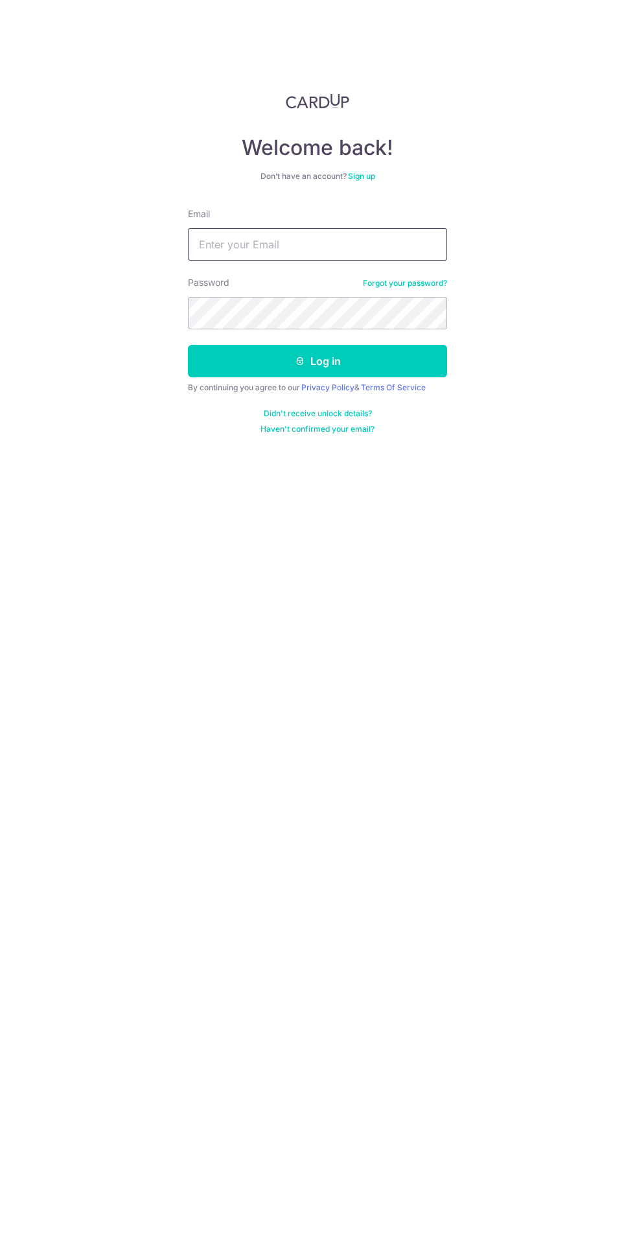
type input "[EMAIL_ADDRESS][DOMAIN_NAME]"
click at [188, 345] on button "Log in" at bounding box center [317, 361] width 259 height 32
click at [385, 370] on button "Log in" at bounding box center [317, 361] width 259 height 32
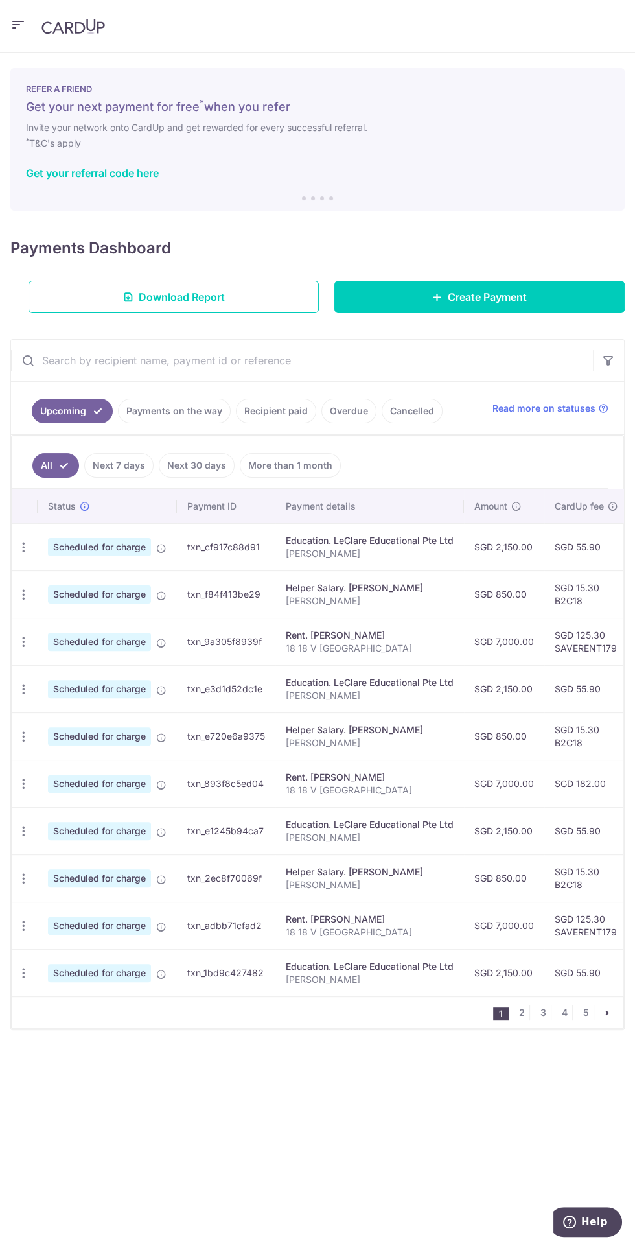
click at [24, 23] on icon "button" at bounding box center [18, 25] width 16 height 16
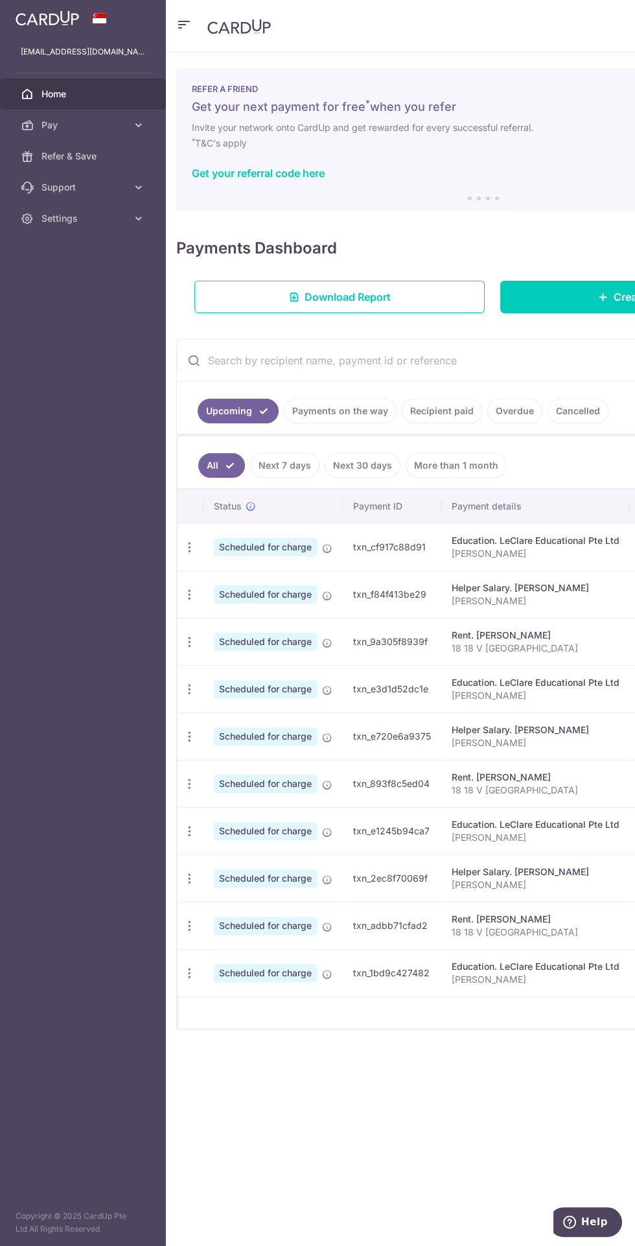
click at [114, 126] on span "Pay" at bounding box center [84, 125] width 86 height 13
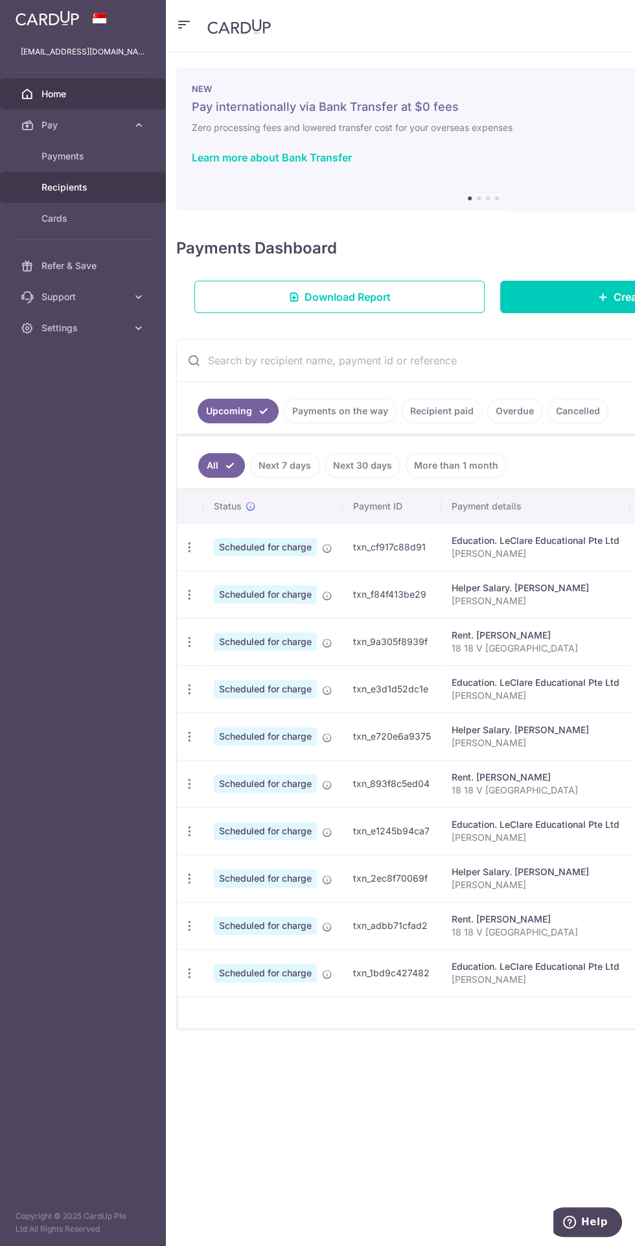
click at [106, 187] on span "Recipients" at bounding box center [84, 187] width 86 height 13
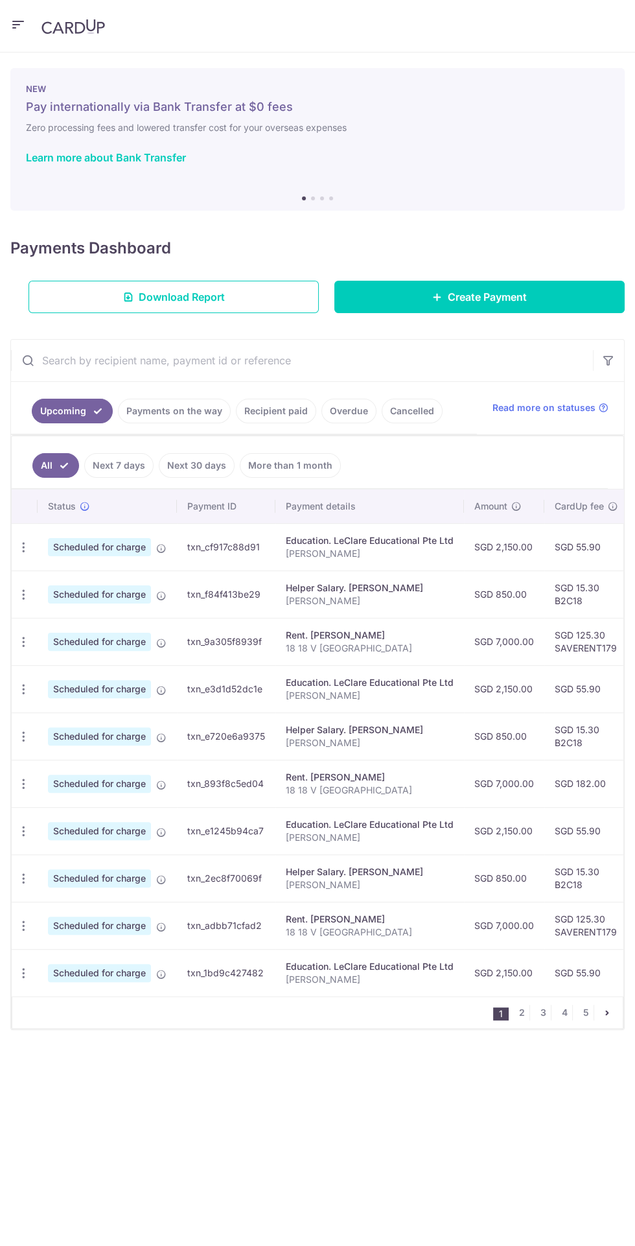
click at [25, 25] on icon "button" at bounding box center [18, 25] width 16 height 16
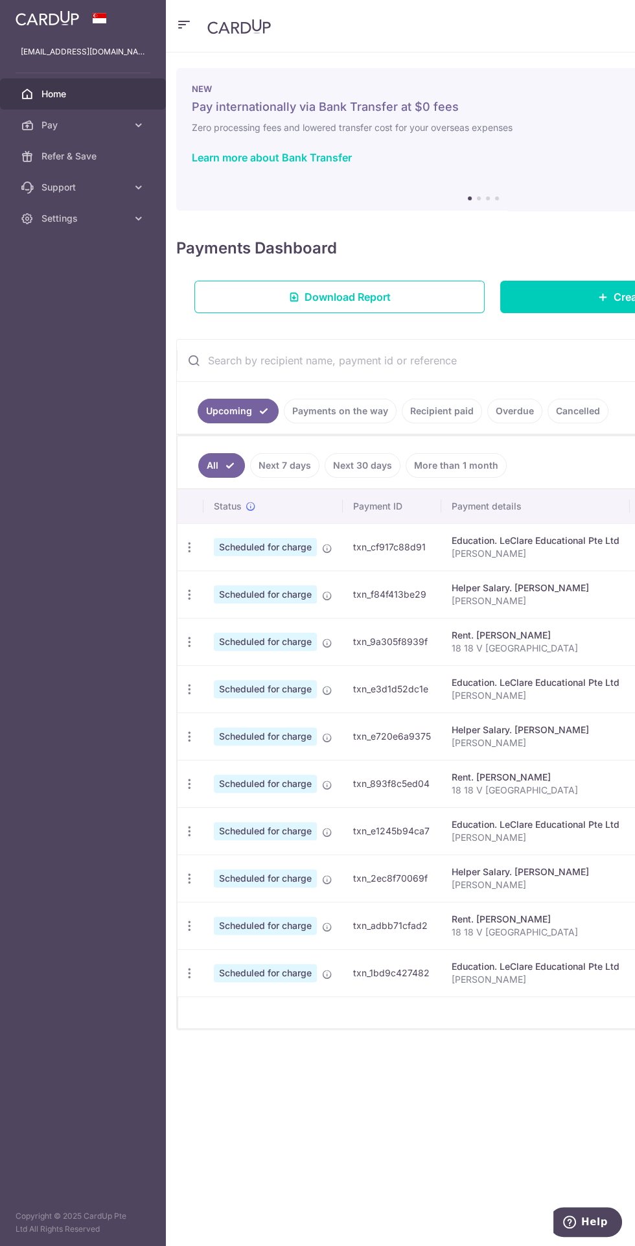
click at [123, 115] on link "Pay" at bounding box center [83, 125] width 166 height 31
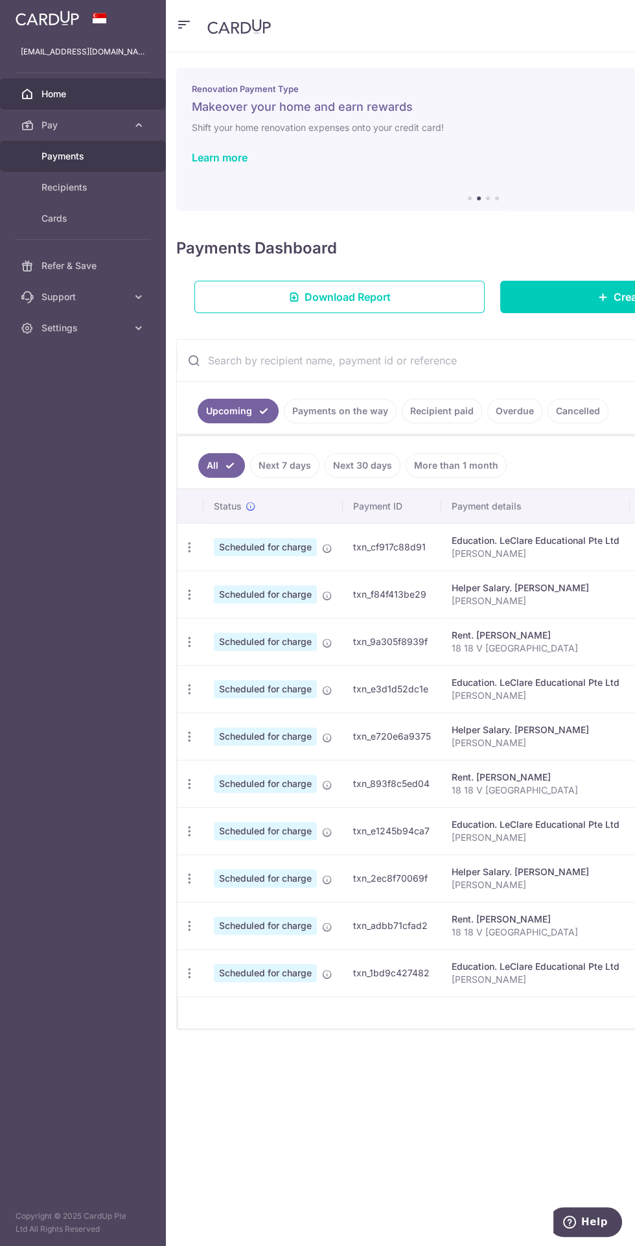
click at [93, 159] on span "Payments" at bounding box center [84, 156] width 86 height 13
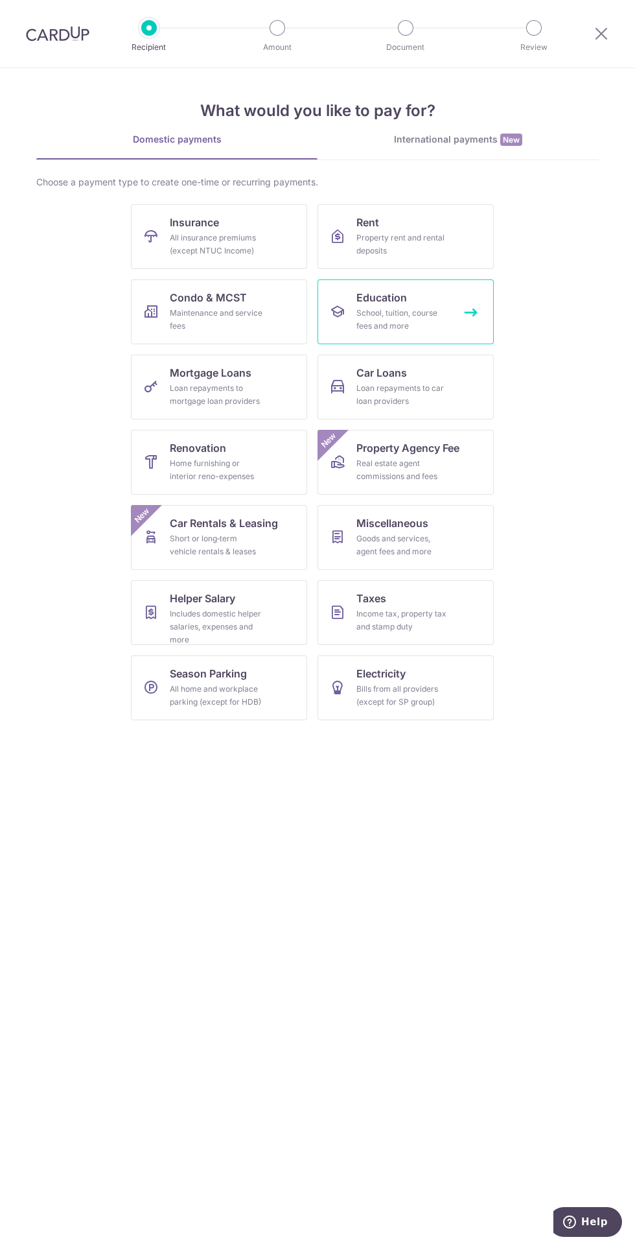
click at [421, 317] on div "School, tuition, course fees and more" at bounding box center [403, 320] width 93 height 26
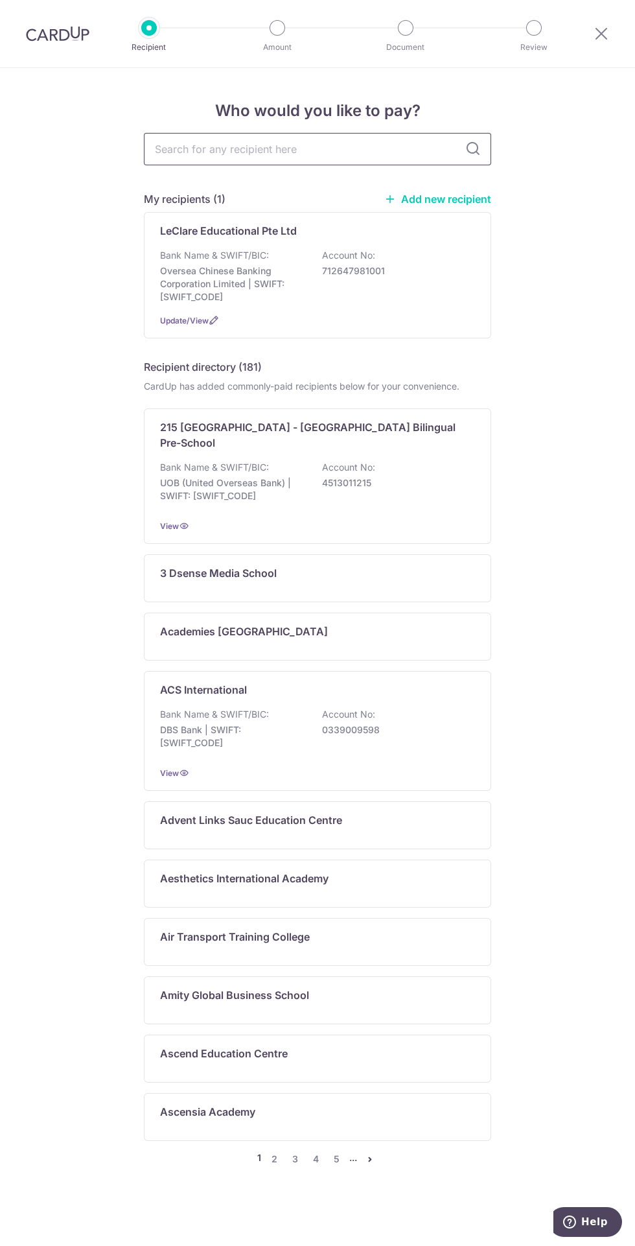
click at [345, 148] on input "text" at bounding box center [317, 149] width 347 height 32
type input "Berries"
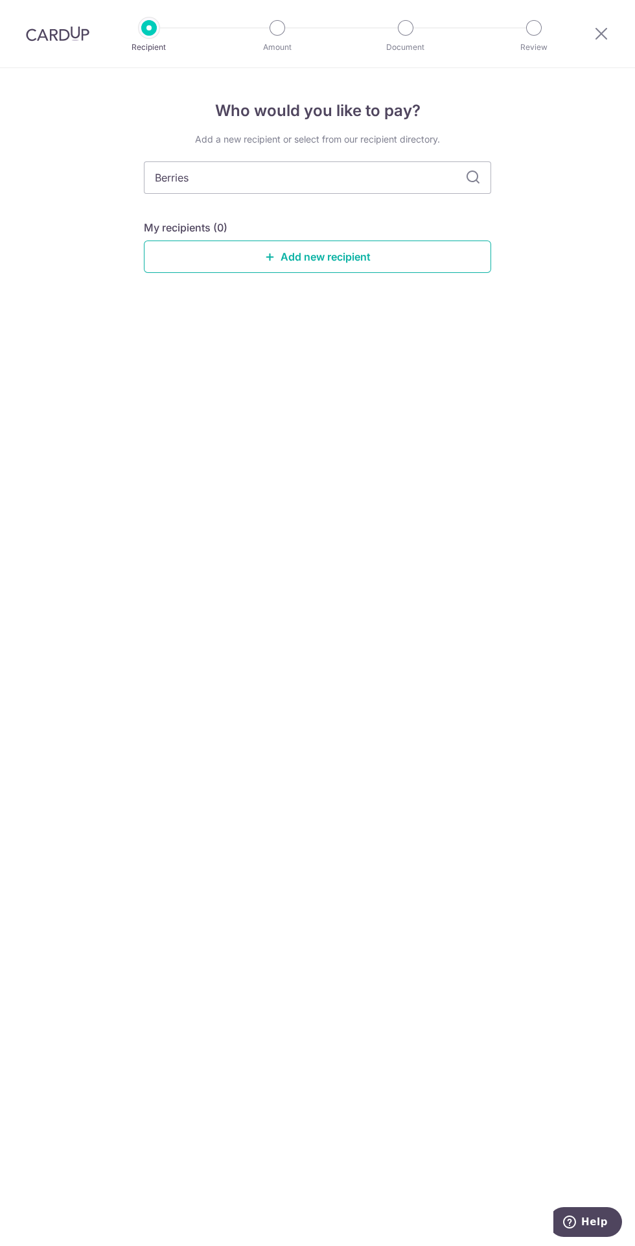
click at [433, 258] on link "Add new recipient" at bounding box center [317, 256] width 347 height 32
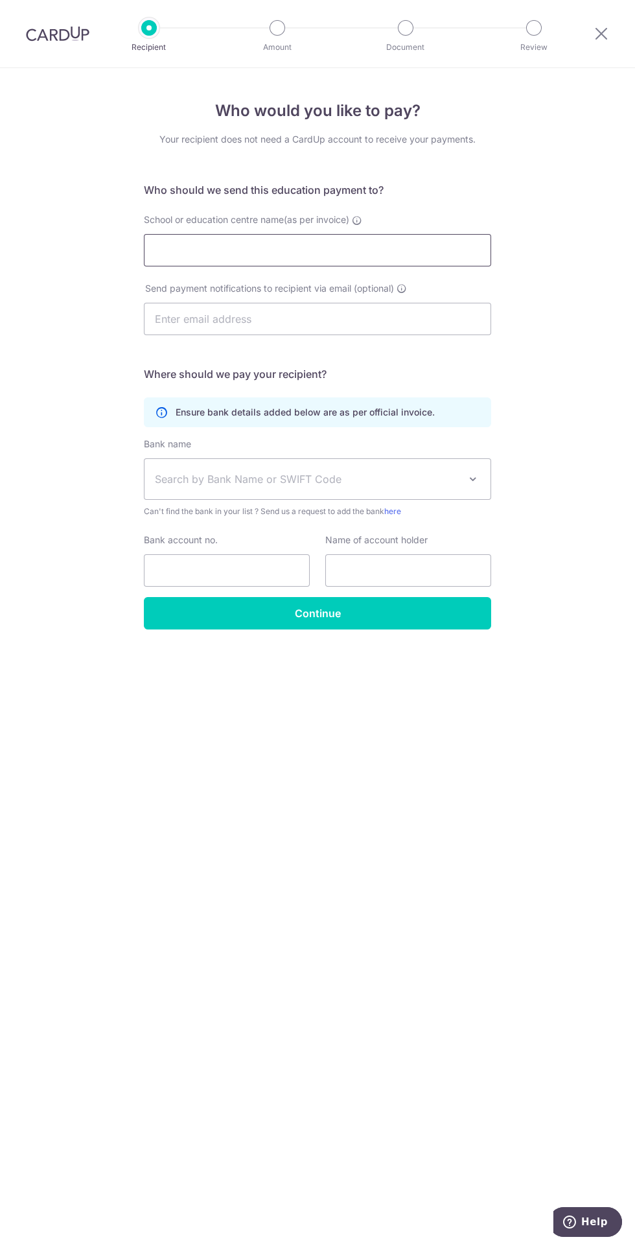
click at [439, 244] on input "School or education centre name(as per invoice)" at bounding box center [317, 250] width 347 height 32
click at [415, 250] on input "School or education centre name(as per invoice)" at bounding box center [317, 250] width 347 height 32
type input "Berries World of Learning School (International) Pte Ltd"
click at [408, 323] on input "text" at bounding box center [317, 319] width 347 height 32
click at [441, 321] on input "text" at bounding box center [317, 319] width 347 height 32
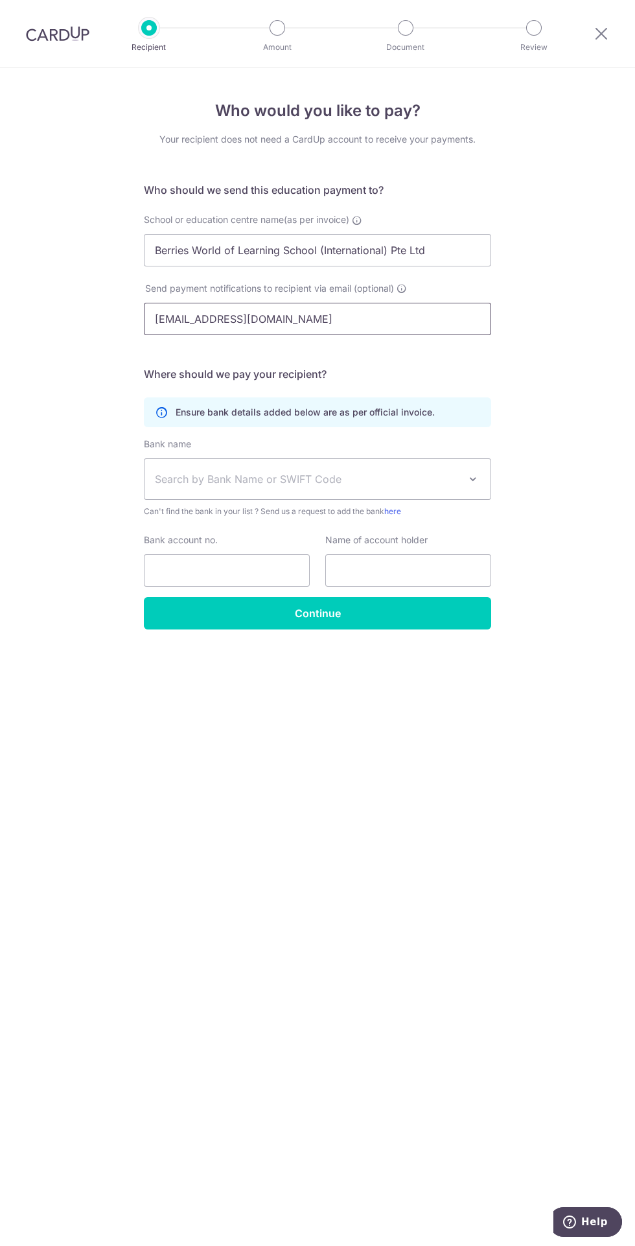
type input "berriesintl@berriesworld.com"
click at [473, 478] on span at bounding box center [473, 479] width 16 height 16
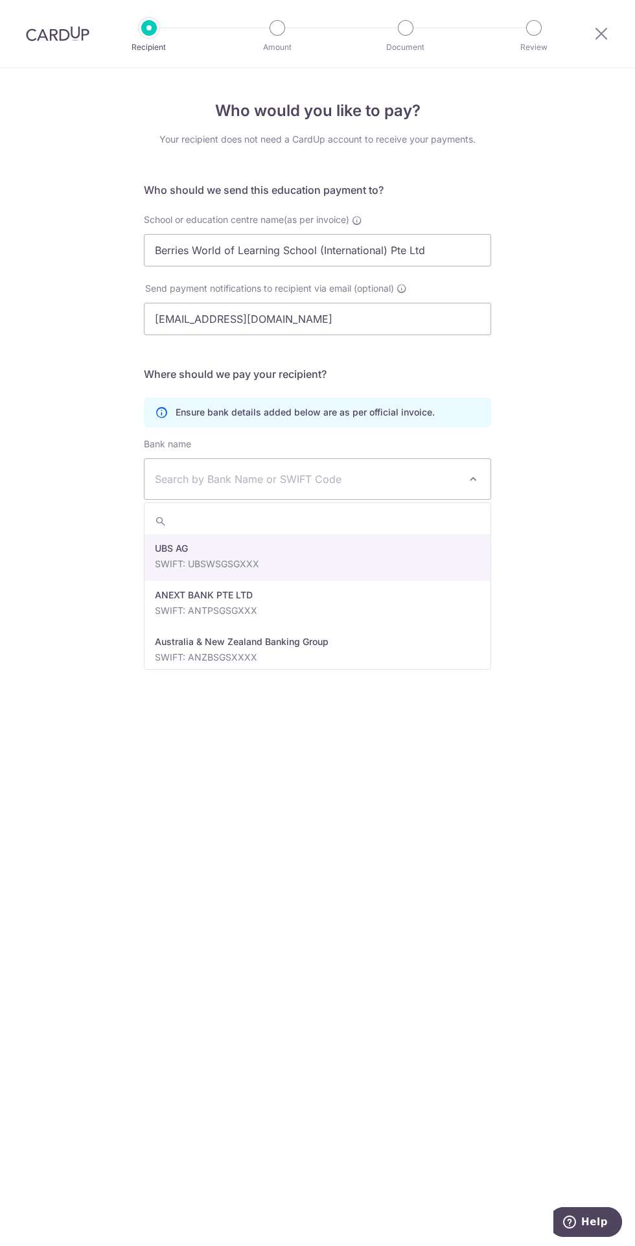
click at [377, 476] on span "Search by Bank Name or SWIFT Code" at bounding box center [307, 479] width 305 height 16
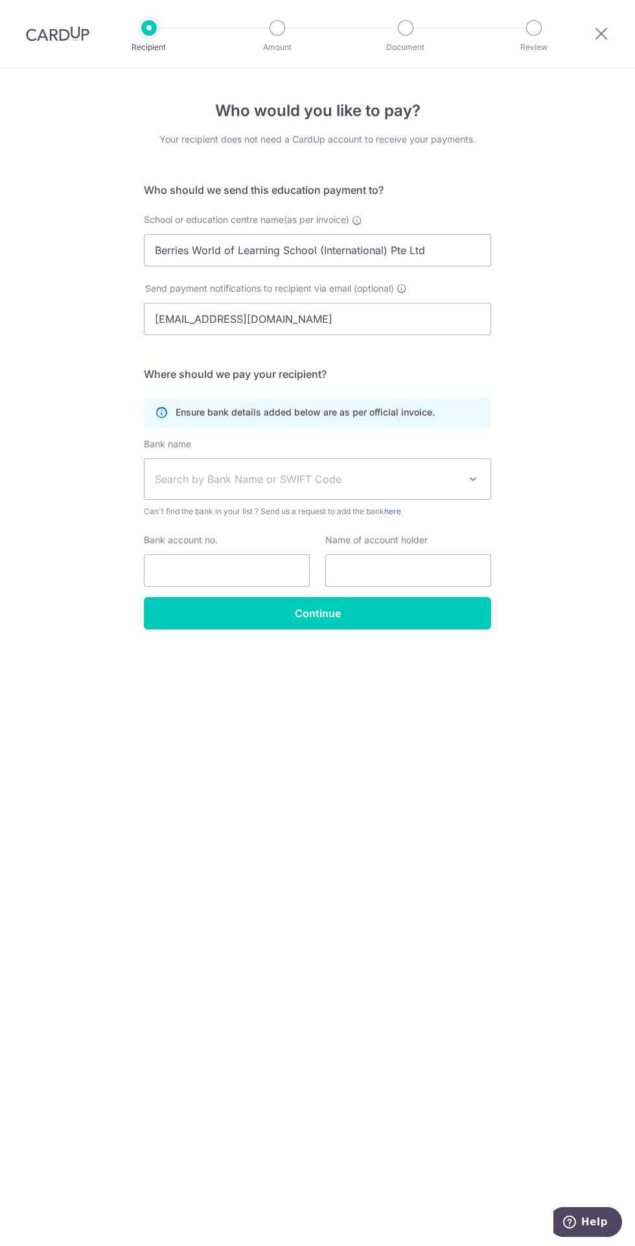
click at [349, 480] on span "Search by Bank Name or SWIFT Code" at bounding box center [307, 479] width 305 height 16
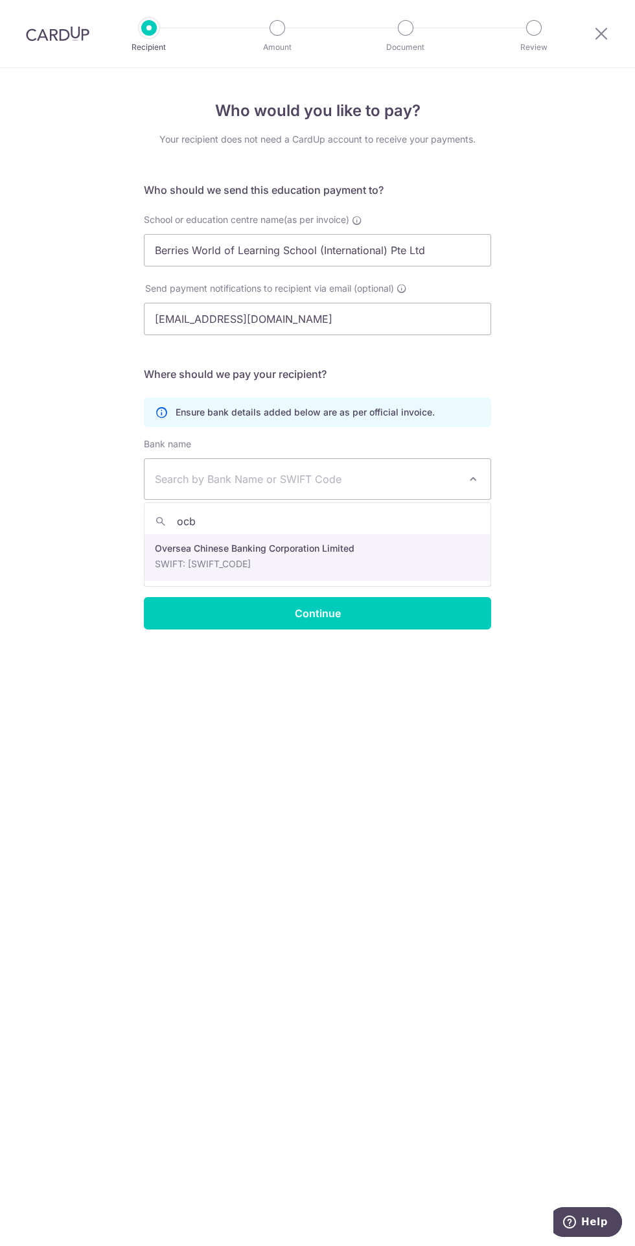
type input "ocbc"
select select "12"
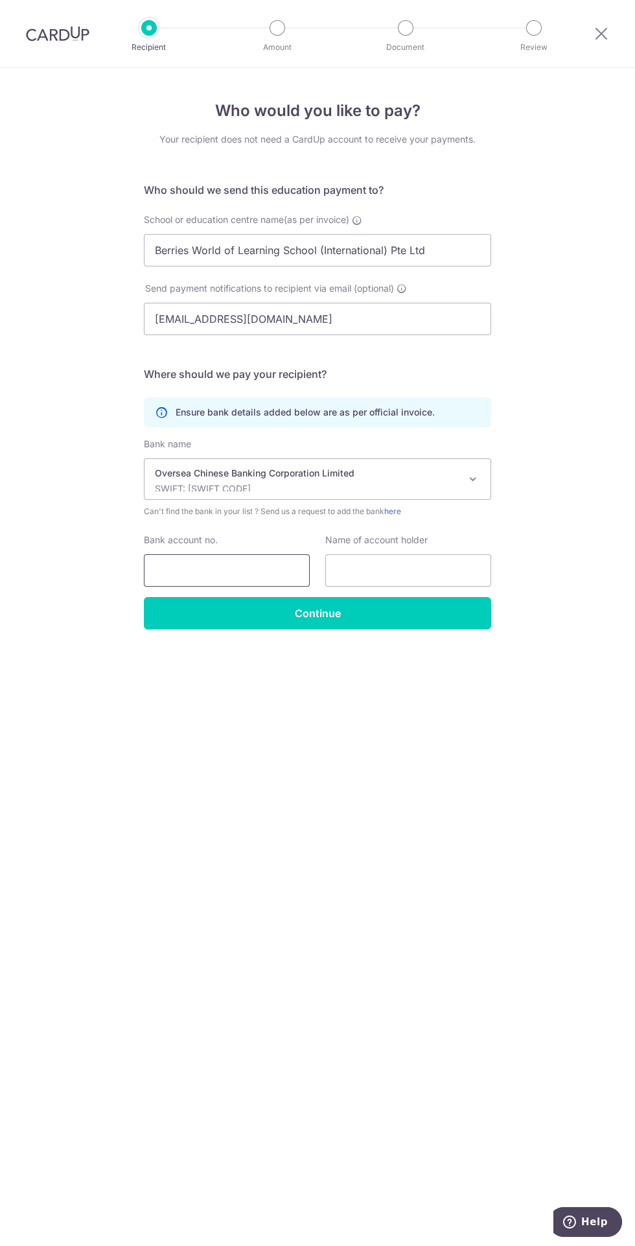
click at [260, 572] on input "Bank account no." at bounding box center [227, 570] width 166 height 32
click at [256, 565] on input "Bank account no." at bounding box center [227, 570] width 166 height 32
paste input "712271493001"
type input "712271493001"
click at [428, 565] on input "text" at bounding box center [408, 570] width 166 height 32
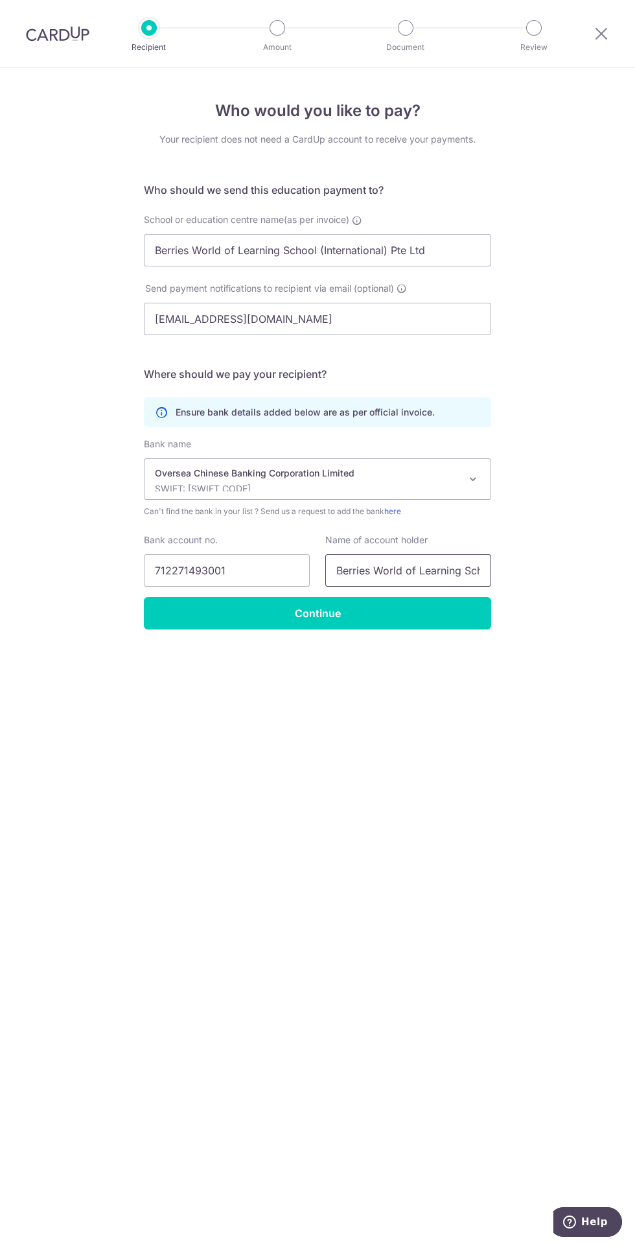
scroll to position [0, 126]
type input "Berries World of Learning School (International) Pte Ltd"
click at [412, 614] on input "Continue" at bounding box center [317, 613] width 347 height 32
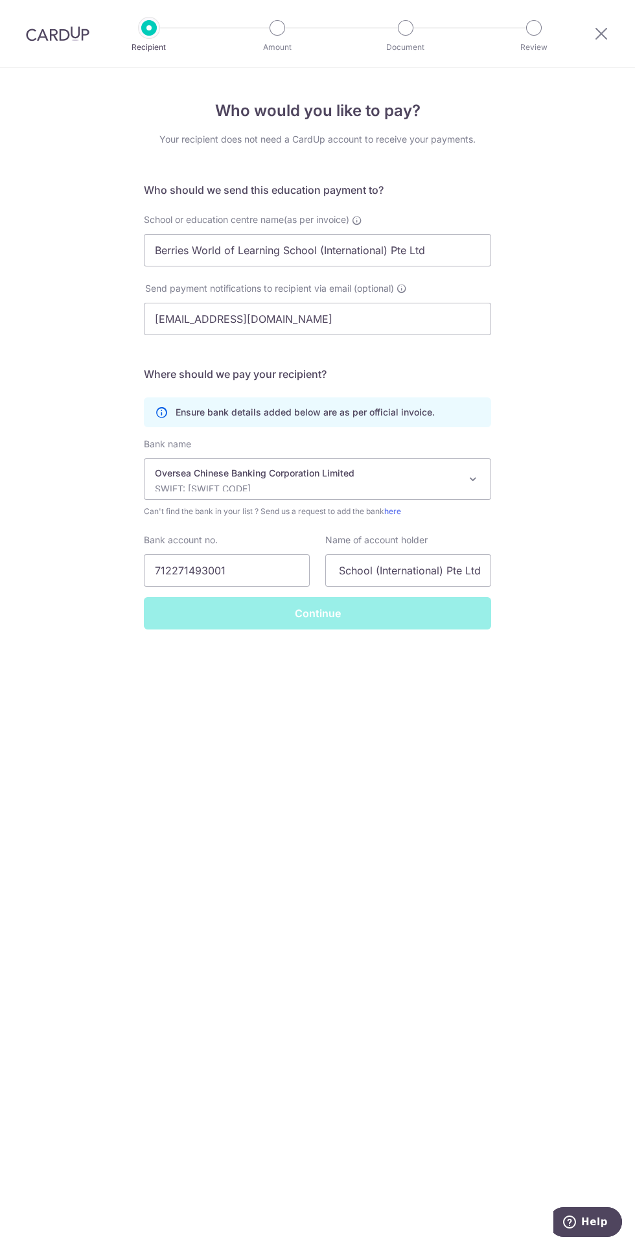
scroll to position [0, 0]
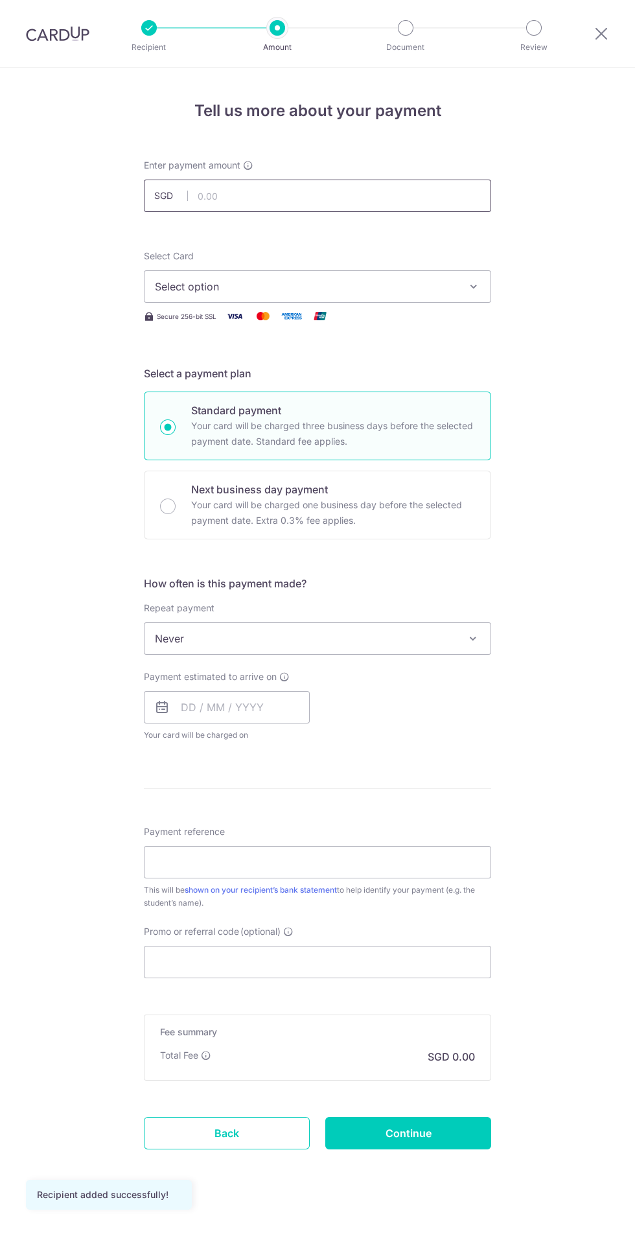
click at [422, 193] on input "text" at bounding box center [317, 196] width 347 height 32
click at [433, 294] on span "Select option" at bounding box center [306, 287] width 302 height 16
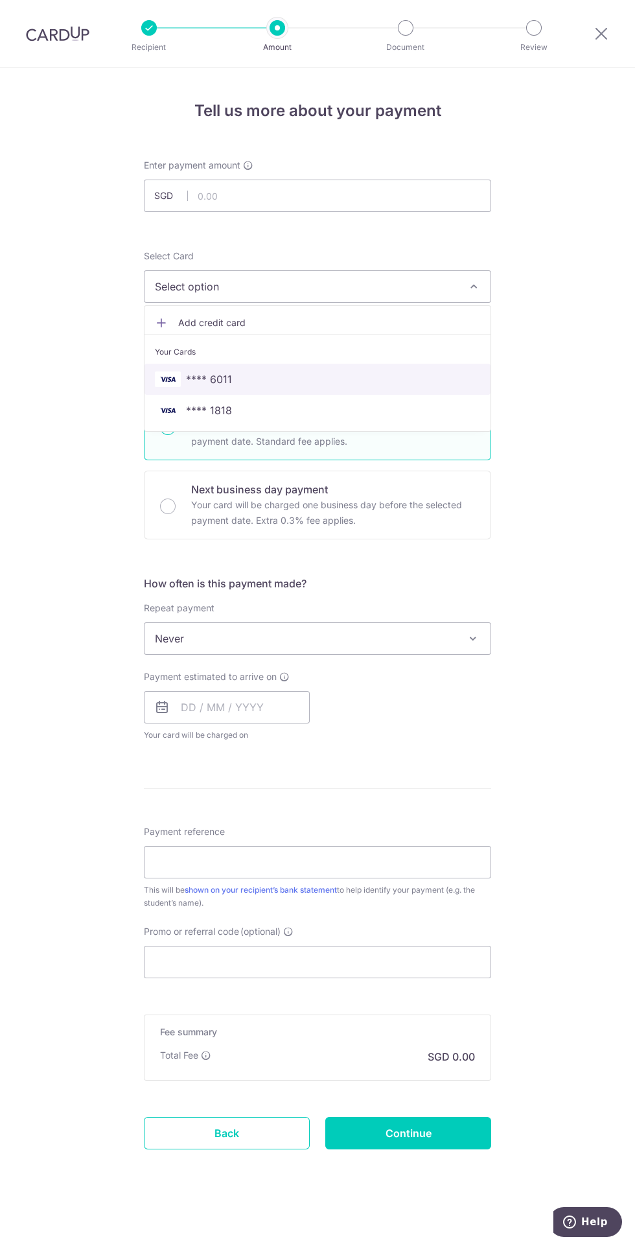
click at [237, 373] on span "**** 6011" at bounding box center [317, 379] width 325 height 16
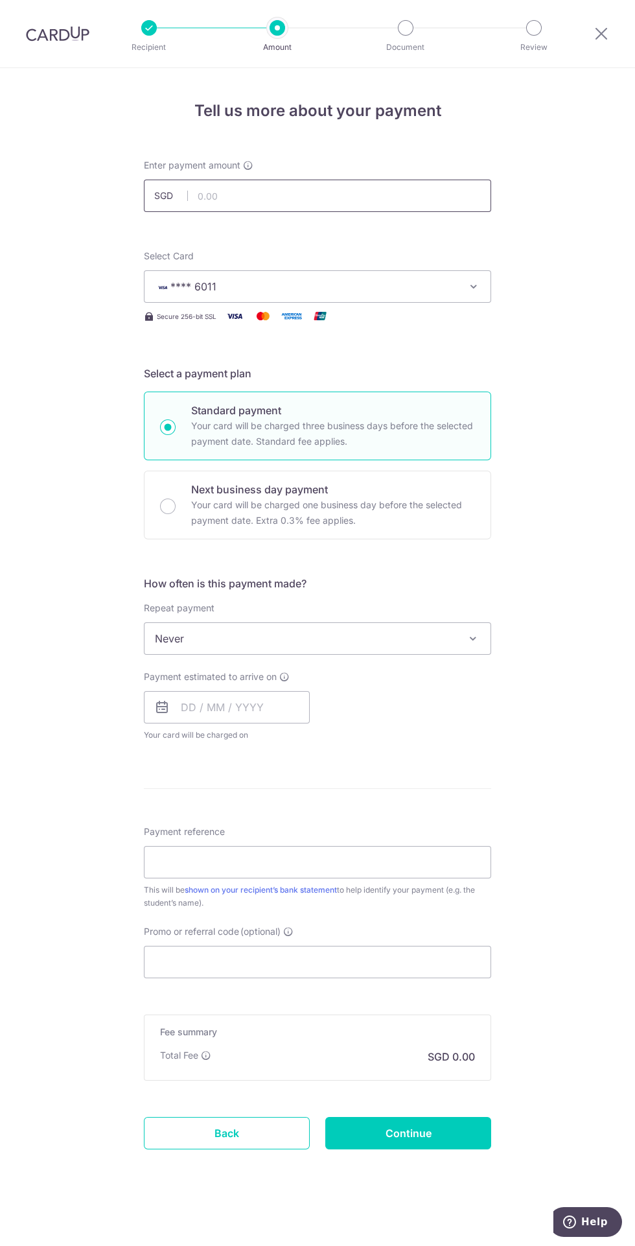
click at [388, 199] on input "text" at bounding box center [317, 196] width 347 height 32
click at [401, 195] on input "text" at bounding box center [317, 196] width 347 height 32
type input "927.59"
click at [450, 644] on span "Never" at bounding box center [318, 638] width 346 height 31
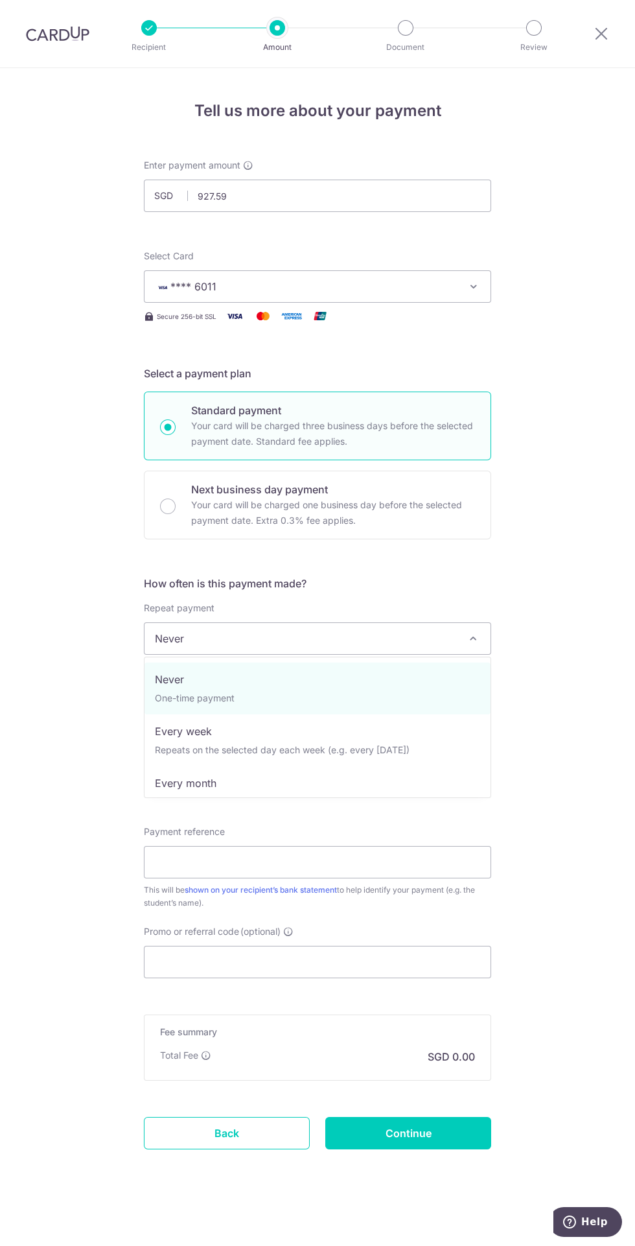
click at [603, 590] on div "Tell us more about your payment Enter payment amount SGD 927.59 927.59 Recipien…" at bounding box center [317, 657] width 635 height 1178
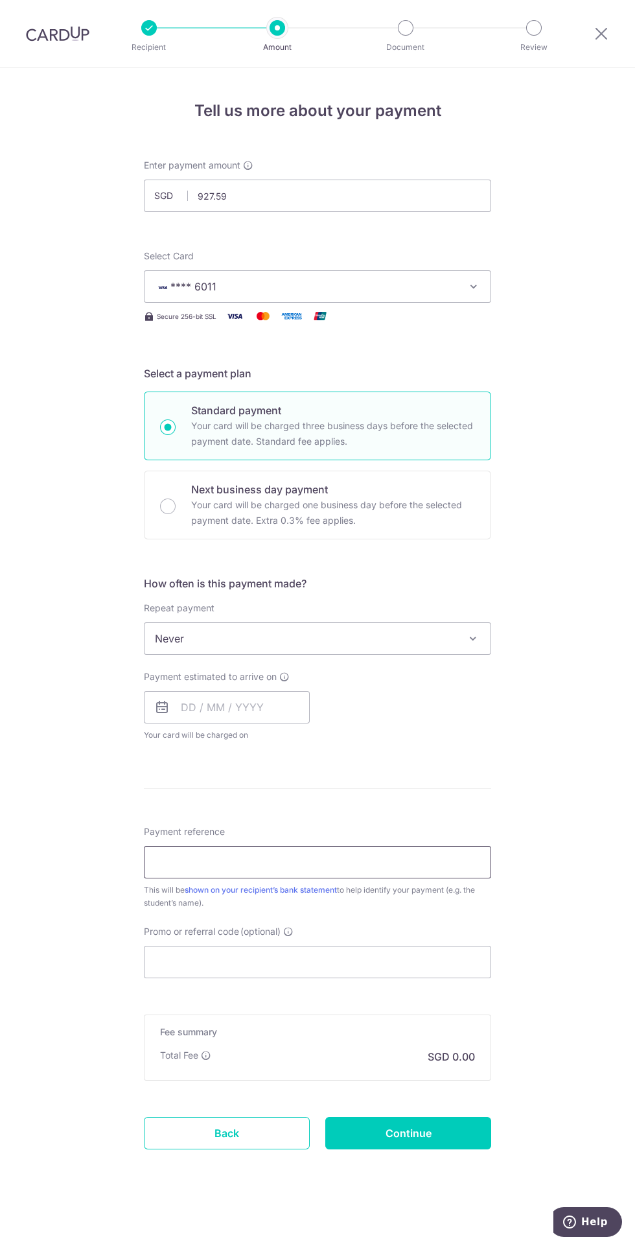
click at [415, 861] on input "Payment reference" at bounding box center [317, 862] width 347 height 32
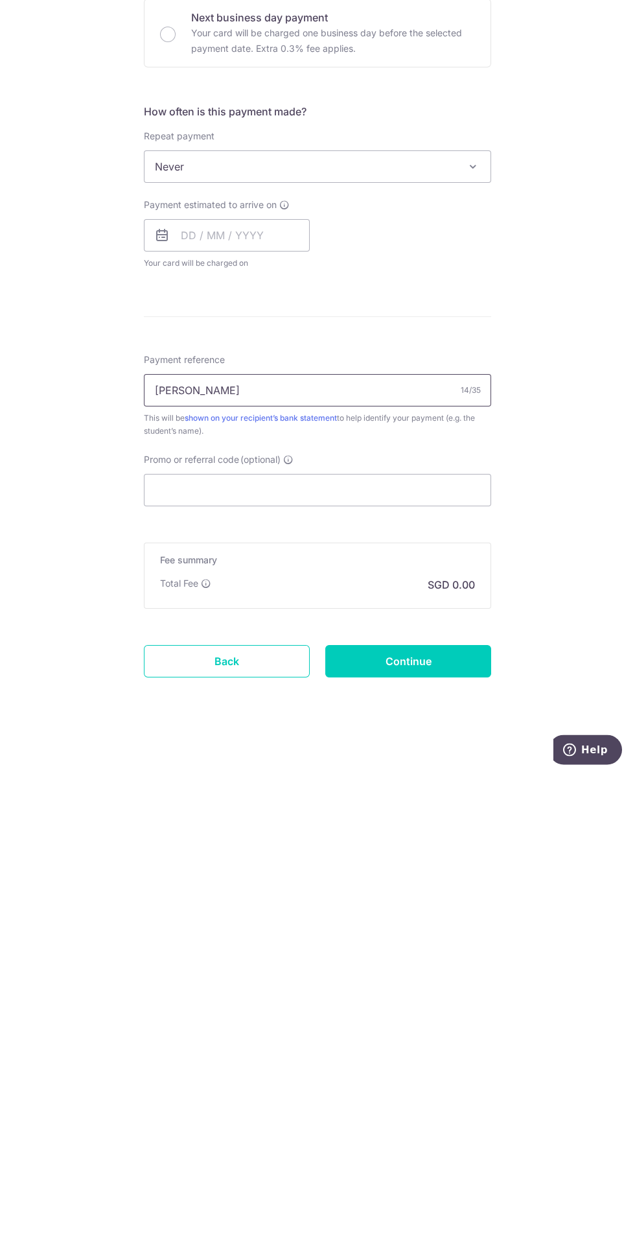
type input "[PERSON_NAME]"
click at [418, 961] on input "Promo or referral code (optional)" at bounding box center [317, 962] width 347 height 32
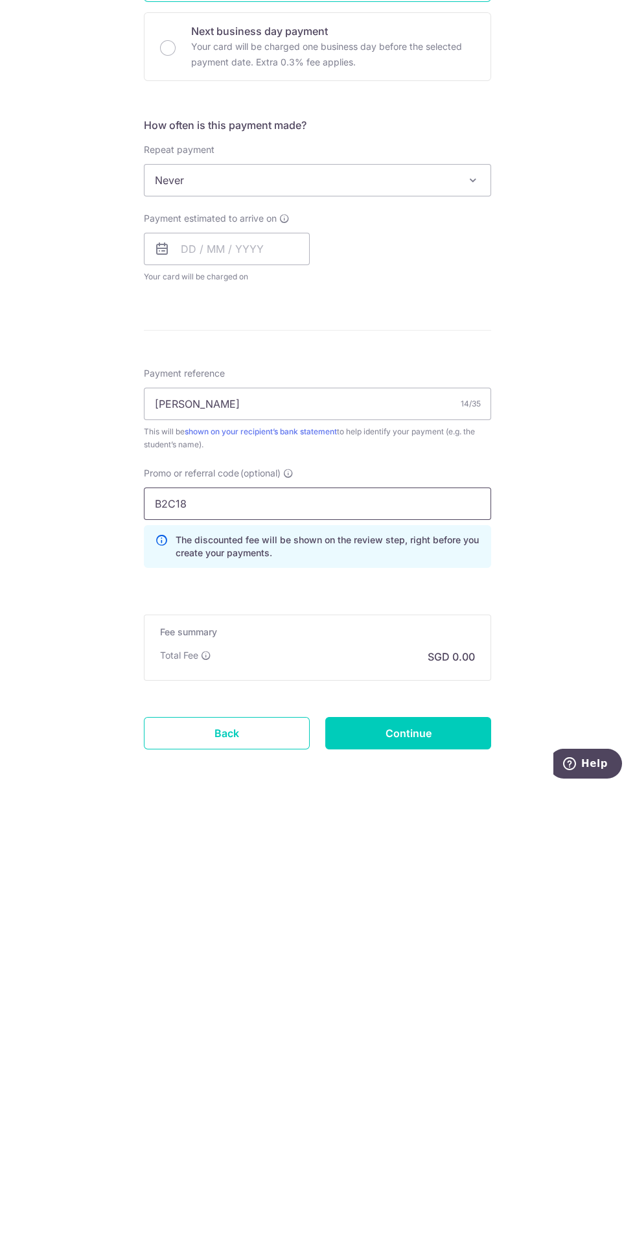
type input "B2C18"
click at [440, 1196] on input "Continue" at bounding box center [408, 1191] width 166 height 32
type input "Create Schedule"
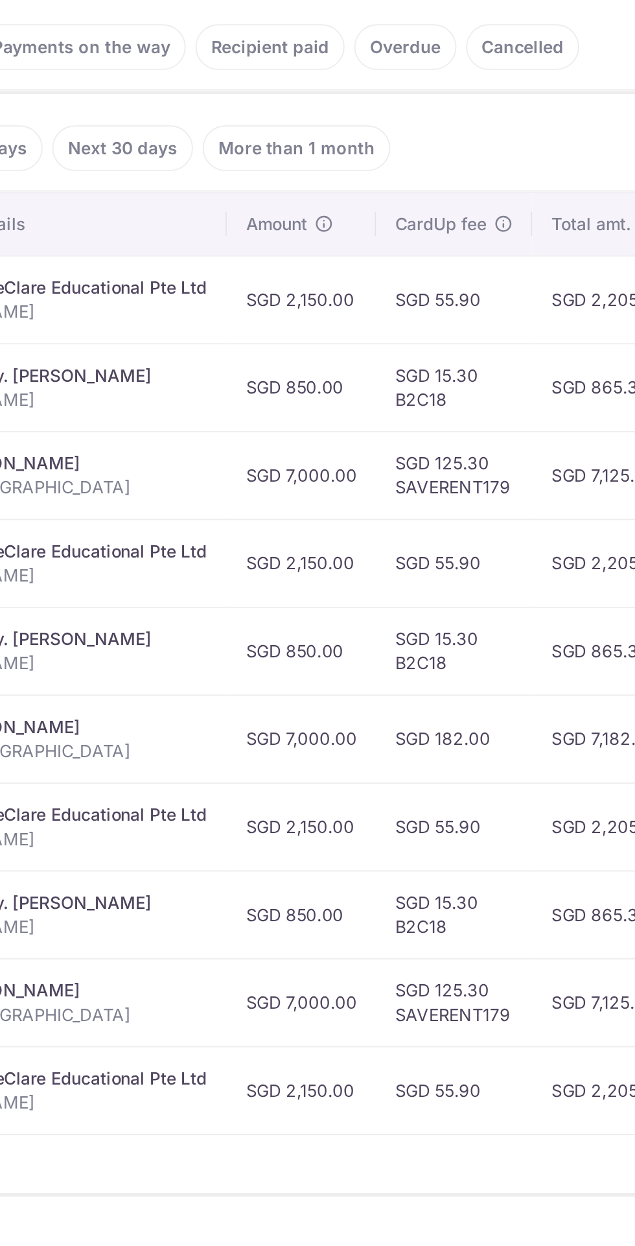
scroll to position [0, 211]
click at [366, 598] on td "SGD 15.30 B2C18" at bounding box center [376, 593] width 84 height 47
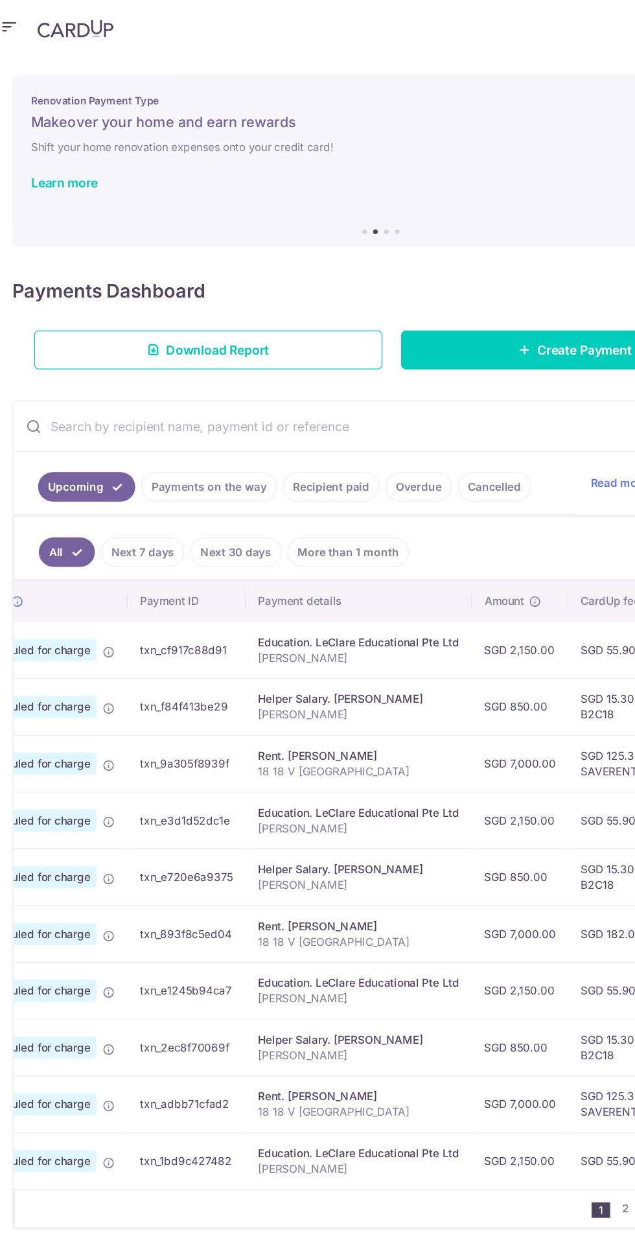
scroll to position [0, 0]
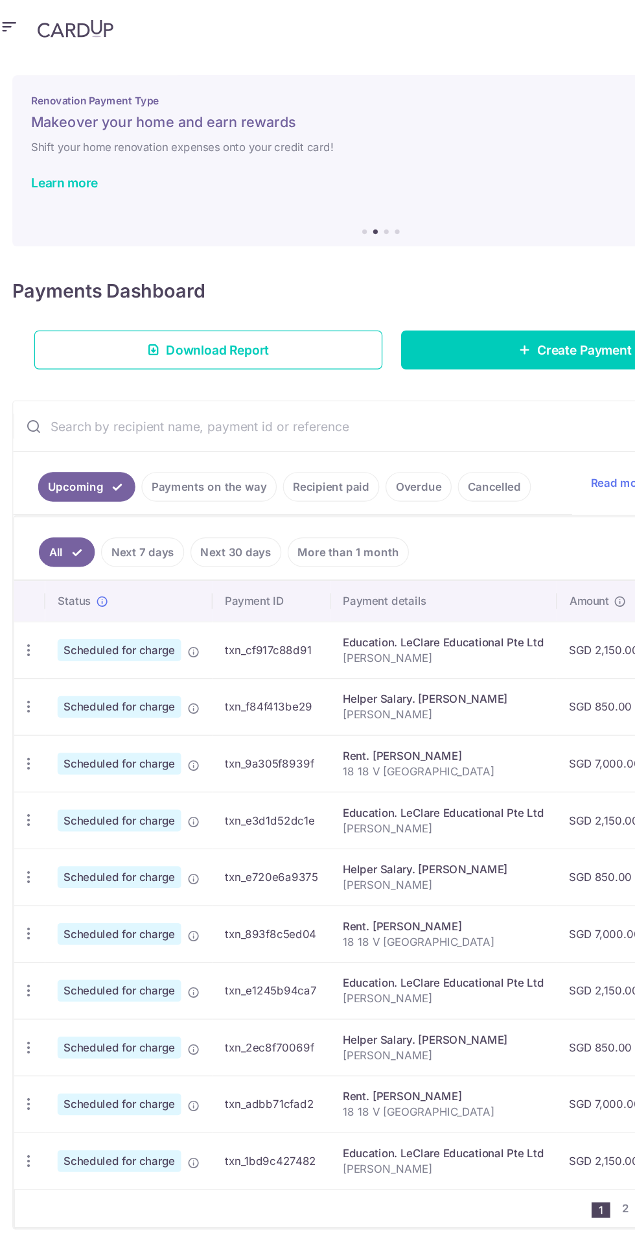
click at [23, 539] on icon "button" at bounding box center [24, 542] width 14 height 14
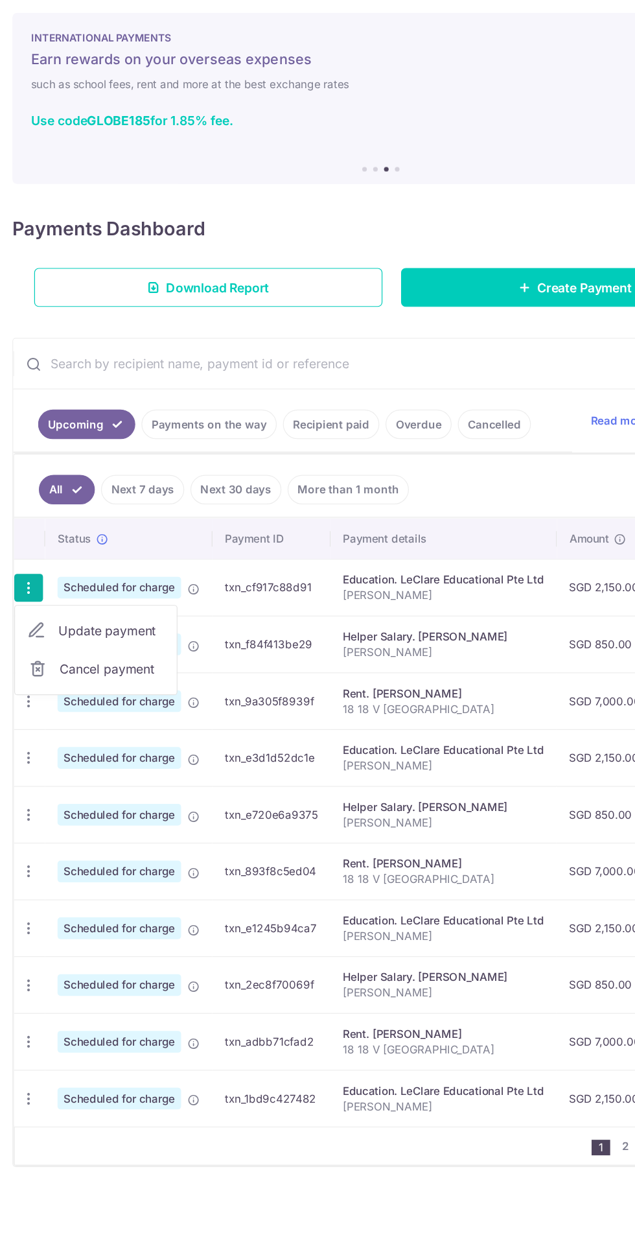
click at [114, 570] on span "Update payment" at bounding box center [93, 578] width 88 height 16
radio input "true"
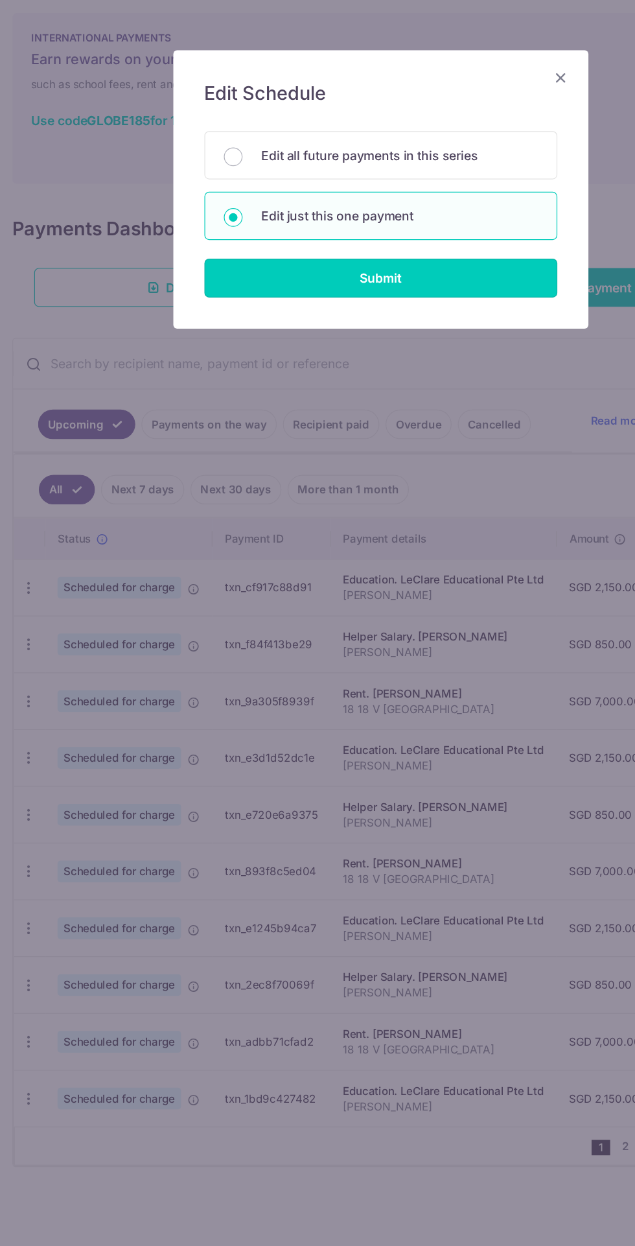
click at [352, 279] on input "Submit" at bounding box center [317, 284] width 294 height 32
radio input "true"
type input "2,150.00"
type input "25/08/2025"
type input "Hugo Le-Nguyen"
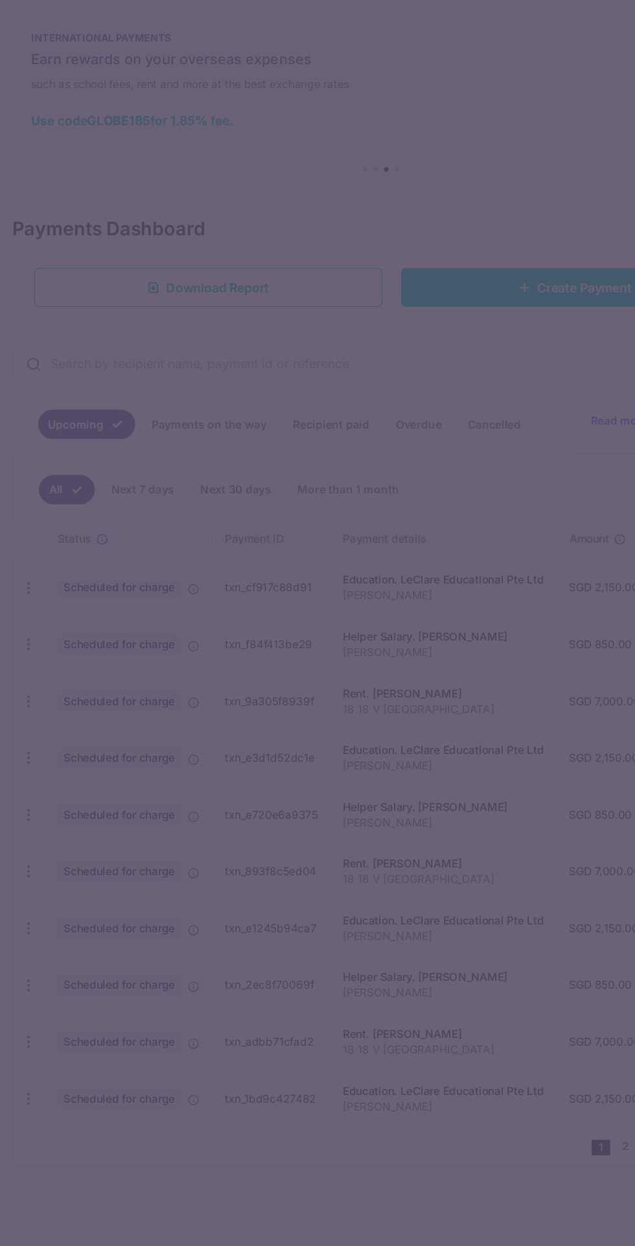
type input "B2C18"
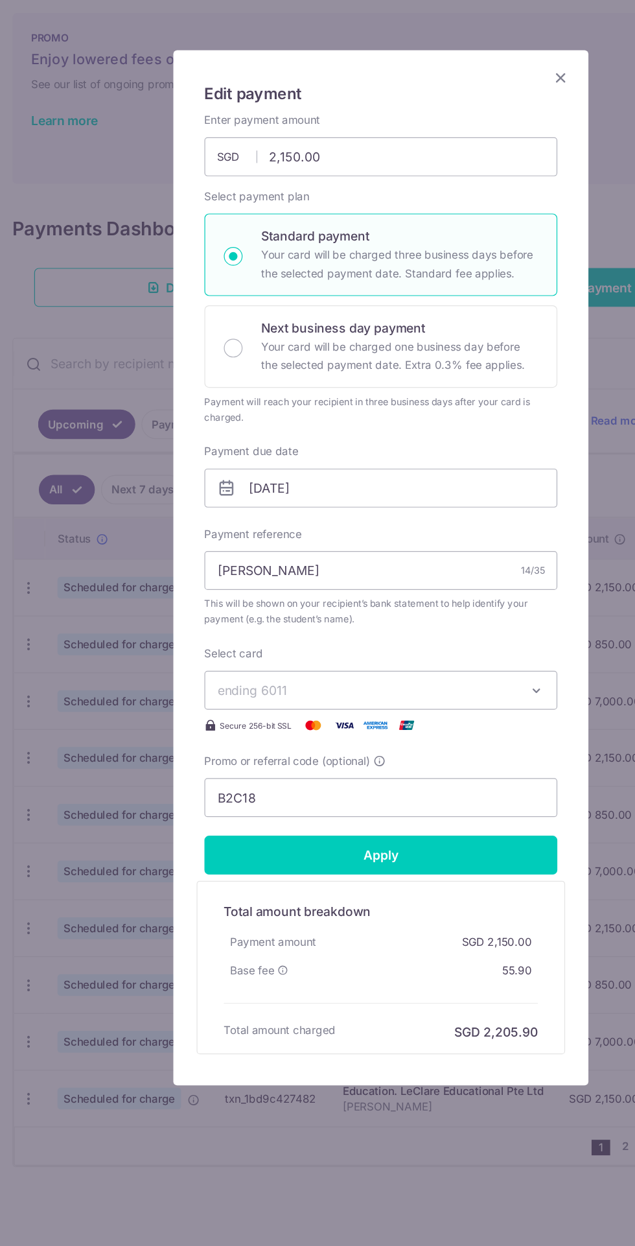
click at [474, 113] on icon "Close" at bounding box center [468, 117] width 16 height 16
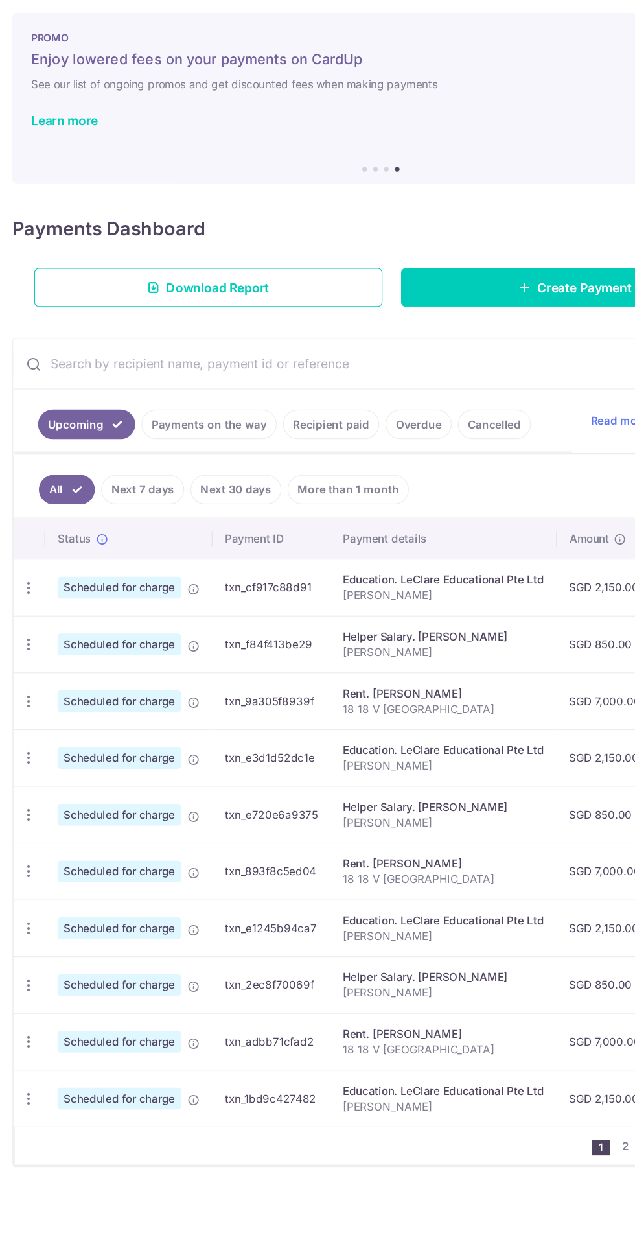
click at [128, 457] on link "Next 7 days" at bounding box center [118, 460] width 69 height 25
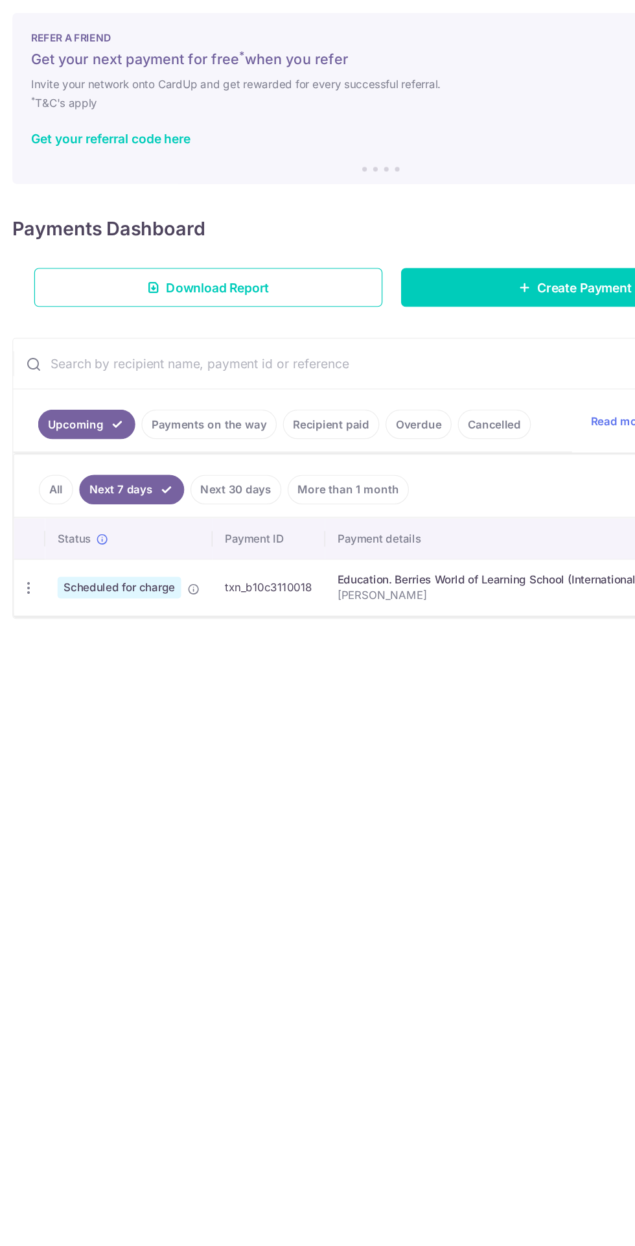
click at [298, 456] on link "More than 1 month" at bounding box center [290, 460] width 101 height 25
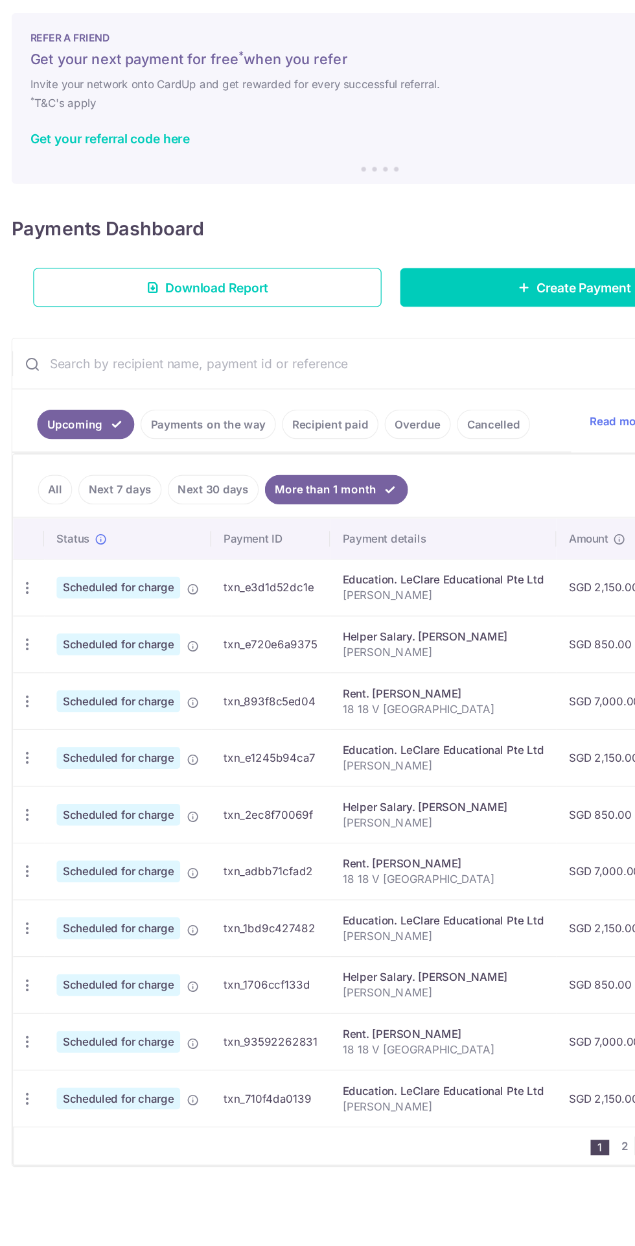
click at [175, 454] on link "Next 30 days" at bounding box center [179, 460] width 76 height 25
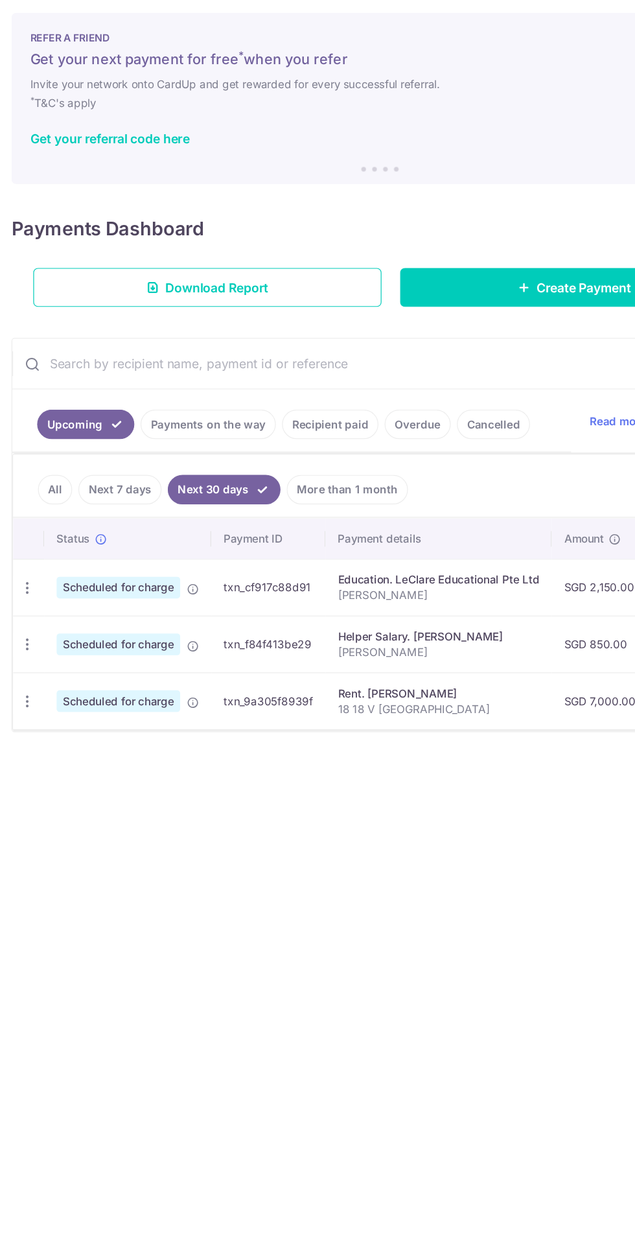
click at [286, 459] on link "More than 1 month" at bounding box center [290, 460] width 101 height 25
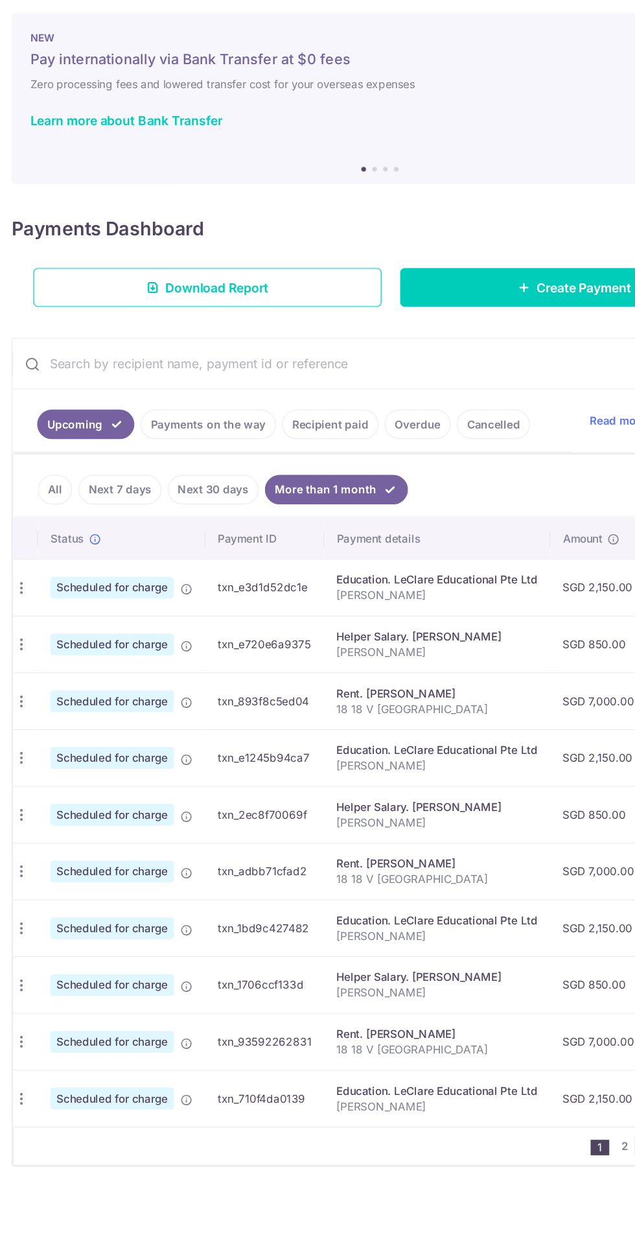
scroll to position [0, 6]
click at [17, 539] on icon "button" at bounding box center [18, 542] width 14 height 14
click at [112, 580] on span "Update payment" at bounding box center [87, 578] width 88 height 16
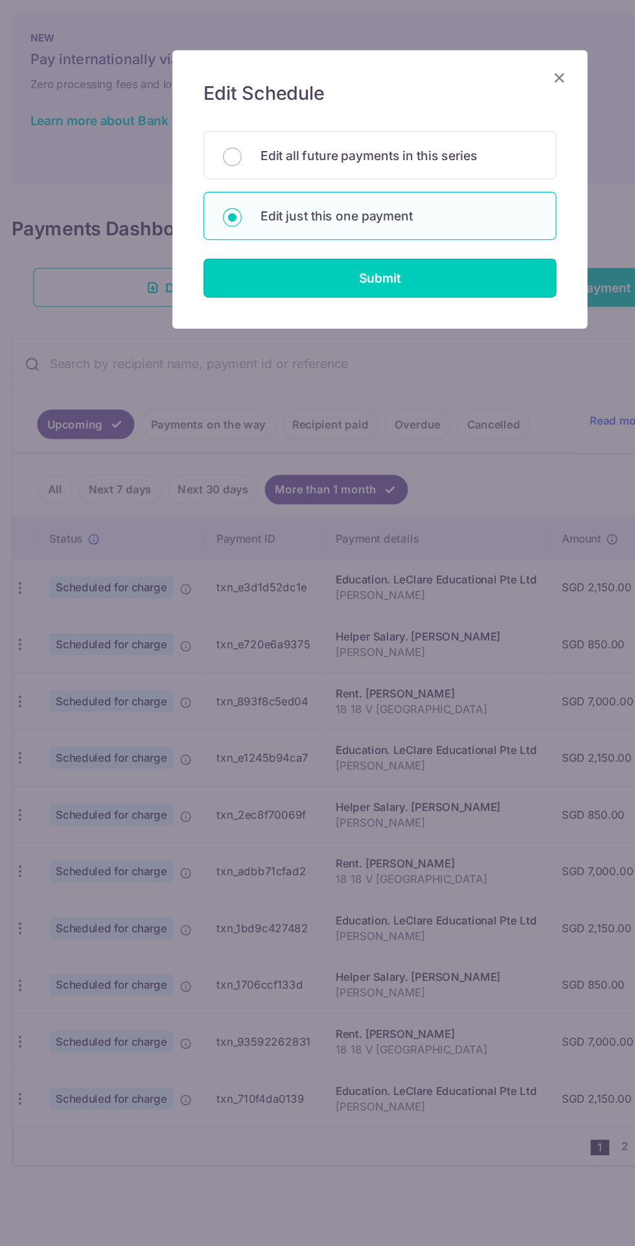
click at [379, 283] on input "Submit" at bounding box center [317, 284] width 294 height 32
radio input "true"
type input "25/09/2025"
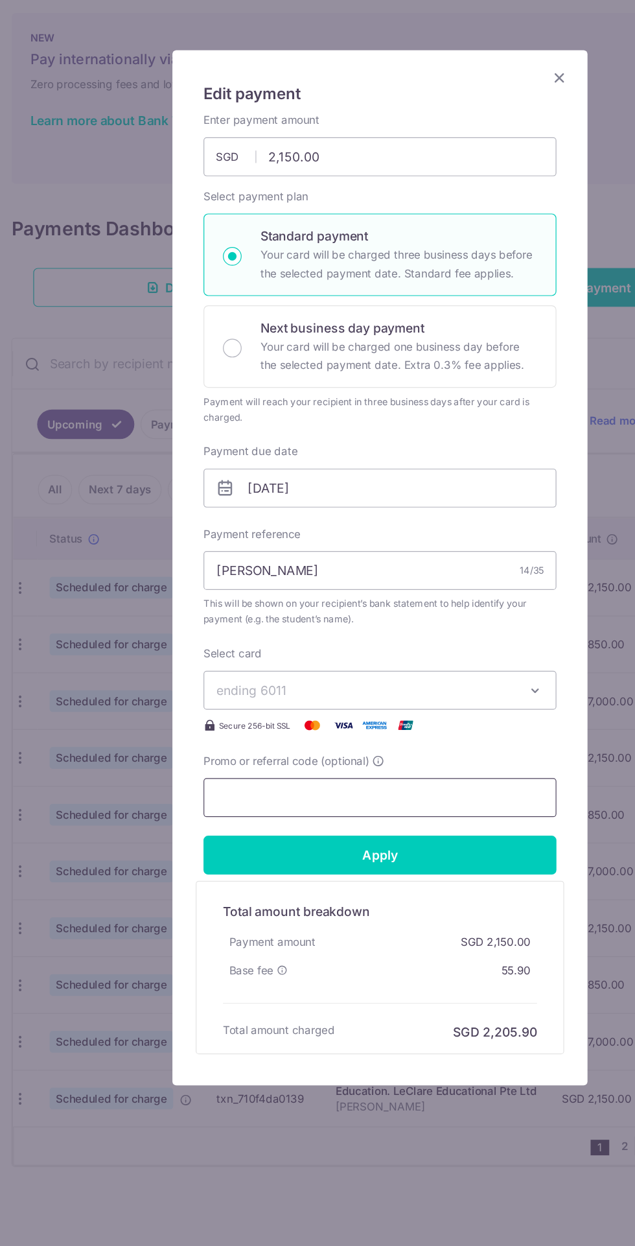
click at [382, 720] on input "Promo or referral code (optional)" at bounding box center [317, 717] width 294 height 32
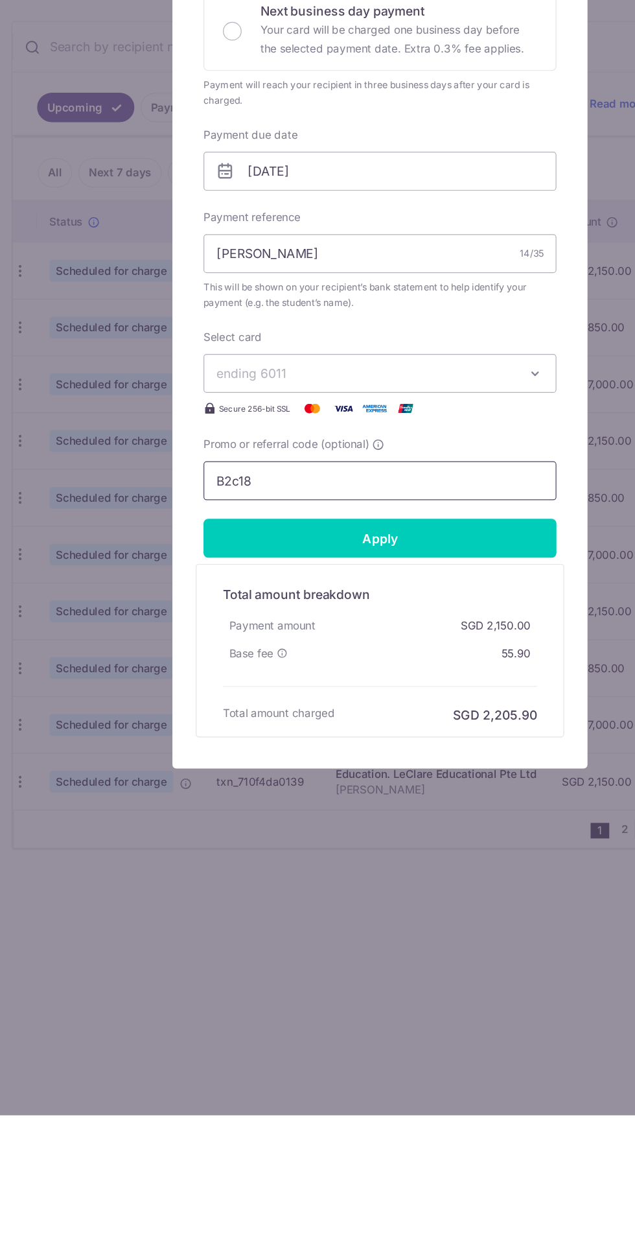
type input "B2c18"
click at [370, 756] on input "Apply" at bounding box center [317, 765] width 294 height 32
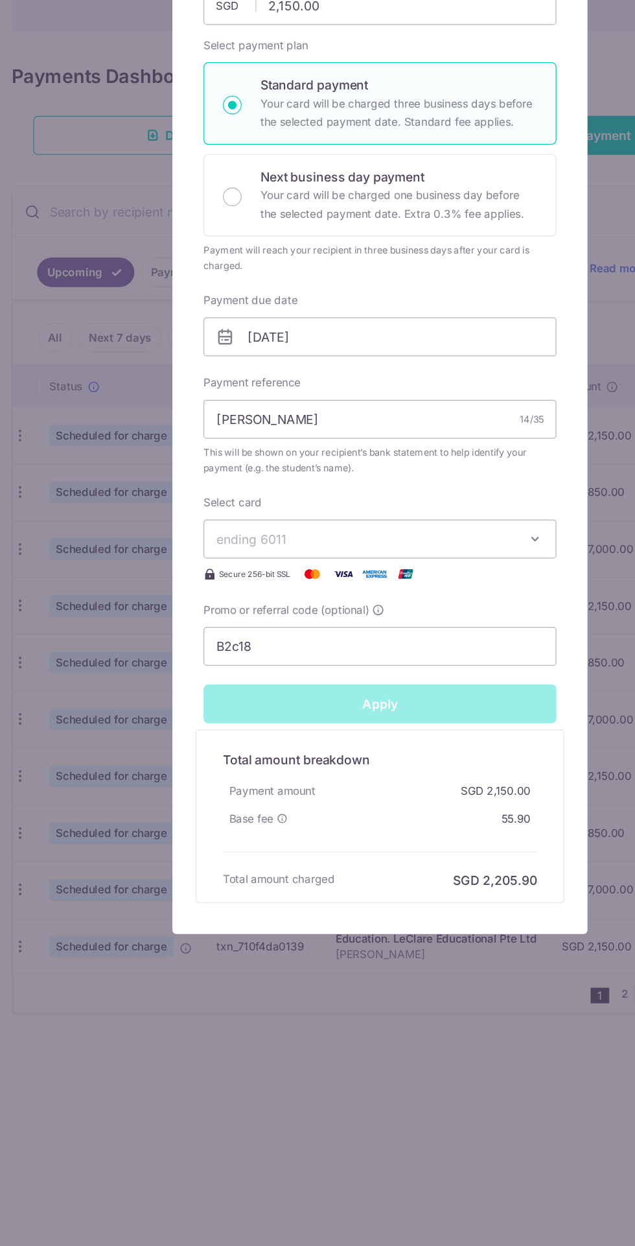
type input "Successfully Applied"
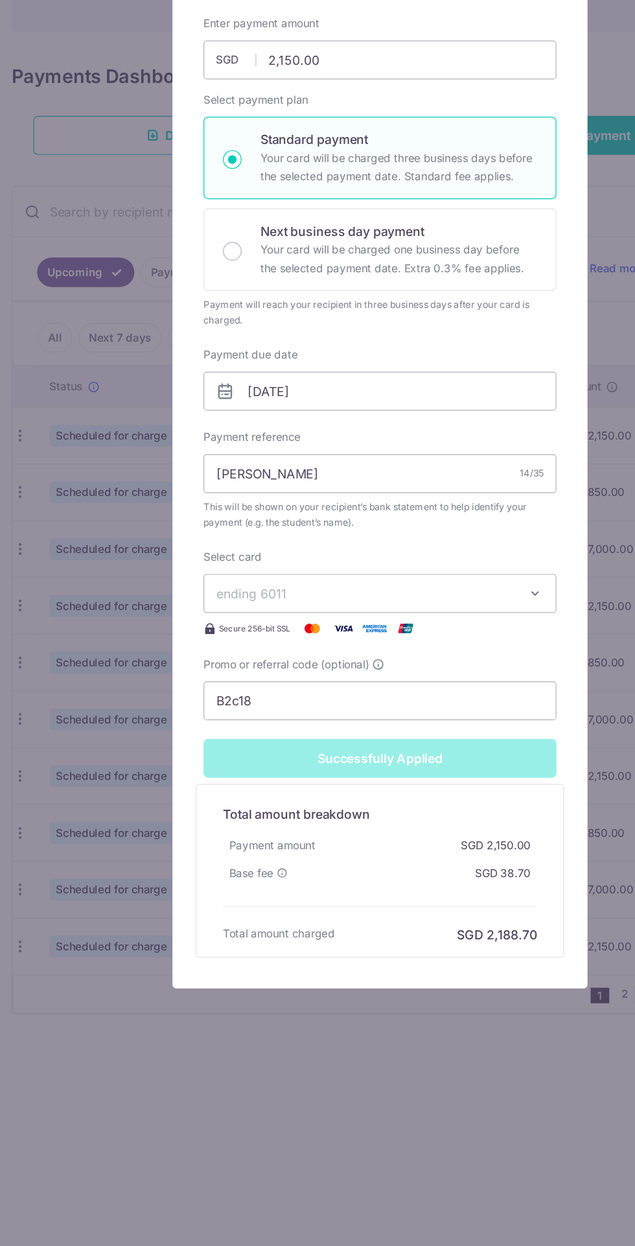
click at [302, 1077] on div "Edit payment By clicking apply, you will make changes to all payments to LeClar…" at bounding box center [317, 623] width 635 height 1246
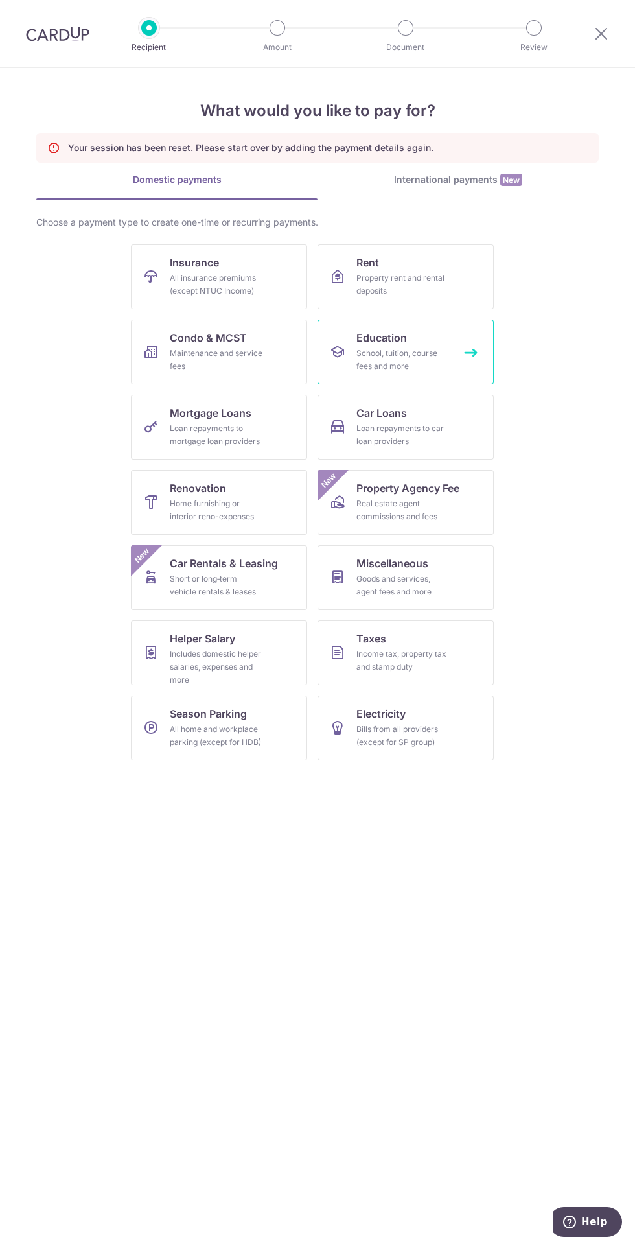
click at [449, 361] on div "School, tuition, course fees and more" at bounding box center [403, 360] width 93 height 26
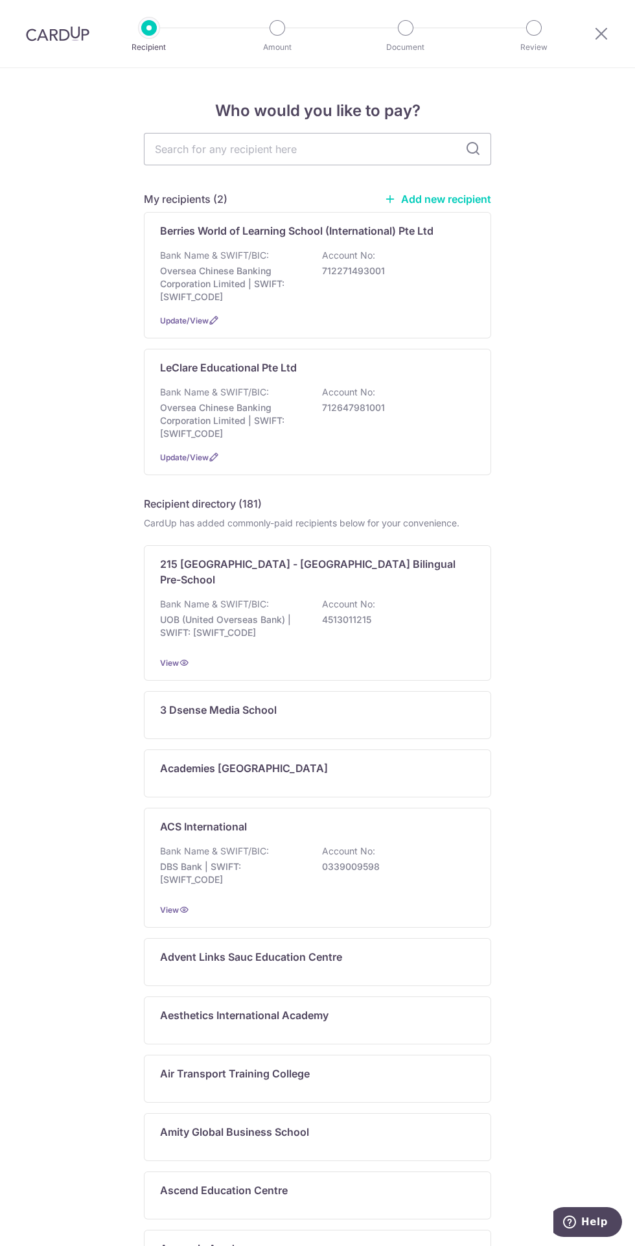
click at [456, 299] on div "Bank Name & SWIFT/BIC: Oversea Chinese Banking Corporation Limited | SWIFT: [SW…" at bounding box center [317, 276] width 315 height 54
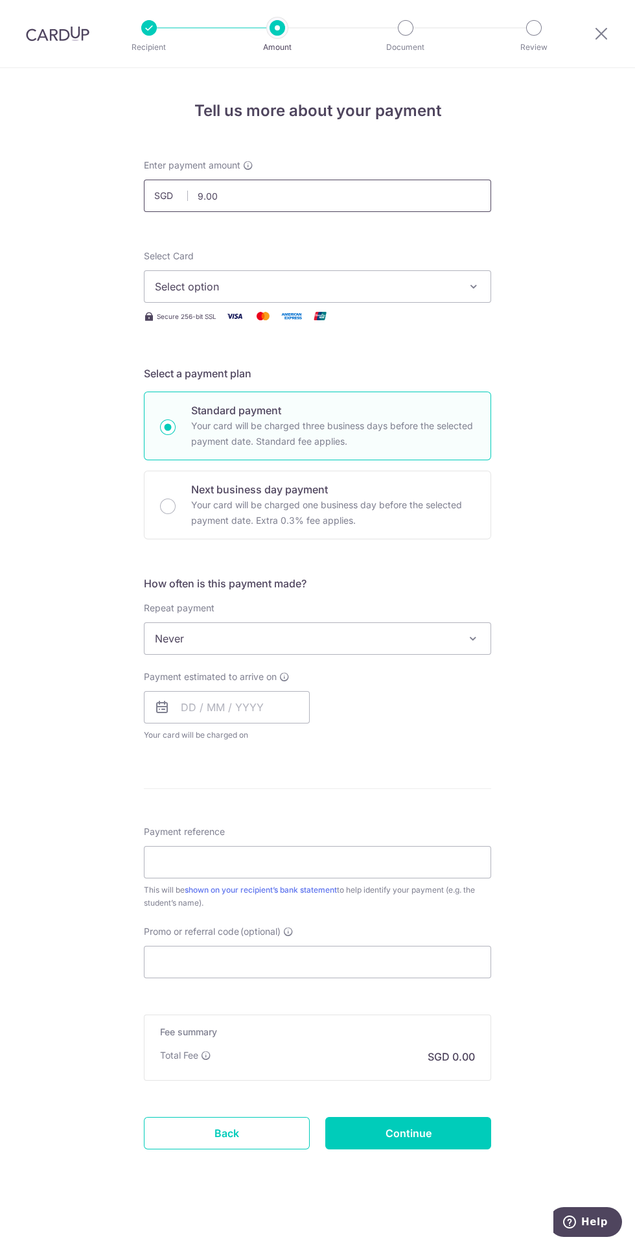
click at [380, 195] on input "9.00" at bounding box center [317, 196] width 347 height 32
type input "9"
type input "927.59"
click at [443, 290] on span "Select option" at bounding box center [306, 287] width 302 height 16
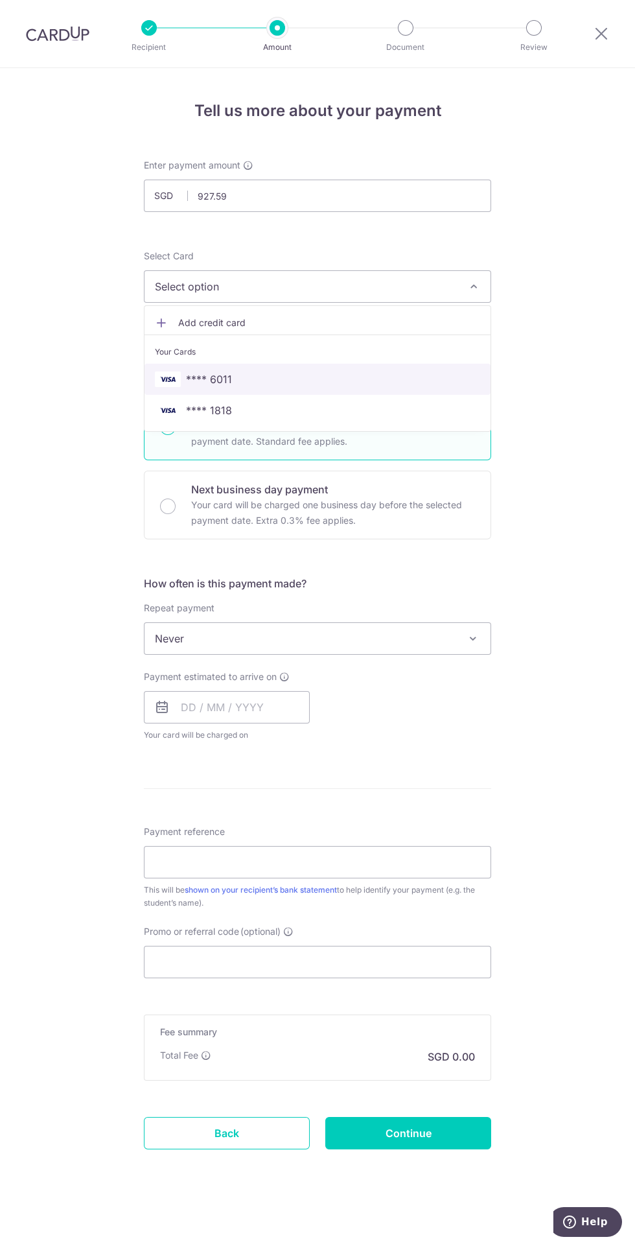
click at [240, 375] on span "**** 6011" at bounding box center [317, 379] width 325 height 16
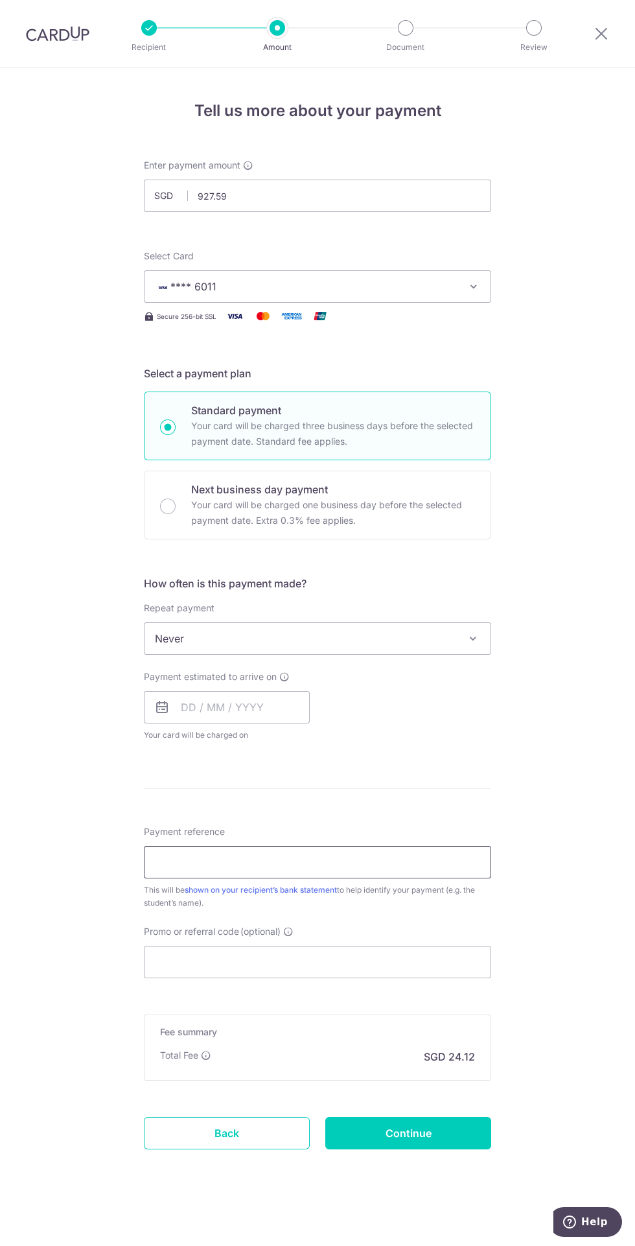
click at [439, 870] on input "Payment reference" at bounding box center [317, 862] width 347 height 32
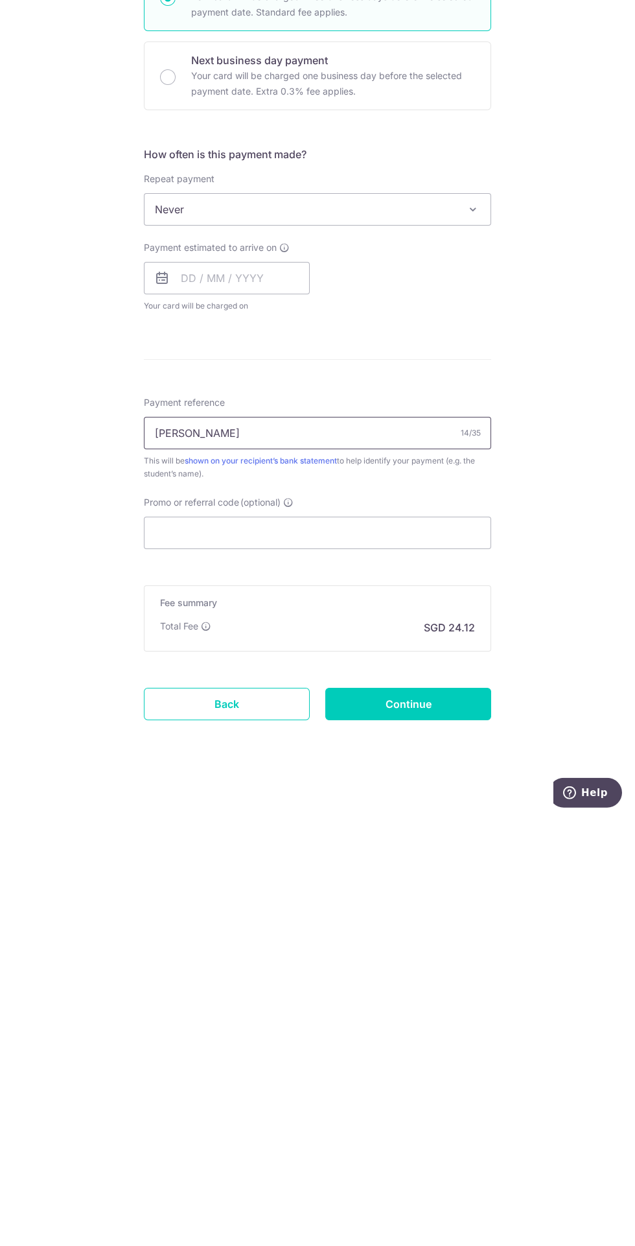
type input "[PERSON_NAME]"
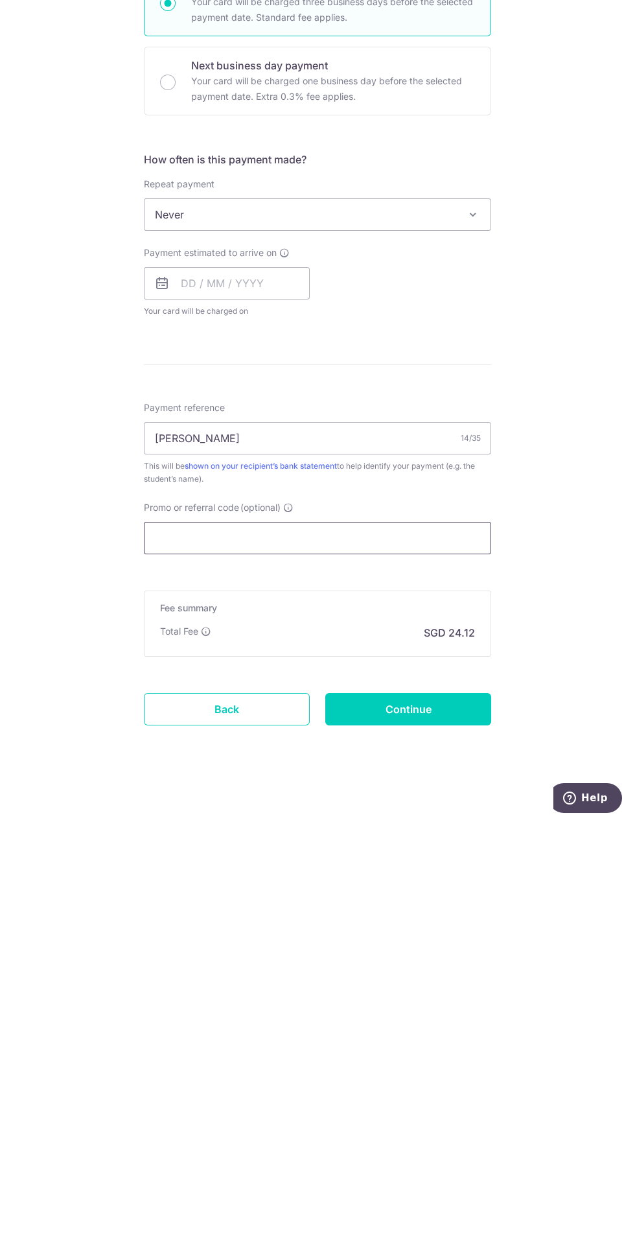
click at [377, 966] on input "Promo or referral code (optional)" at bounding box center [317, 962] width 347 height 32
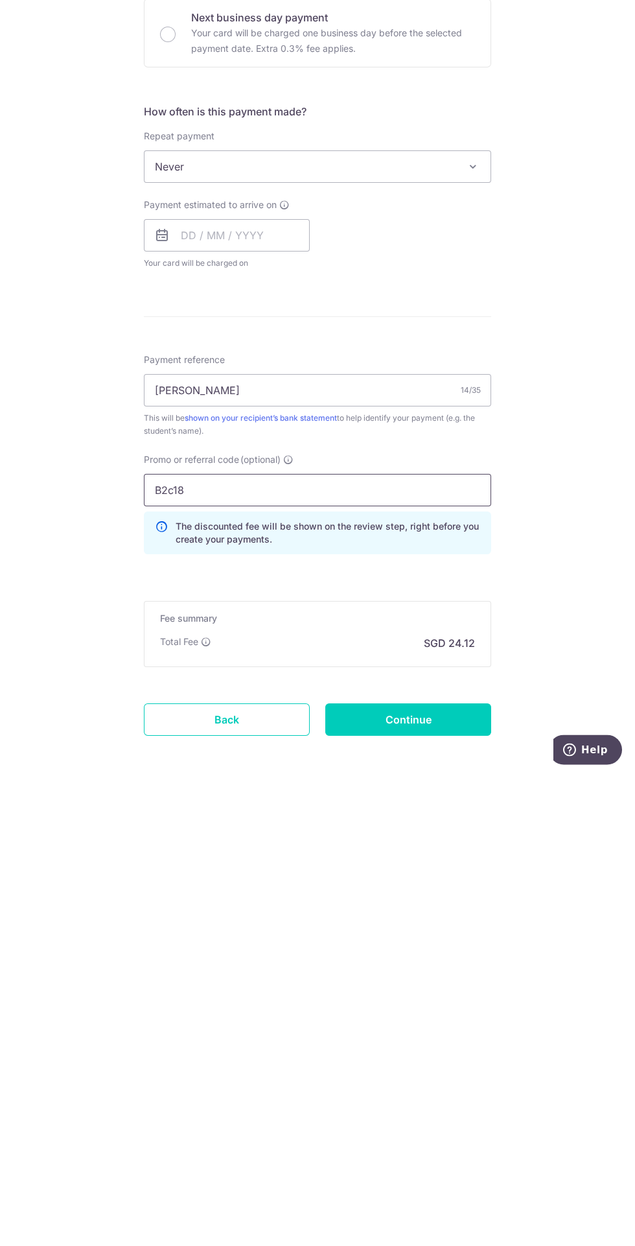
type input "B2c18"
click at [447, 1201] on input "Continue" at bounding box center [408, 1191] width 166 height 32
type input "Create Schedule"
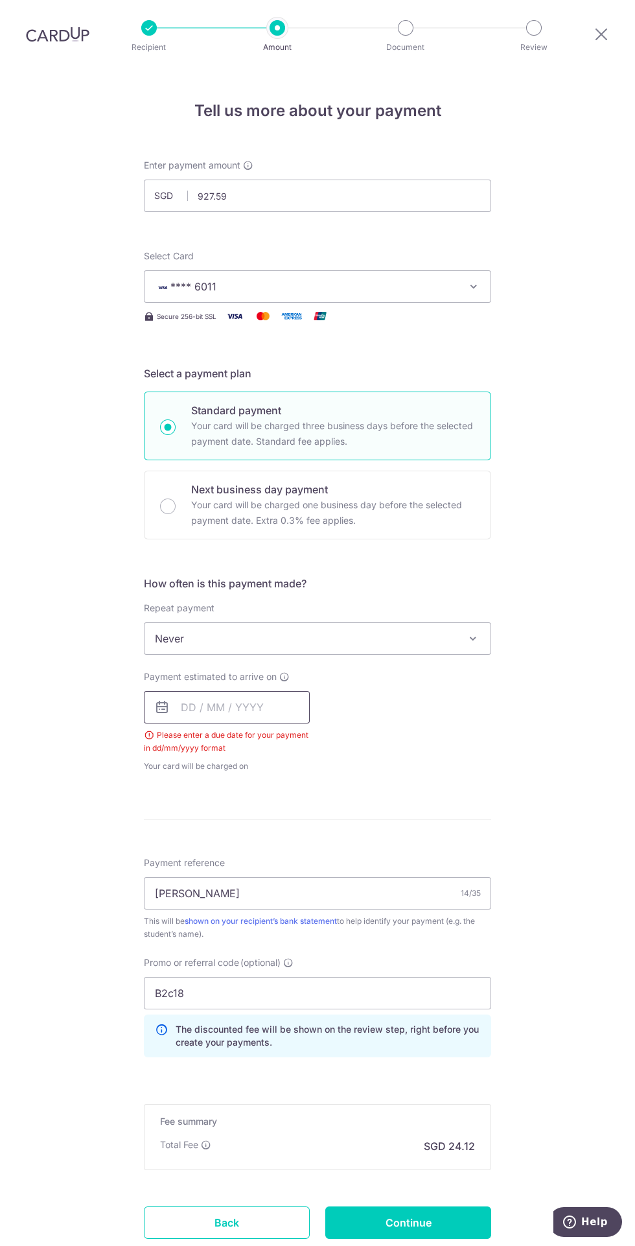
click at [239, 691] on input "text" at bounding box center [227, 707] width 166 height 32
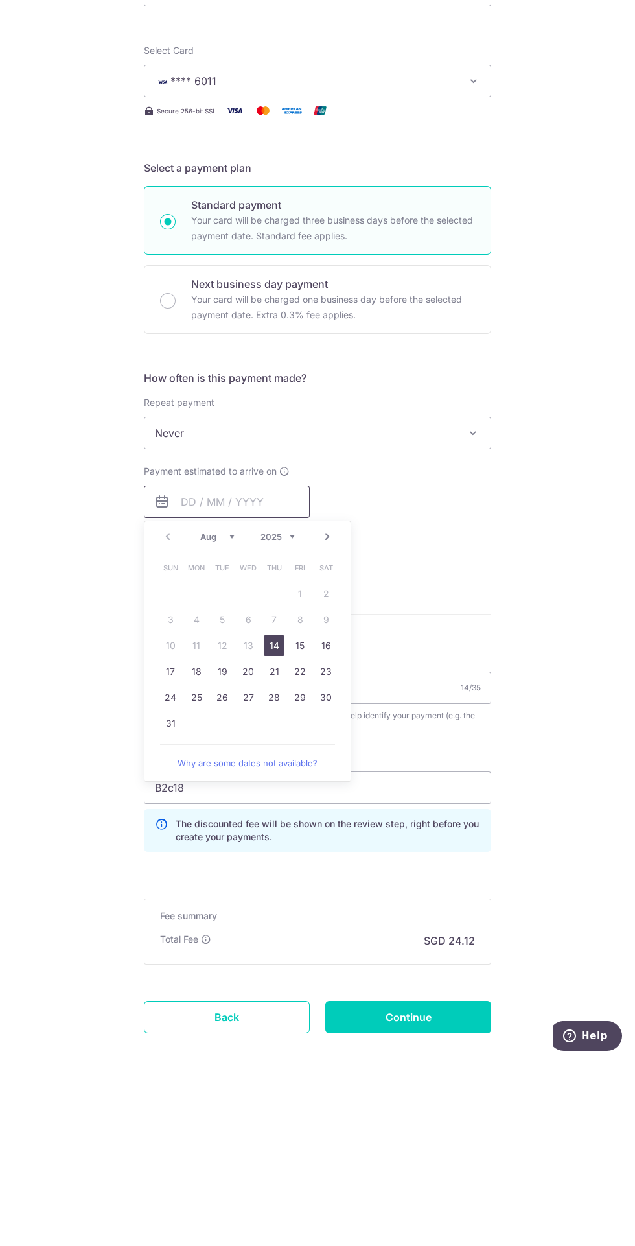
scroll to position [67, 0]
click at [279, 821] on link "14" at bounding box center [274, 831] width 21 height 21
type input "[DATE]"
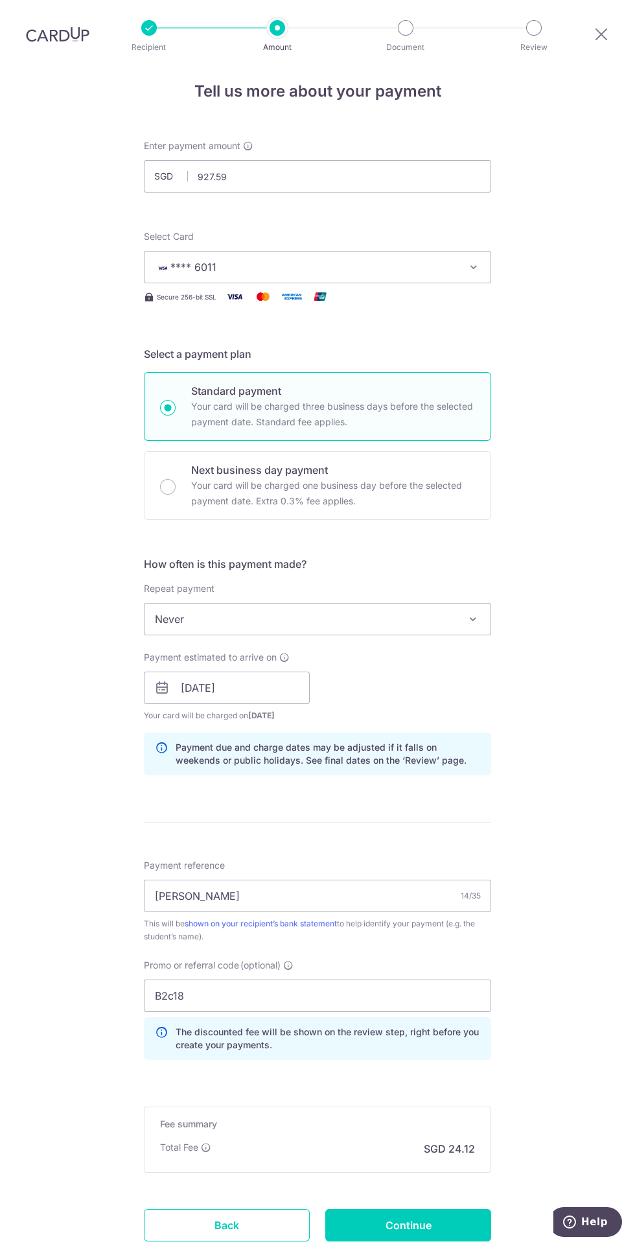
scroll to position [13, 0]
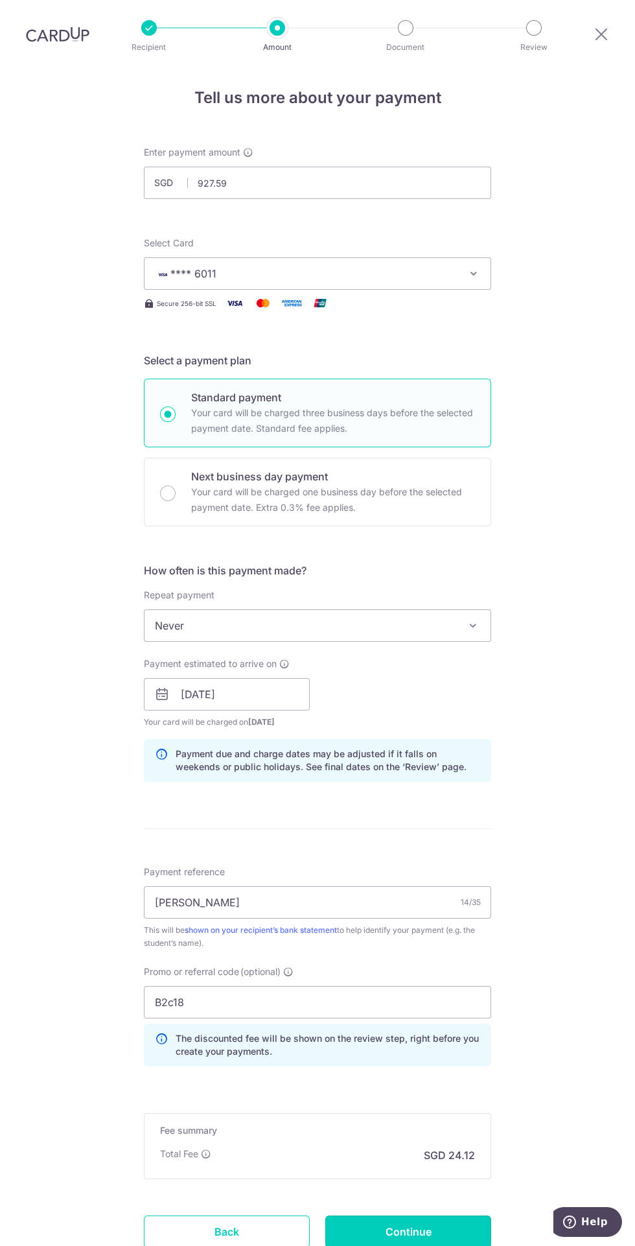
click at [447, 1215] on input "Continue" at bounding box center [408, 1231] width 166 height 32
type input "Create Schedule"
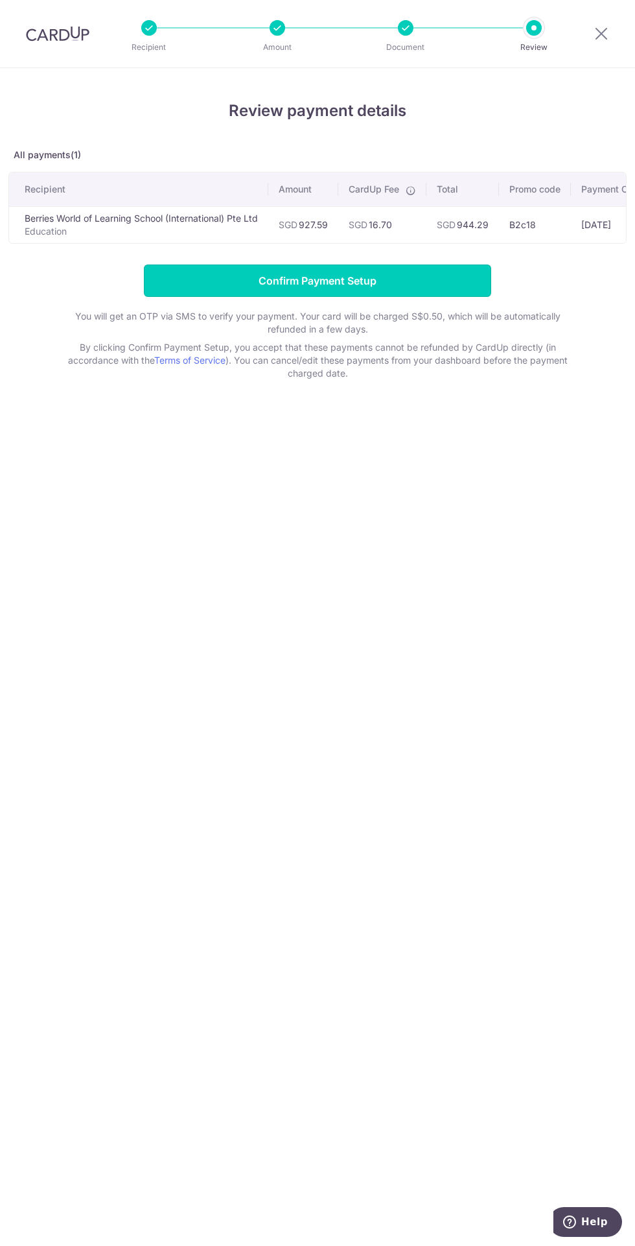
click at [432, 279] on input "Confirm Payment Setup" at bounding box center [317, 280] width 347 height 32
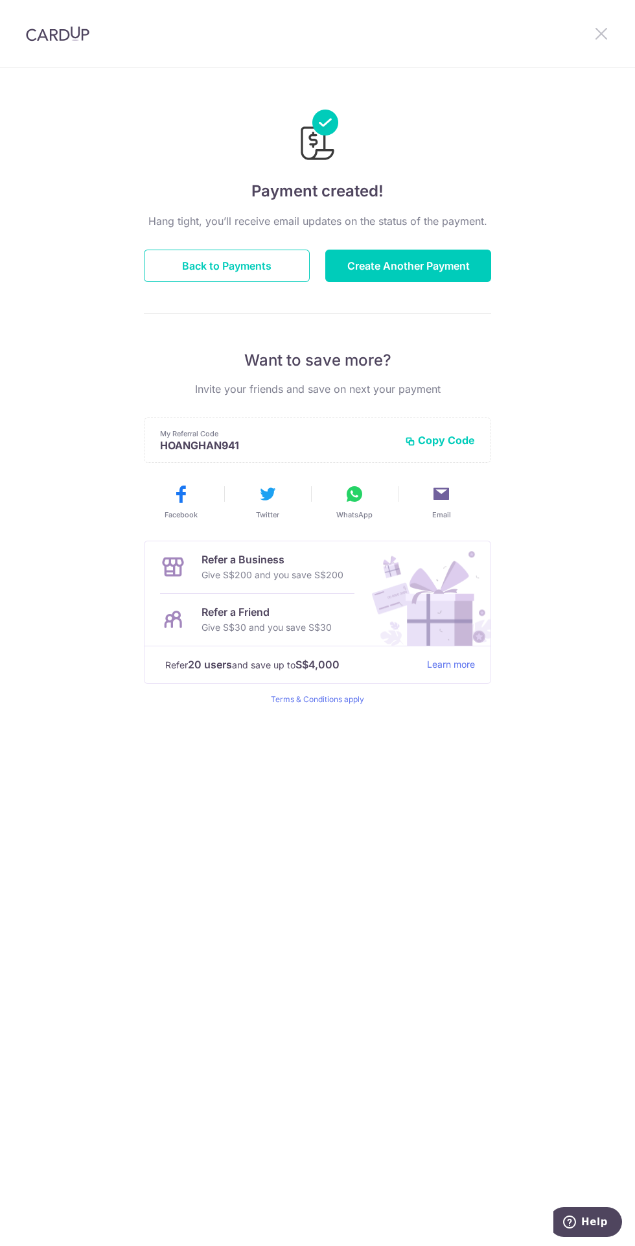
click at [601, 34] on icon at bounding box center [602, 33] width 16 height 16
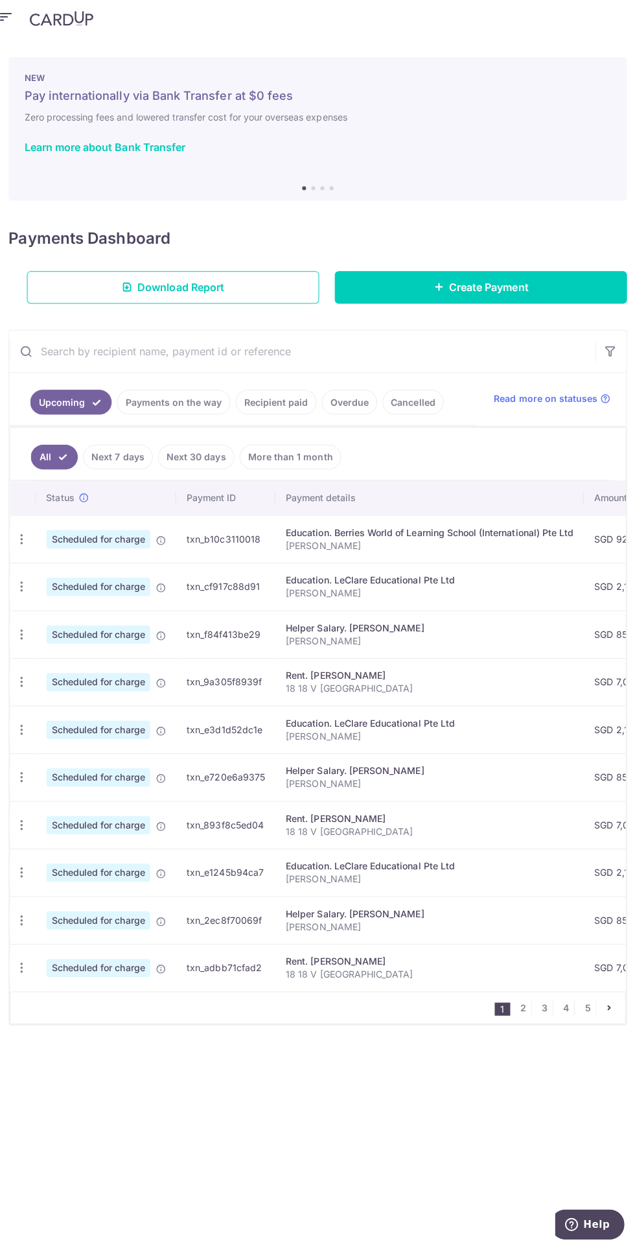
click at [25, 535] on icon "button" at bounding box center [24, 542] width 14 height 14
click at [117, 616] on span "Update payment" at bounding box center [93, 624] width 88 height 16
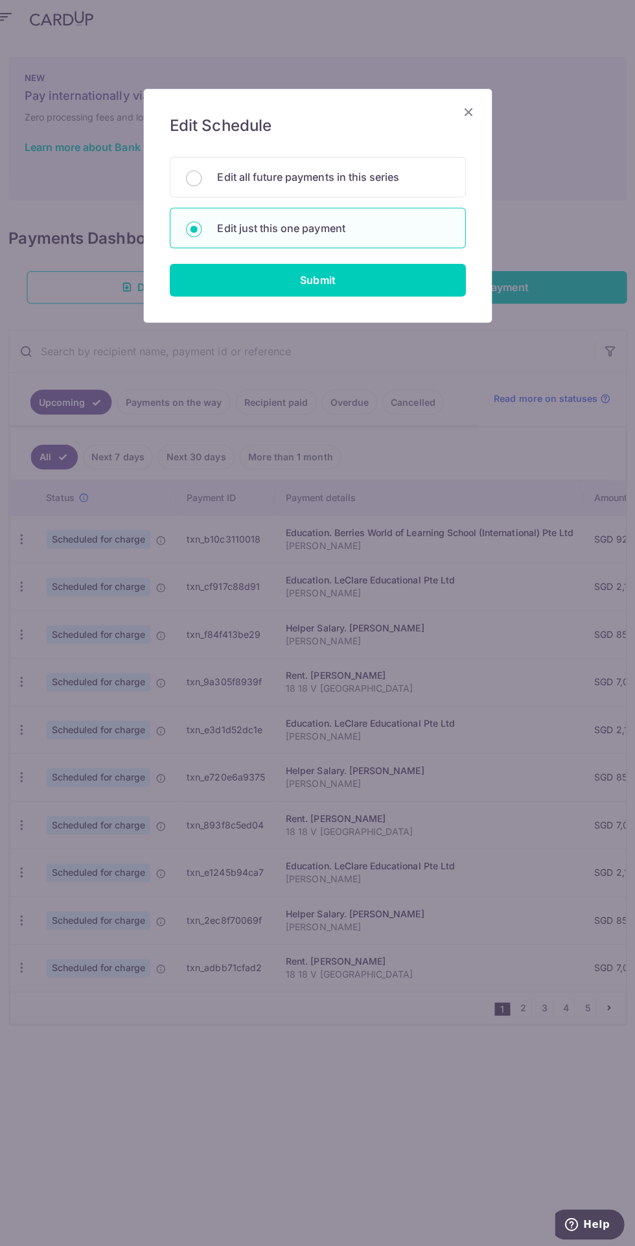
click at [412, 187] on p "Edit all future payments in this series" at bounding box center [333, 182] width 231 height 16
click at [202, 187] on input "Edit all future payments in this series" at bounding box center [195, 183] width 16 height 16
radio input "true"
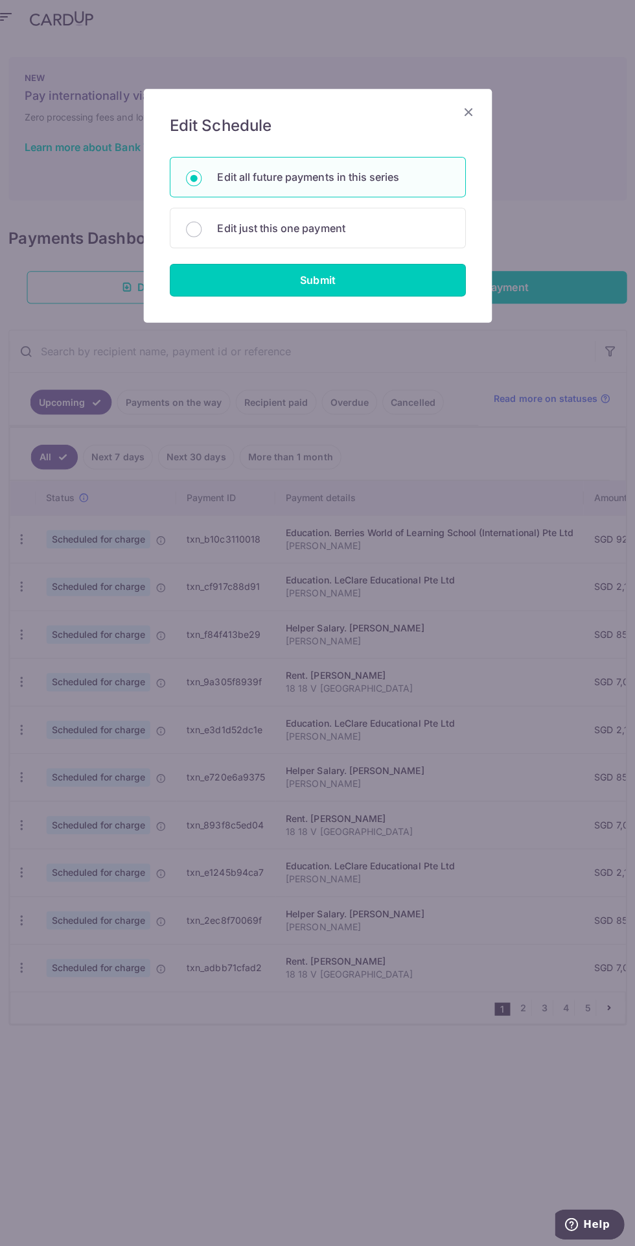
click at [429, 291] on input "Submit" at bounding box center [317, 284] width 294 height 32
radio input "true"
type input "2,150.00"
type input "[PERSON_NAME]"
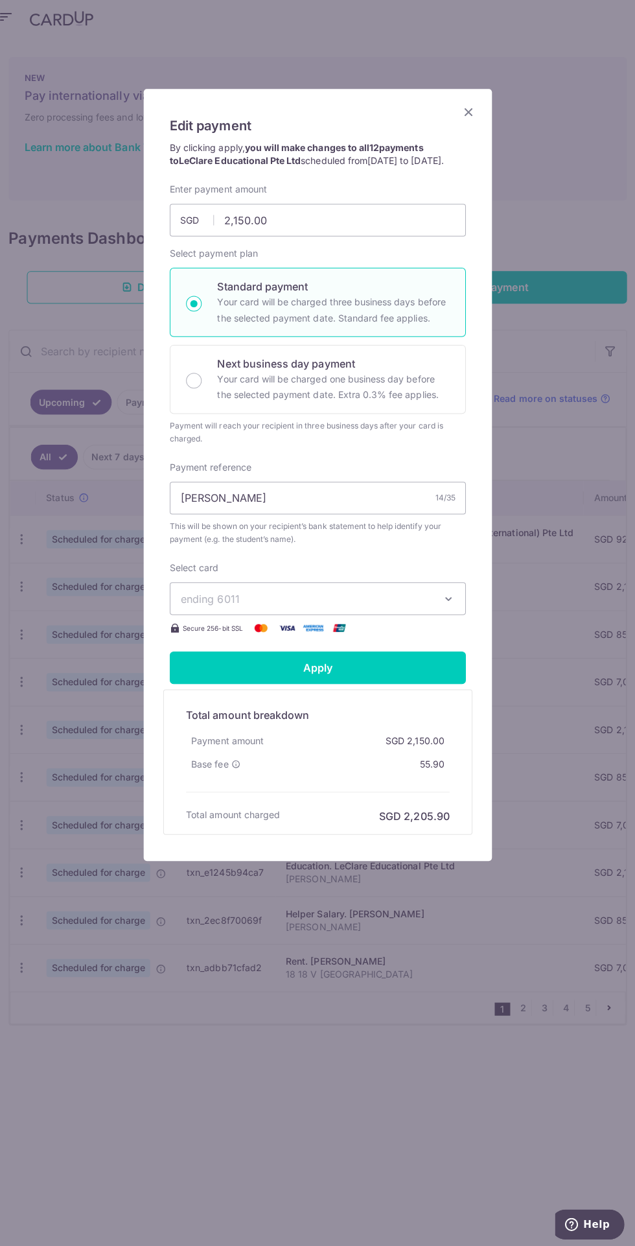
click at [388, 608] on span "ending 6011" at bounding box center [305, 600] width 249 height 16
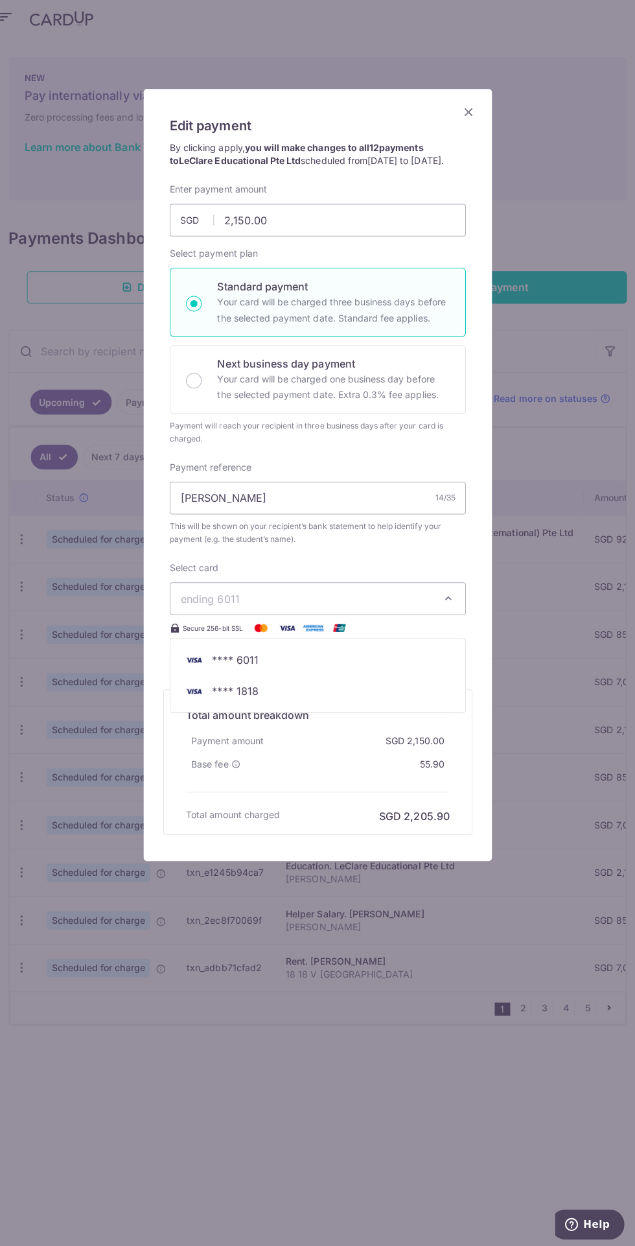
click at [62, 1037] on div "Edit payment By clicking apply, you will make changes to all 12 payments to LeC…" at bounding box center [317, 623] width 635 height 1246
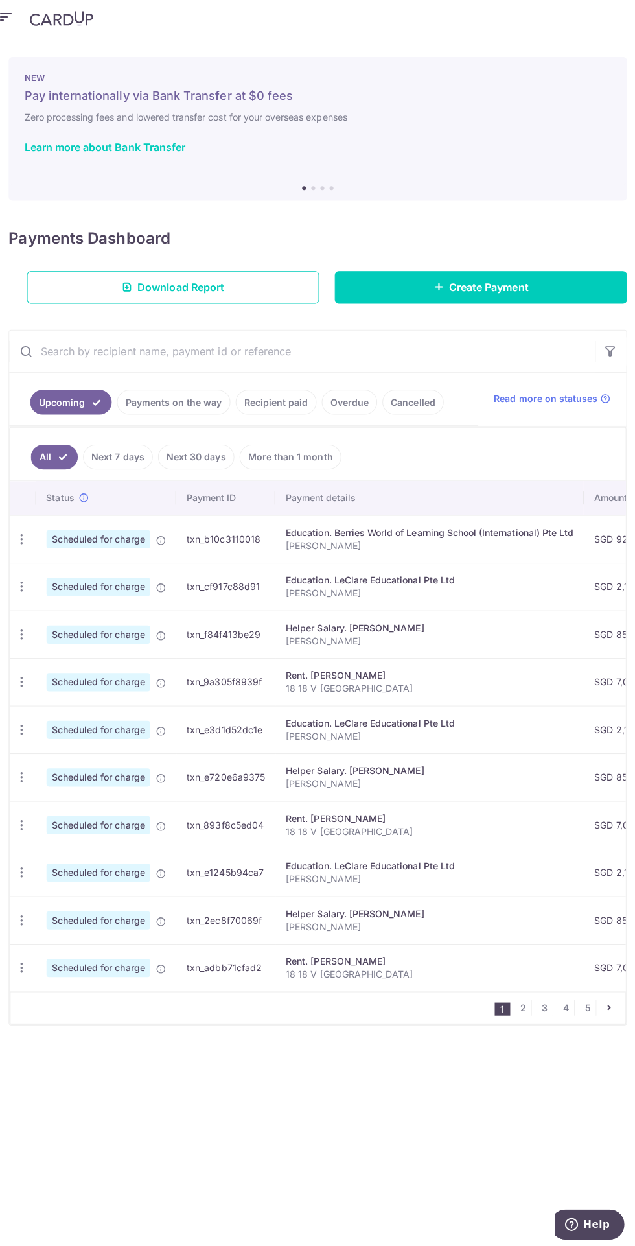
click at [23, 535] on icon "button" at bounding box center [24, 542] width 14 height 14
click at [106, 616] on span "Update payment" at bounding box center [93, 624] width 88 height 16
radio input "true"
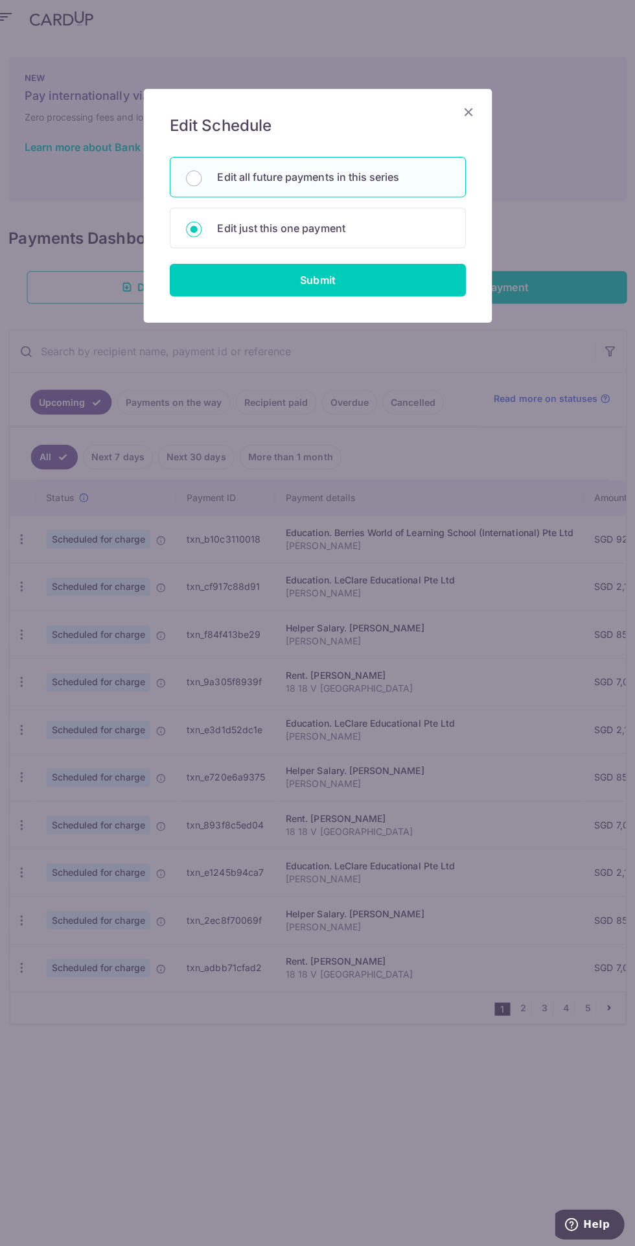
click at [403, 179] on p "Edit all future payments in this series" at bounding box center [333, 182] width 231 height 16
click at [202, 179] on input "Edit all future payments in this series" at bounding box center [195, 183] width 16 height 16
radio input "true"
click at [394, 288] on input "Submit" at bounding box center [317, 284] width 294 height 32
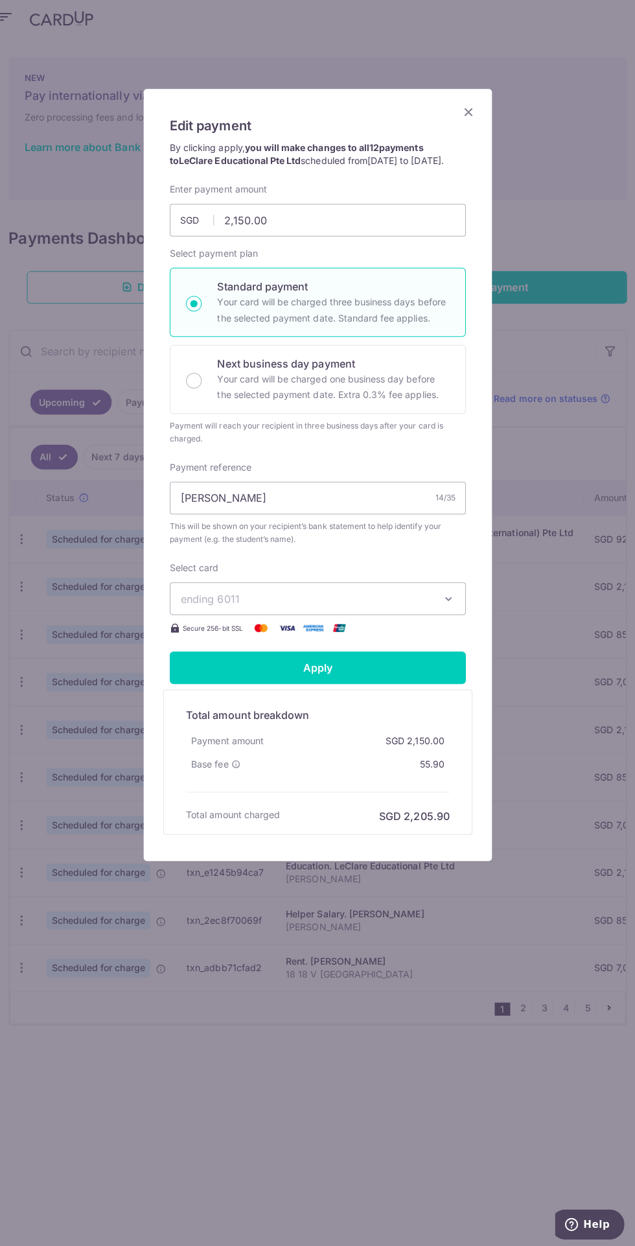
click at [235, 769] on icon at bounding box center [235, 764] width 9 height 9
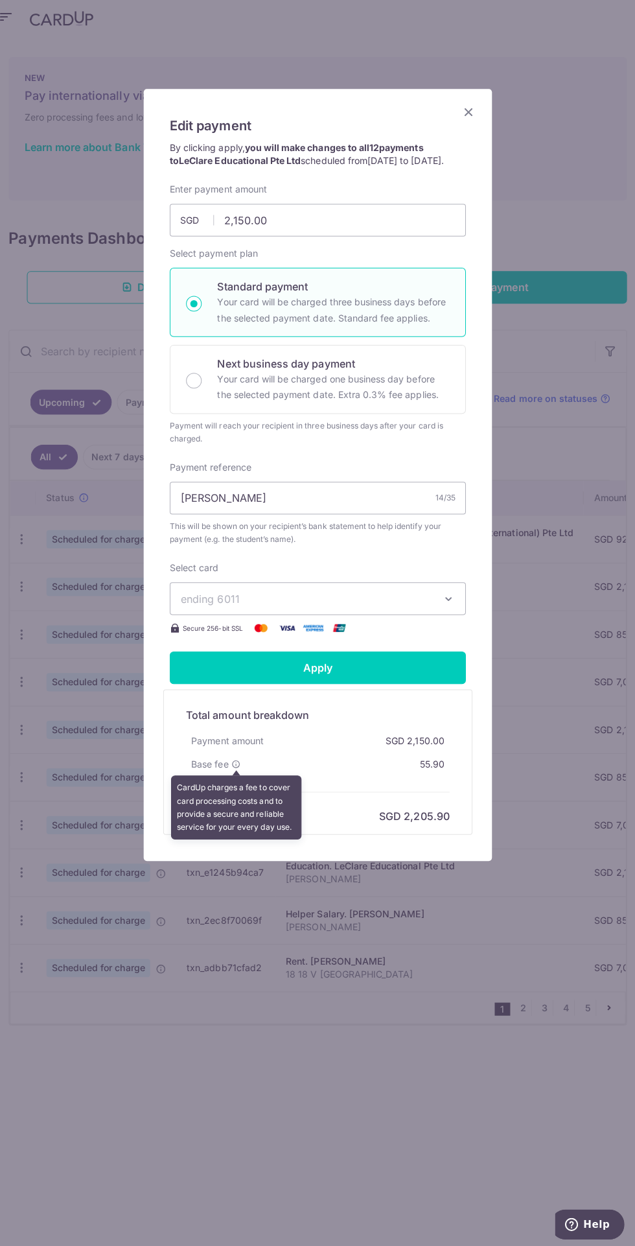
click at [65, 1059] on div "Edit payment By clicking apply, you will make changes to all 12 payments to LeC…" at bounding box center [317, 623] width 635 height 1246
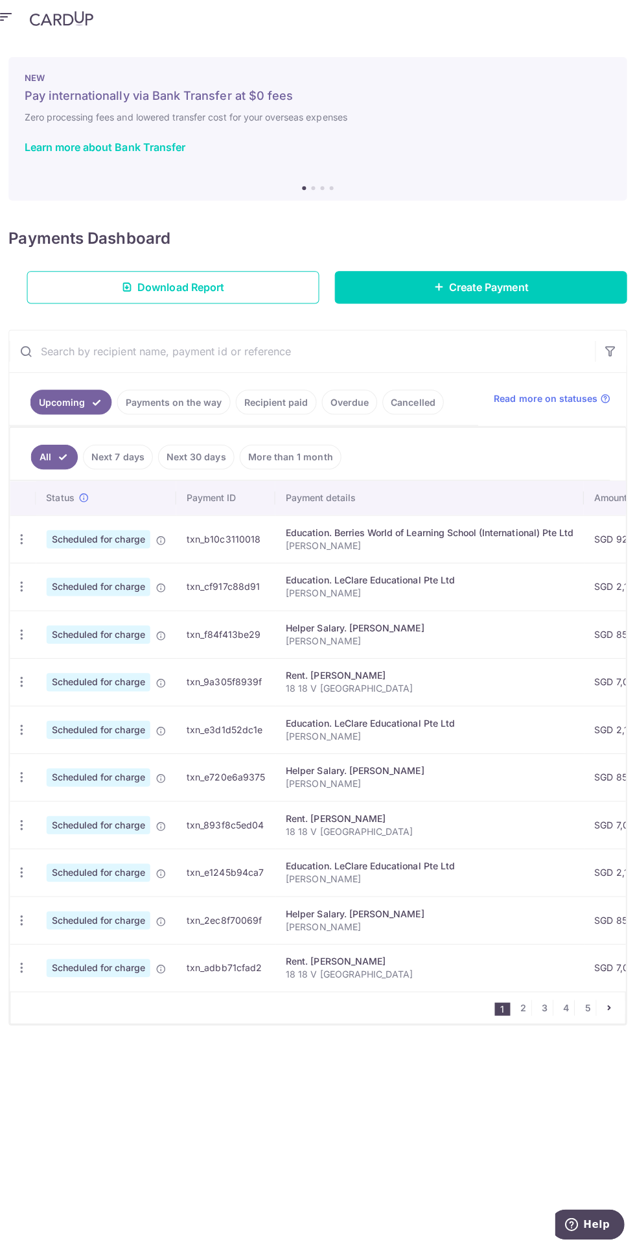
click at [23, 535] on icon "button" at bounding box center [24, 542] width 14 height 14
click at [116, 616] on span "Update payment" at bounding box center [93, 624] width 88 height 16
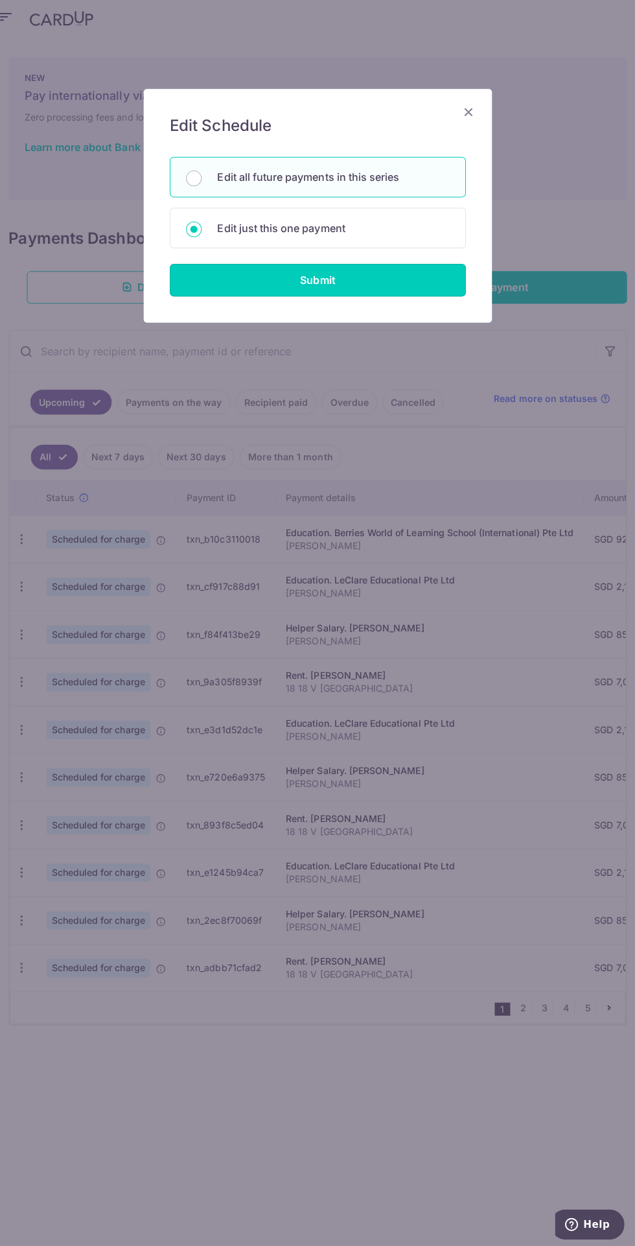
click at [415, 287] on input "Submit" at bounding box center [317, 284] width 294 height 32
radio input "true"
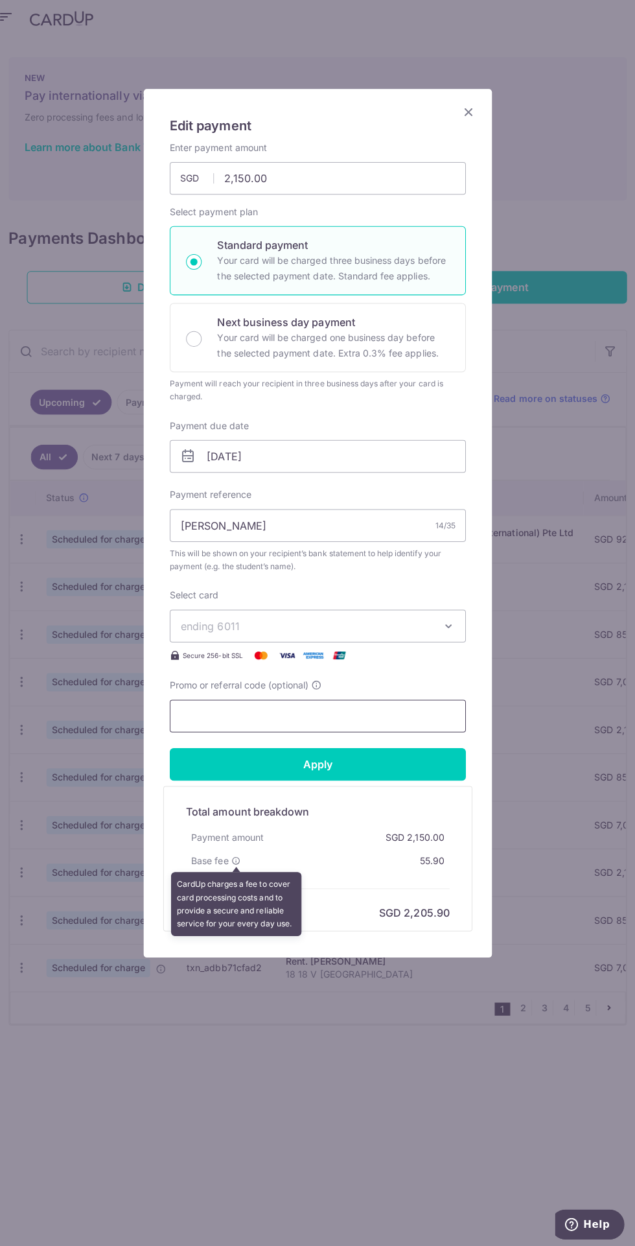
click at [371, 718] on input "Promo or referral code (optional)" at bounding box center [317, 717] width 294 height 32
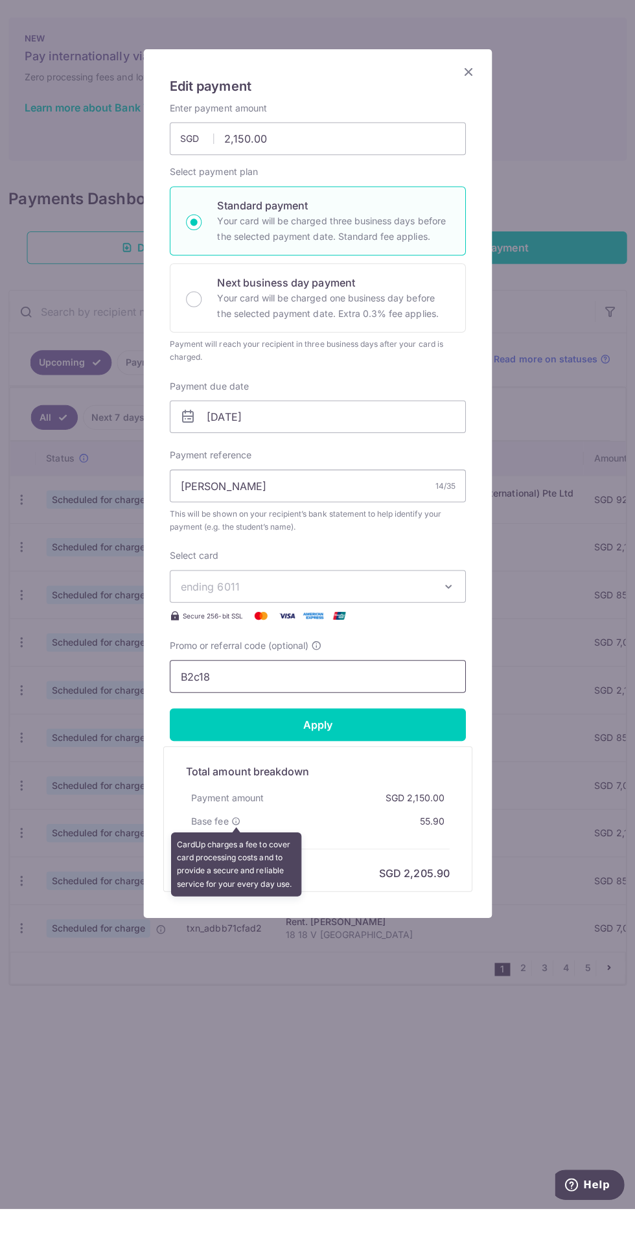
scroll to position [67, 0]
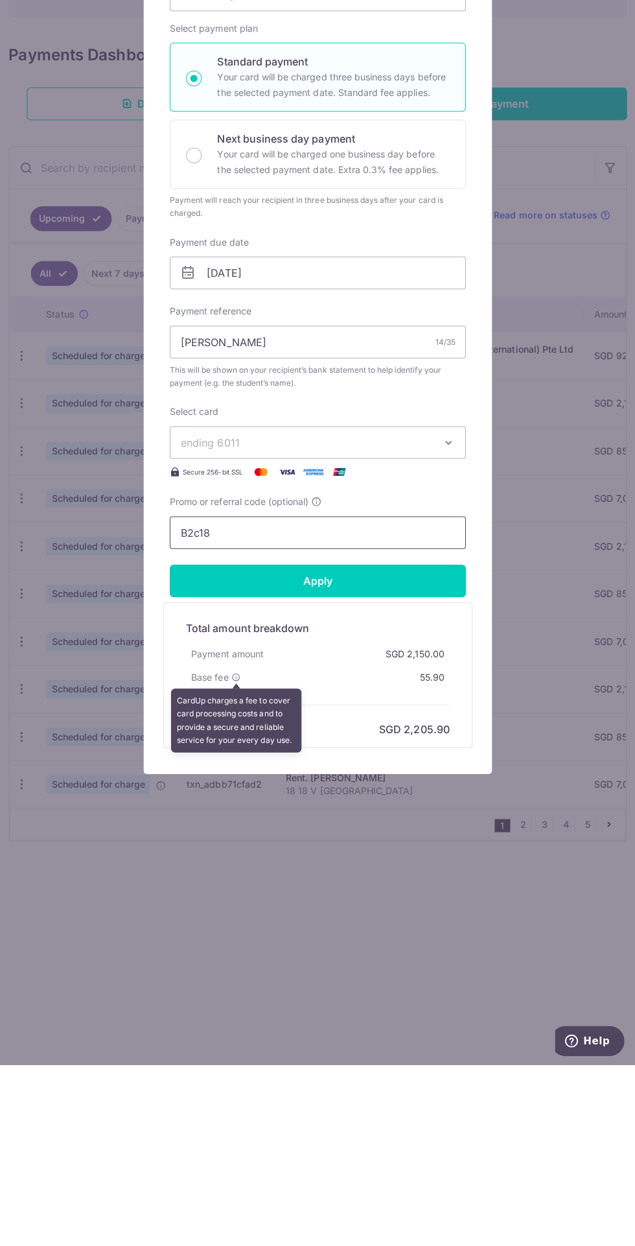
type input "B2c18"
click at [409, 768] on input "Apply" at bounding box center [317, 765] width 294 height 32
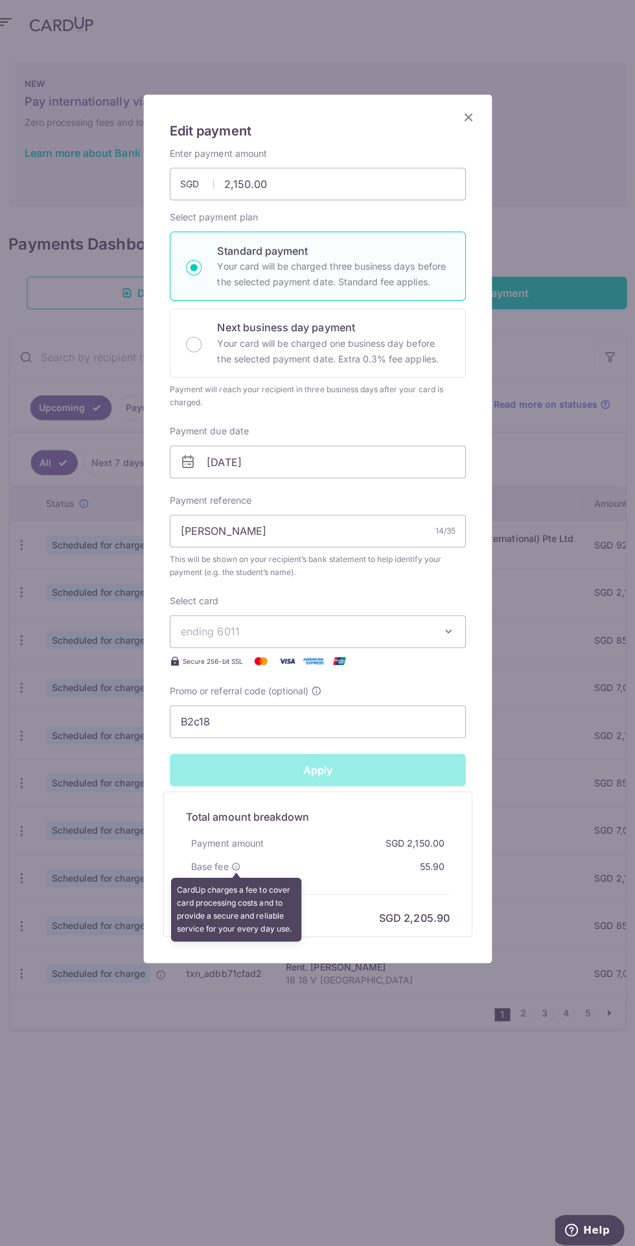
type input "Successfully Applied"
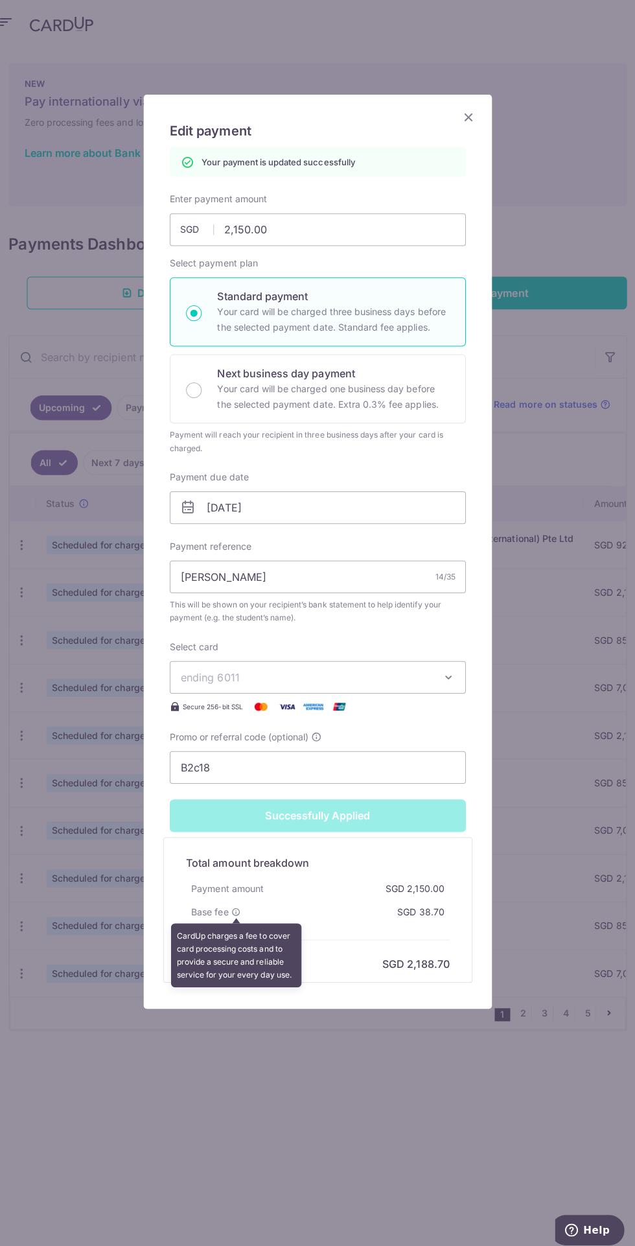
click at [473, 119] on icon "Close" at bounding box center [468, 117] width 16 height 16
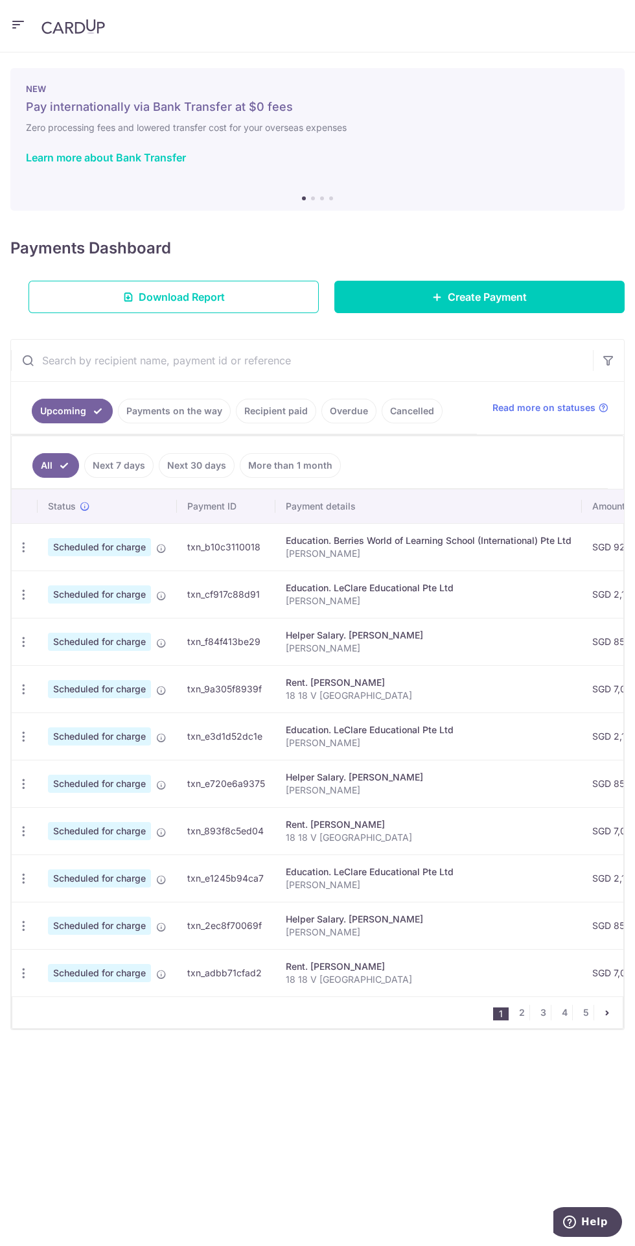
click at [312, 463] on link "More than 1 month" at bounding box center [290, 465] width 101 height 25
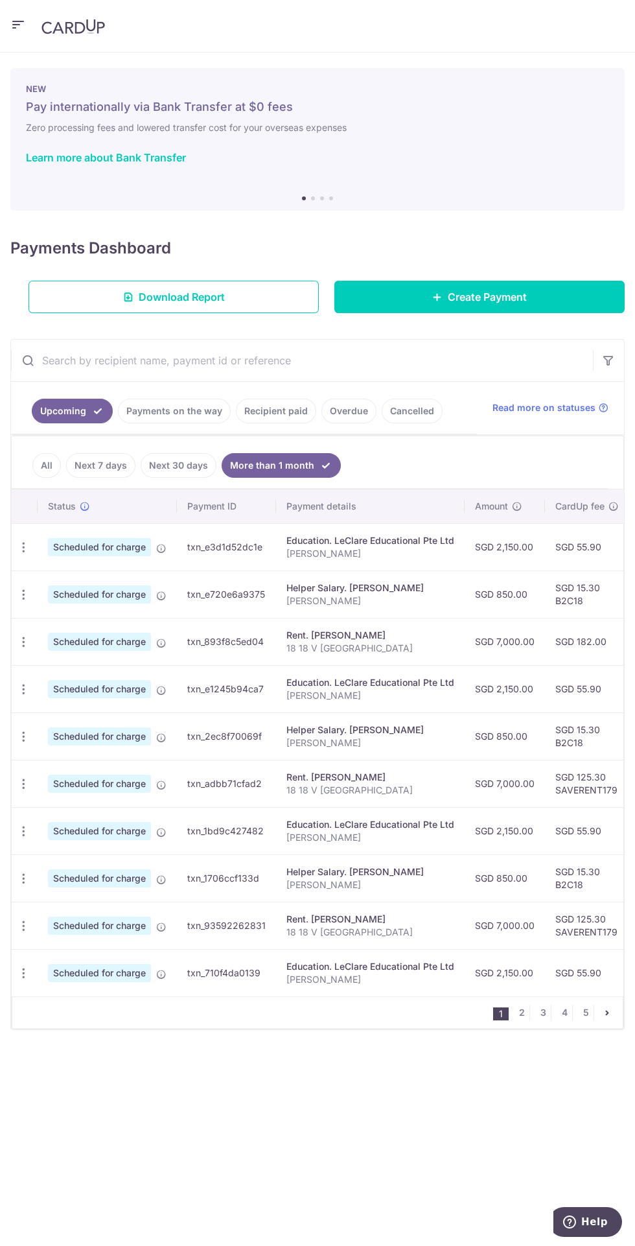
click at [23, 544] on icon "button" at bounding box center [24, 548] width 14 height 14
click at [119, 580] on span "Update payment" at bounding box center [93, 583] width 88 height 16
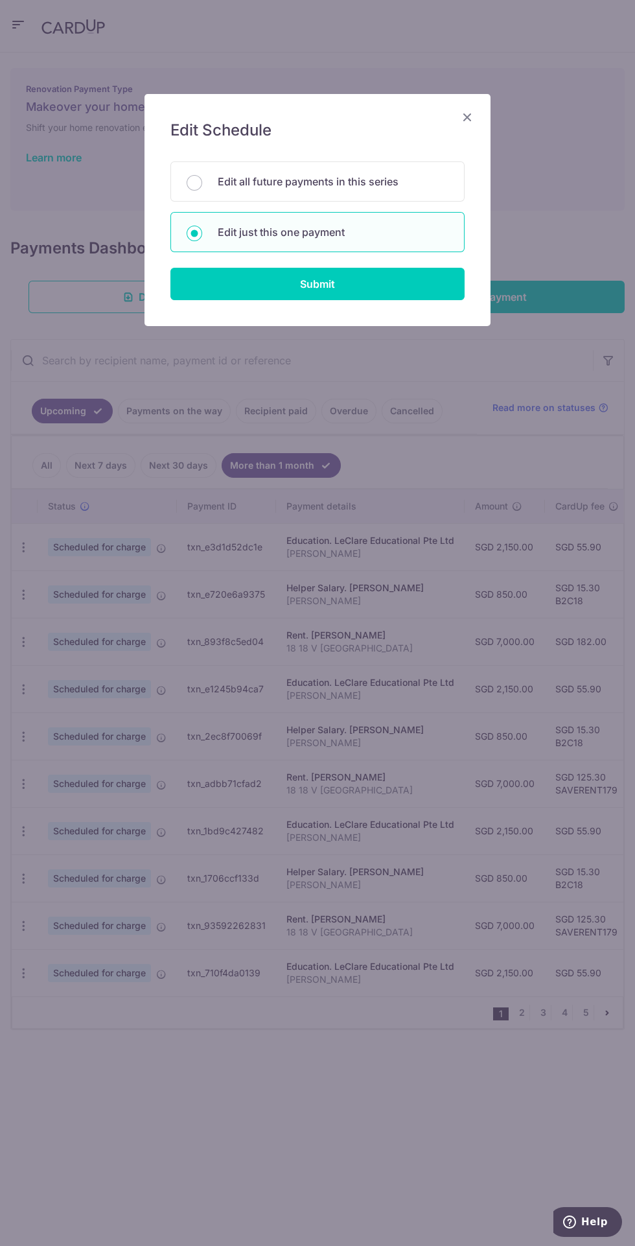
click at [414, 183] on p "Edit all future payments in this series" at bounding box center [333, 182] width 231 height 16
click at [202, 183] on input "Edit all future payments in this series" at bounding box center [195, 183] width 16 height 16
radio input "true"
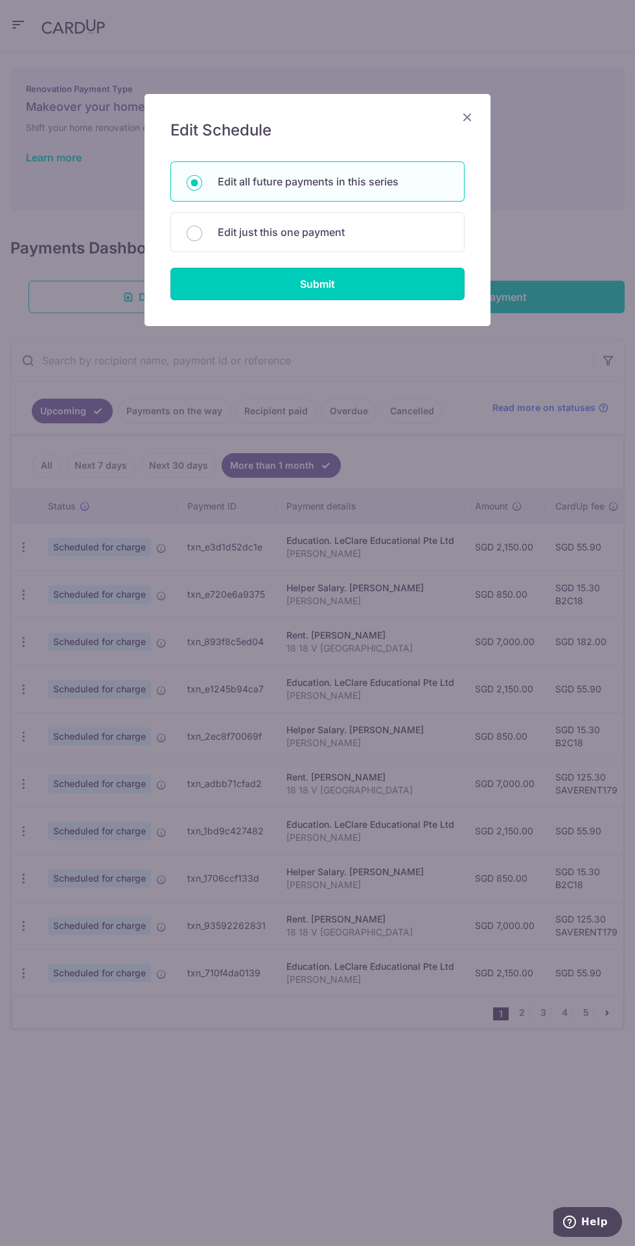
click at [415, 295] on input "Submit" at bounding box center [317, 284] width 294 height 32
radio input "true"
type input "2,150.00"
type input "[PERSON_NAME]"
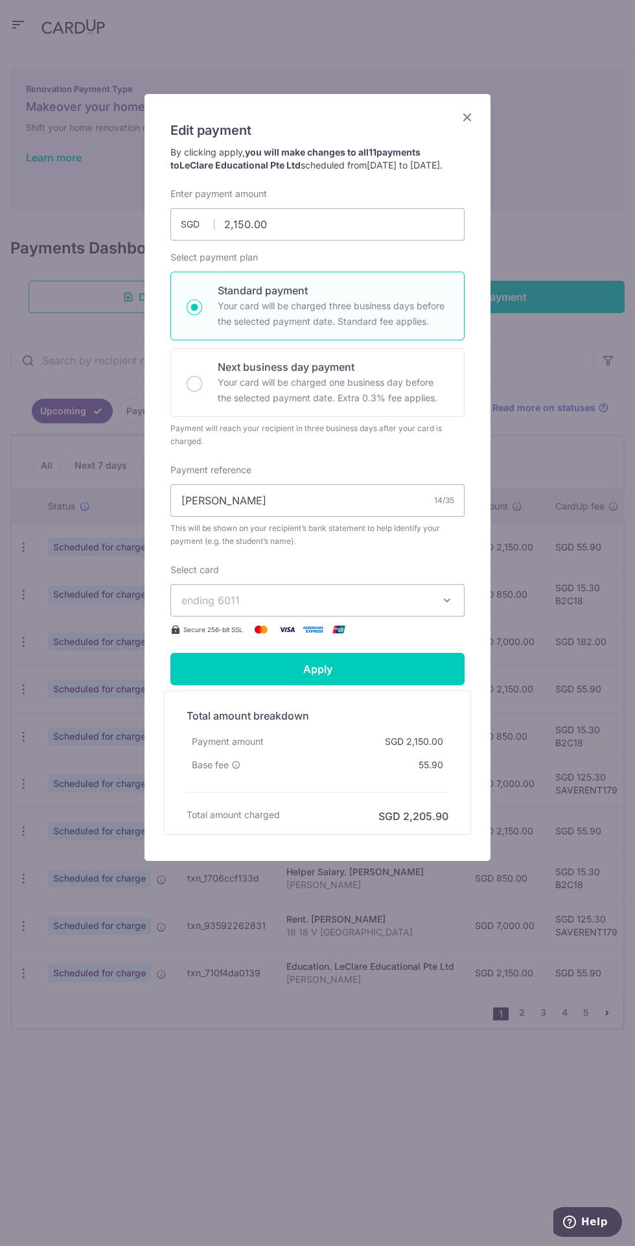
click at [425, 602] on button "ending 6011" at bounding box center [317, 600] width 294 height 32
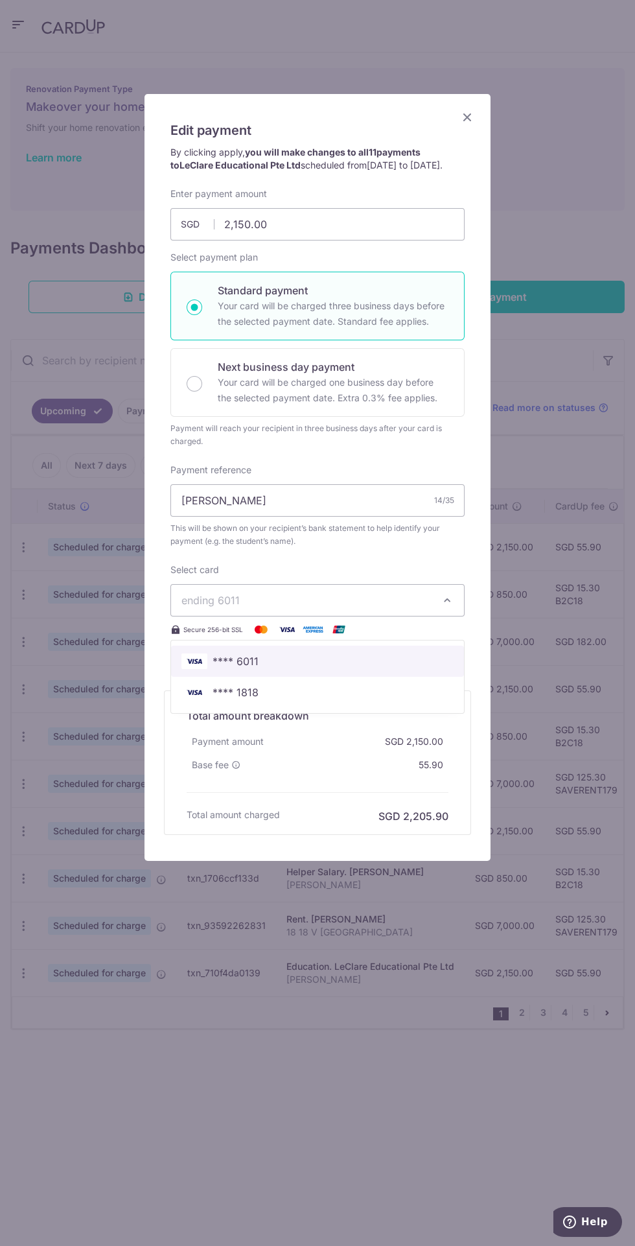
click at [334, 667] on span "**** 6011" at bounding box center [317, 661] width 272 height 16
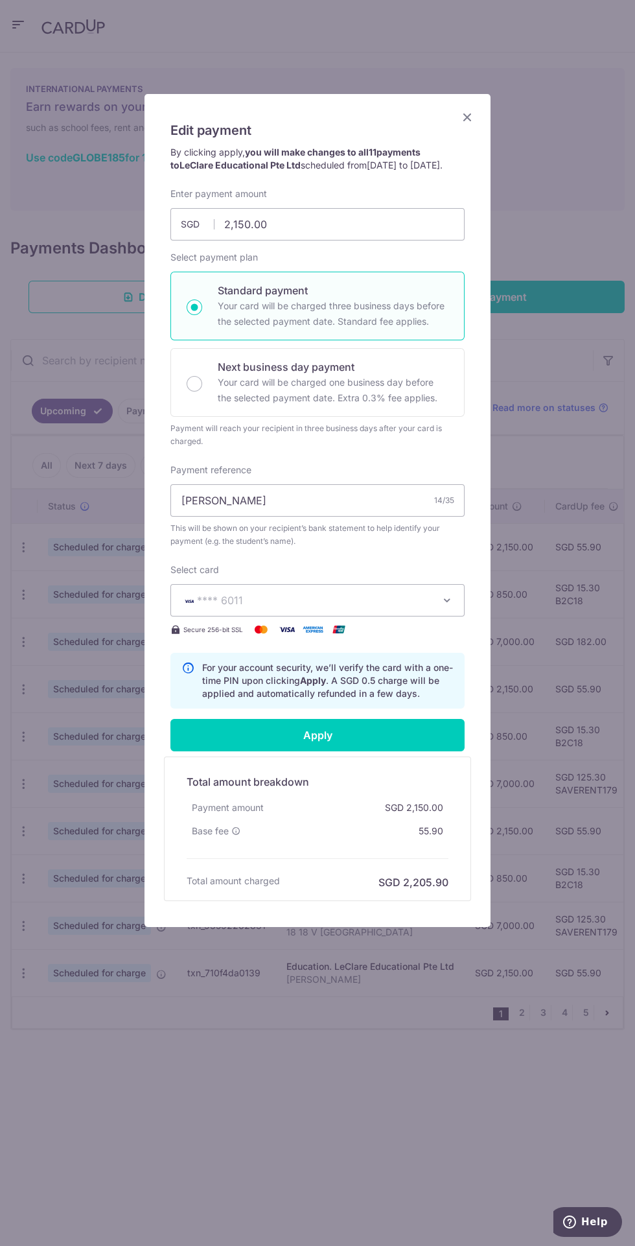
click at [467, 111] on icon "Close" at bounding box center [468, 117] width 16 height 16
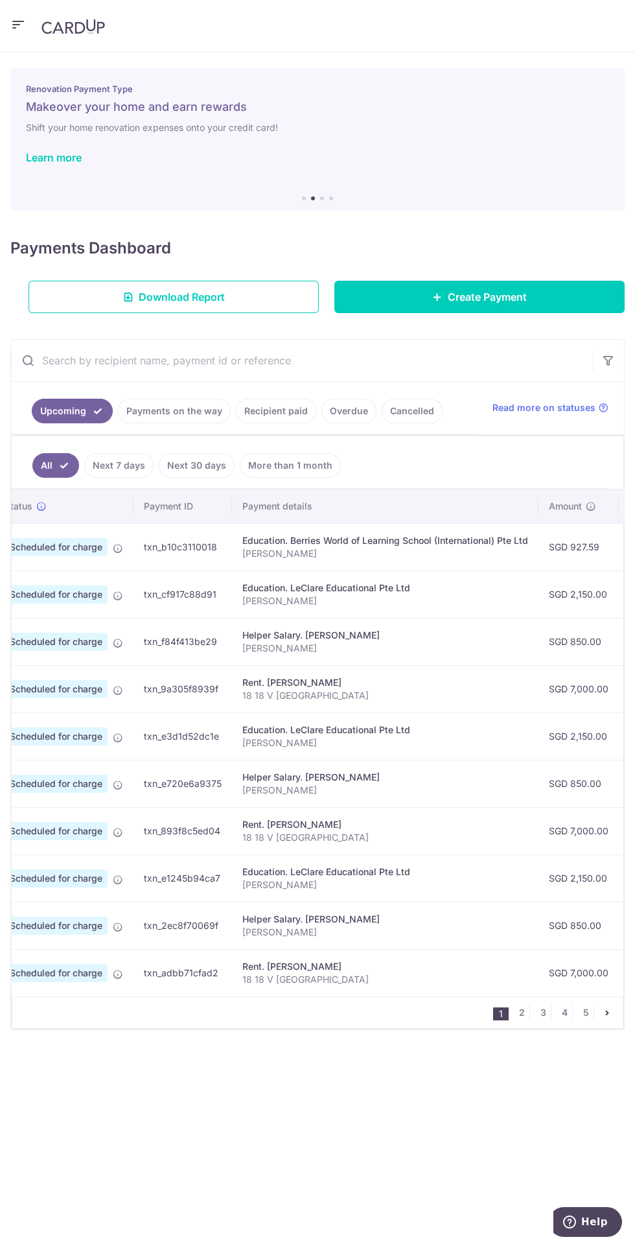
scroll to position [0, 2]
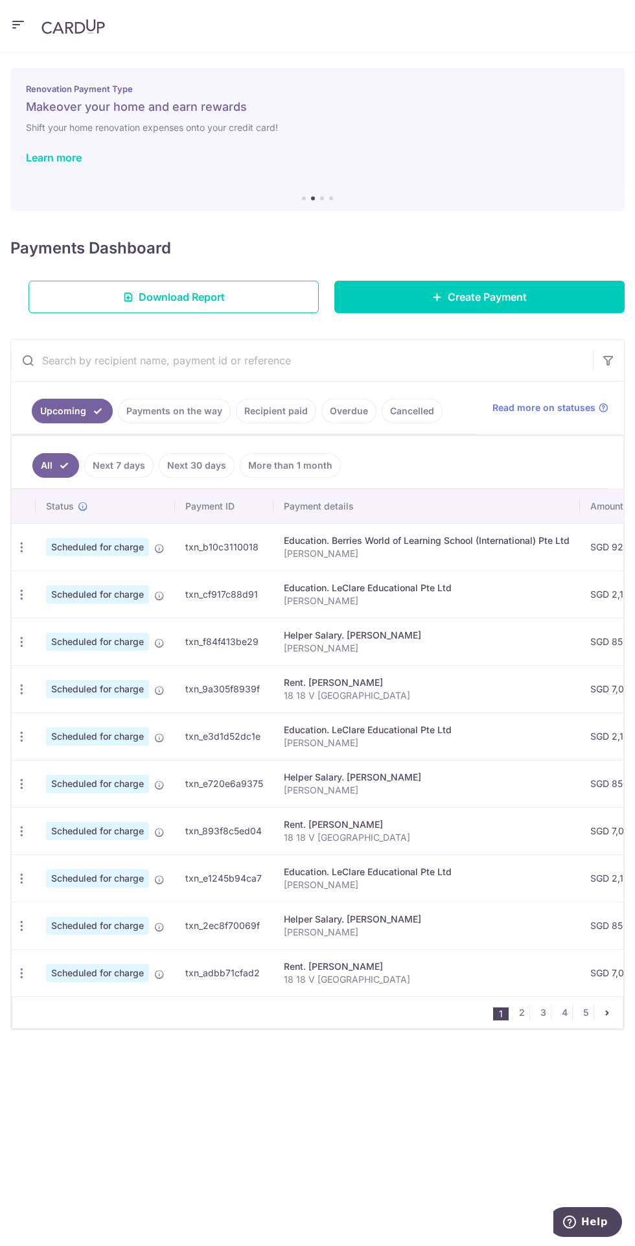
click at [293, 462] on link "More than 1 month" at bounding box center [290, 465] width 101 height 25
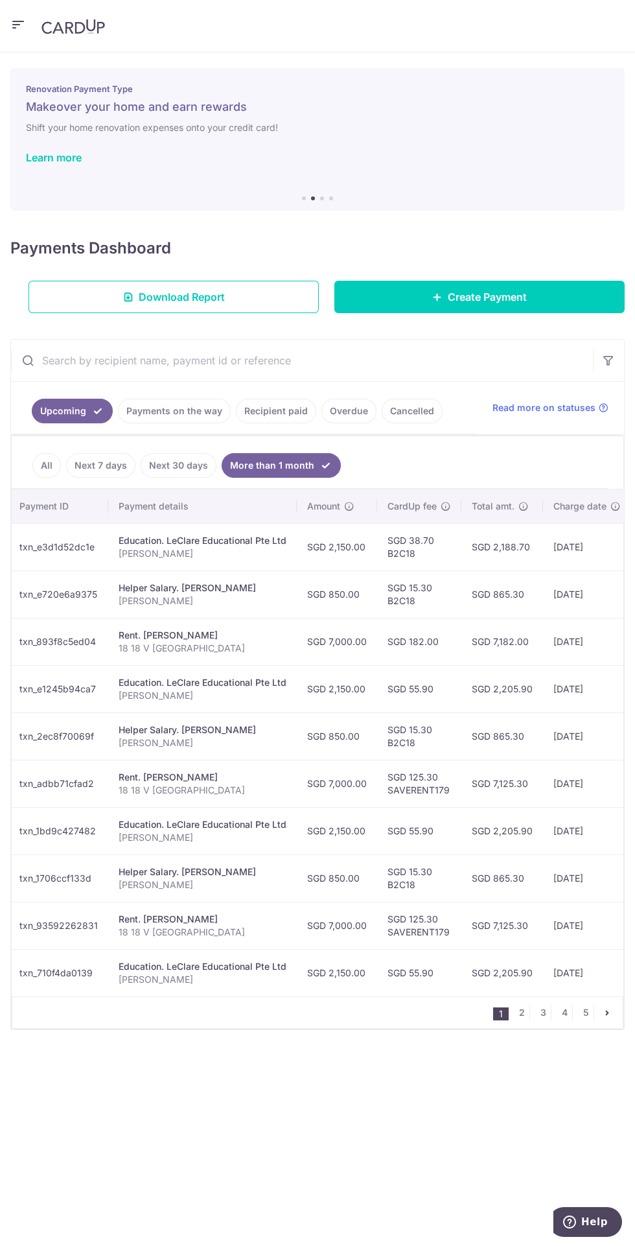
scroll to position [0, 0]
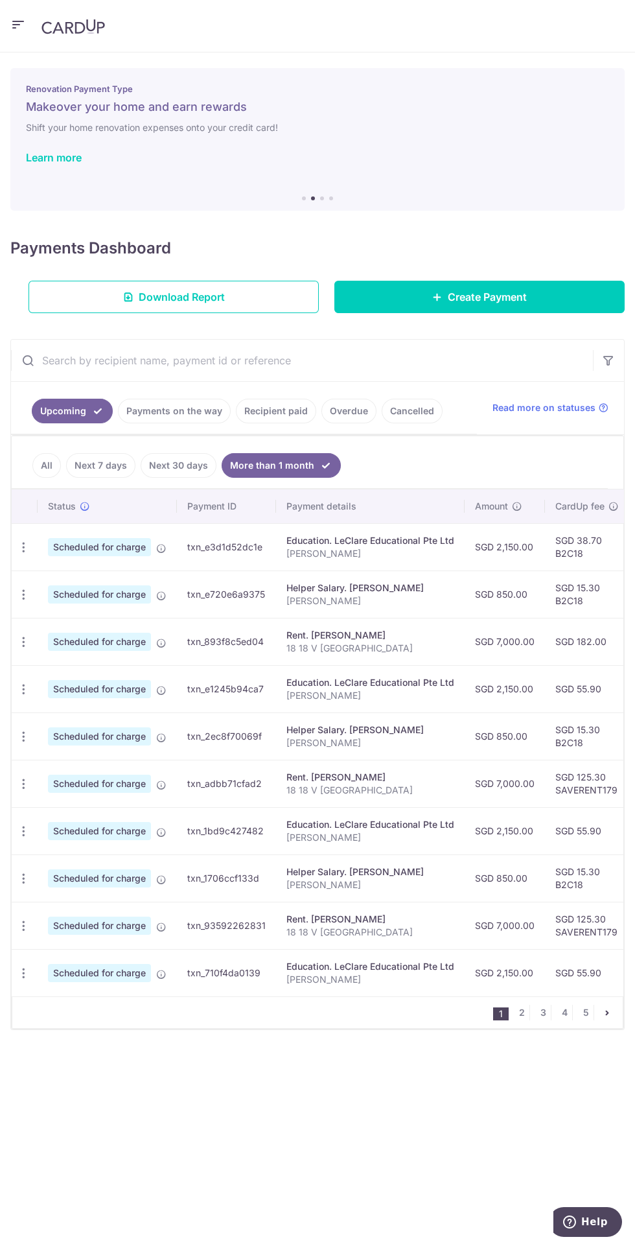
click at [23, 541] on icon "button" at bounding box center [24, 548] width 14 height 14
click at [114, 607] on span "Cancel payment" at bounding box center [92, 615] width 87 height 16
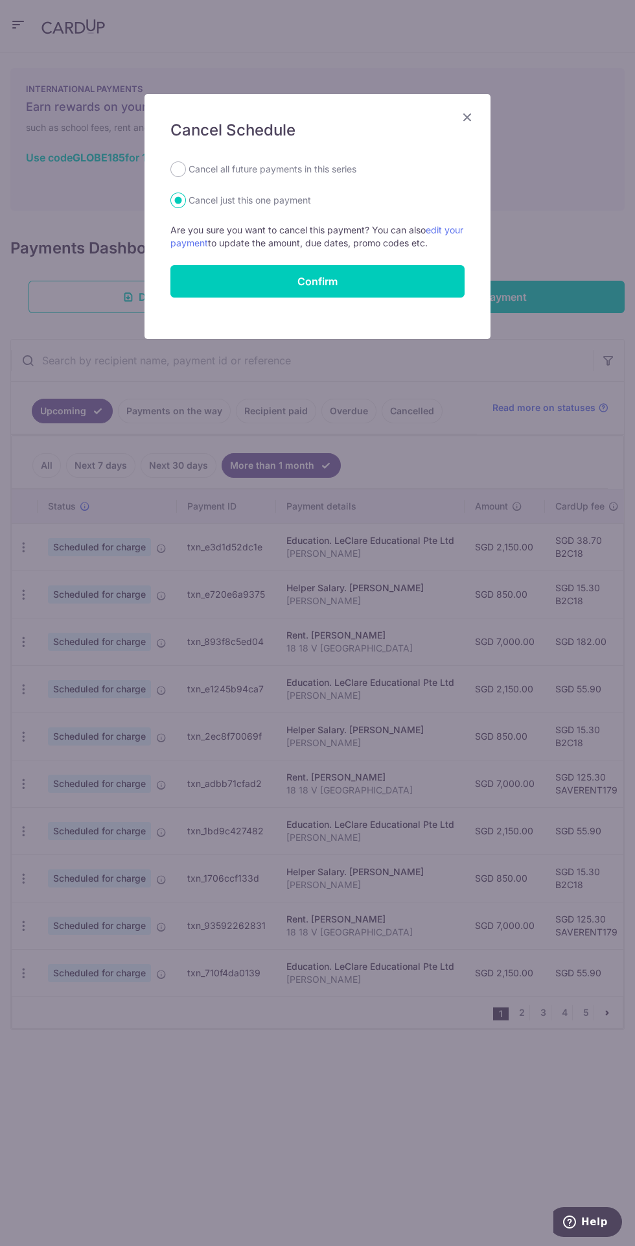
click at [467, 115] on icon "Close" at bounding box center [468, 117] width 16 height 16
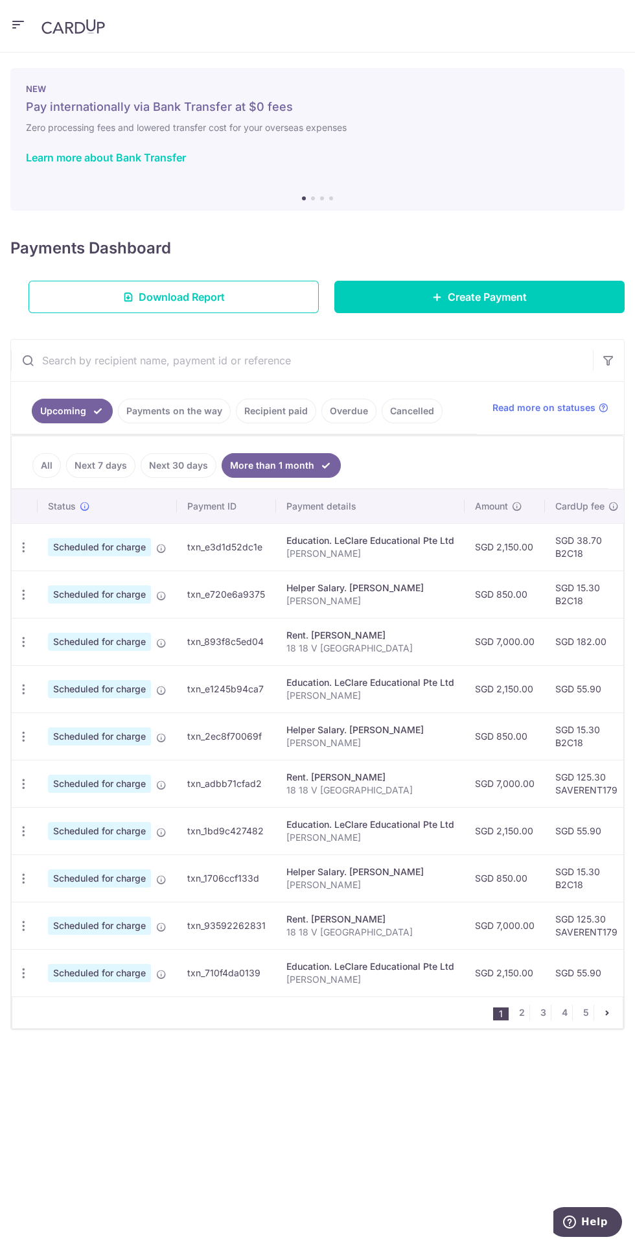
click at [23, 554] on icon "button" at bounding box center [24, 548] width 14 height 14
click at [111, 670] on span "Update payment" at bounding box center [93, 678] width 88 height 16
radio input "true"
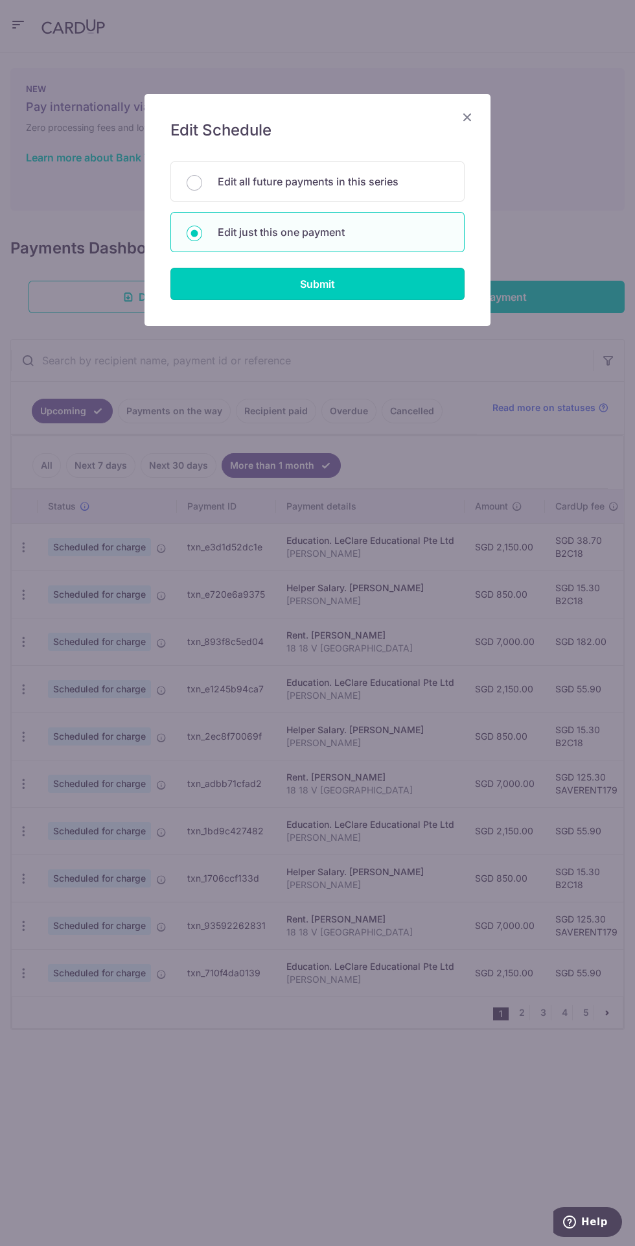
click at [417, 296] on input "Submit" at bounding box center [317, 284] width 294 height 32
radio input "true"
type input "7,000.00"
type input "[DATE]"
type input "18 18 V [GEOGRAPHIC_DATA]"
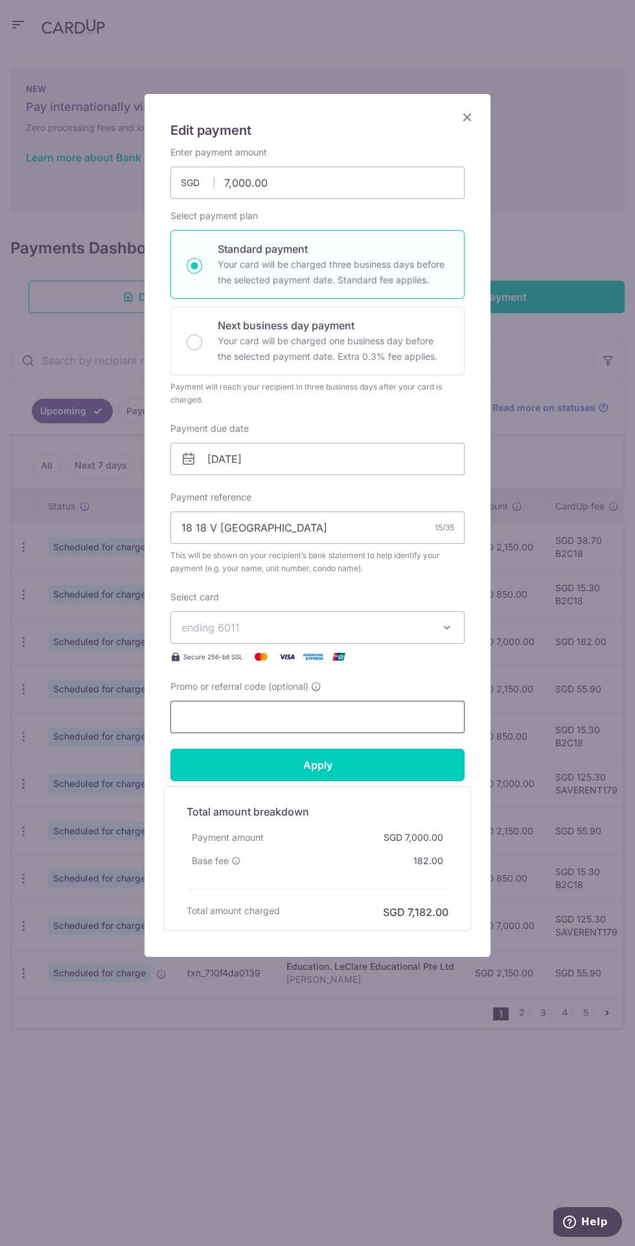
click at [360, 718] on input "Promo or referral code (optional)" at bounding box center [317, 717] width 294 height 32
type input "Saverent179"
click at [408, 765] on input "Apply" at bounding box center [317, 765] width 294 height 32
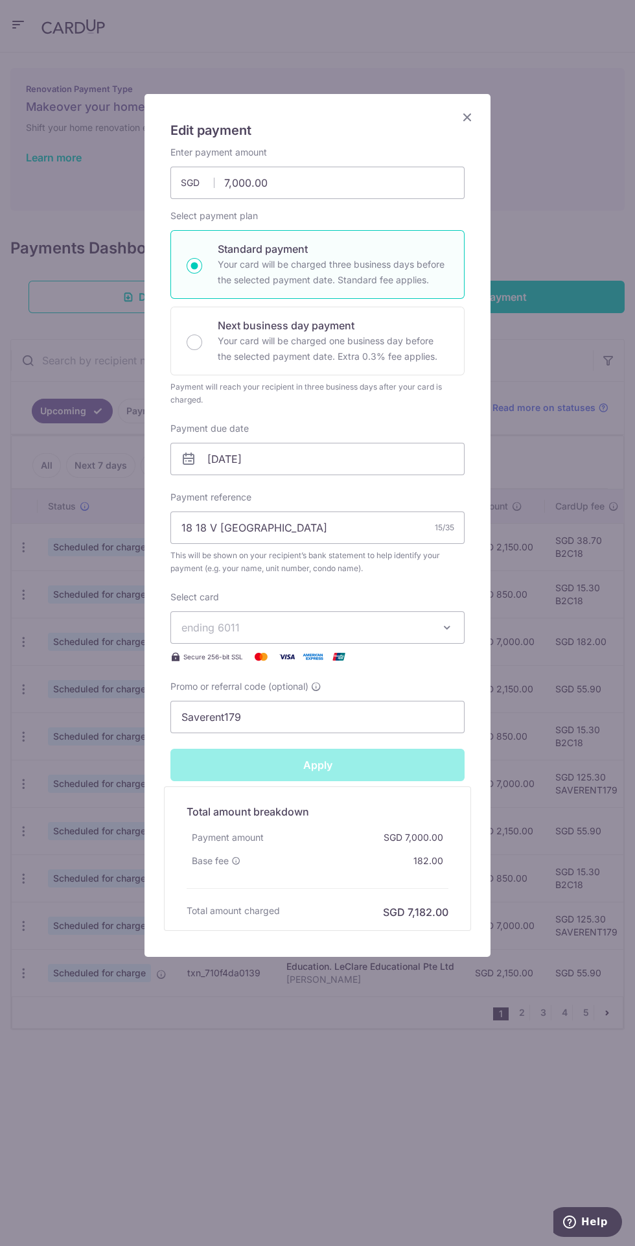
type input "Successfully Applied"
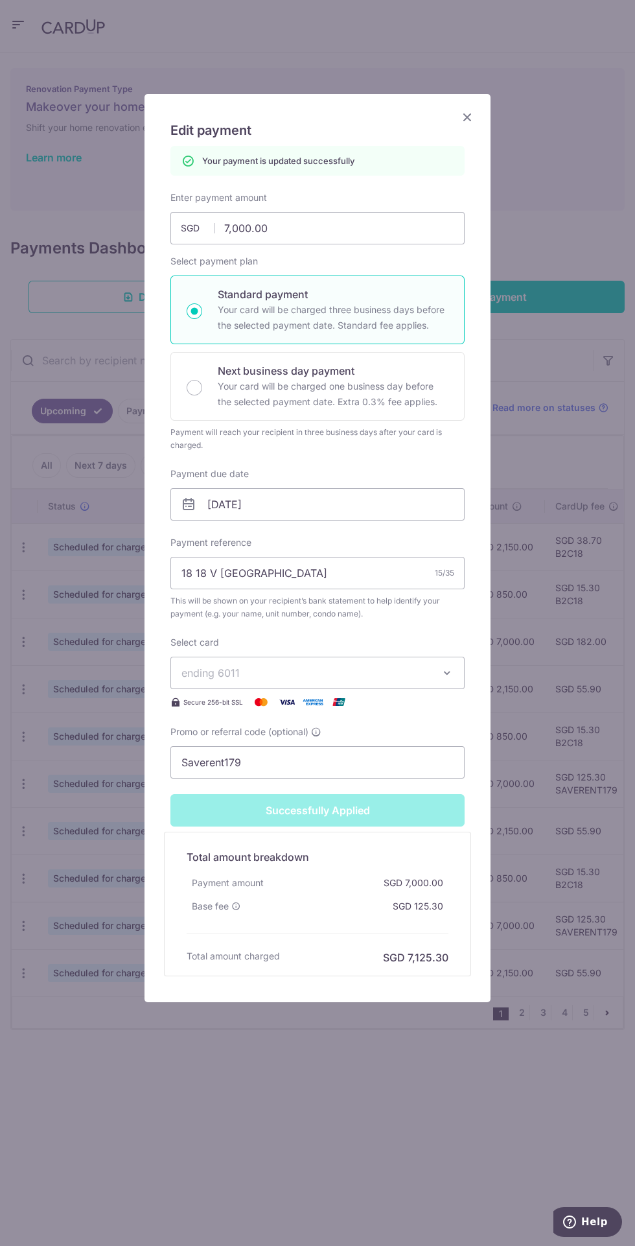
click at [467, 112] on icon "Close" at bounding box center [468, 117] width 16 height 16
